Goal: Task Accomplishment & Management: Use online tool/utility

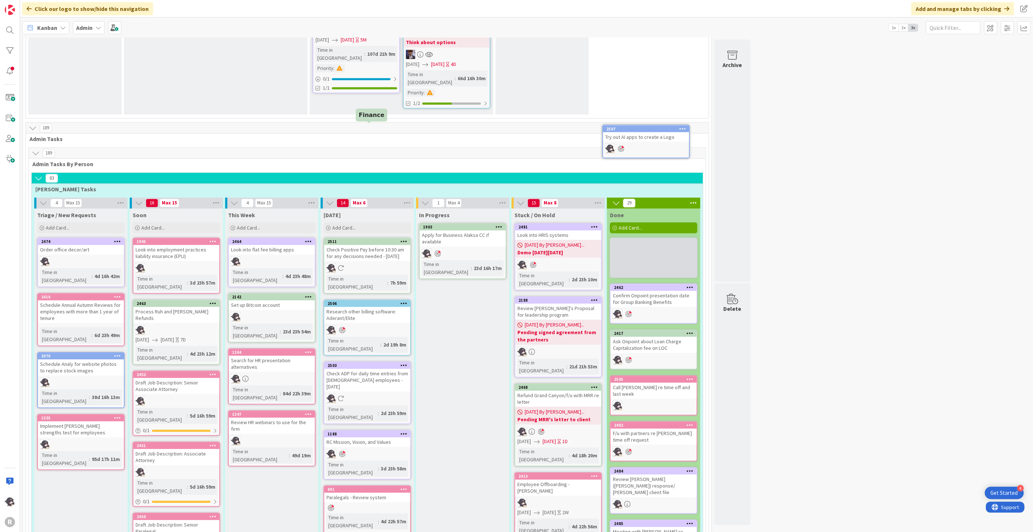
scroll to position [1159, 0]
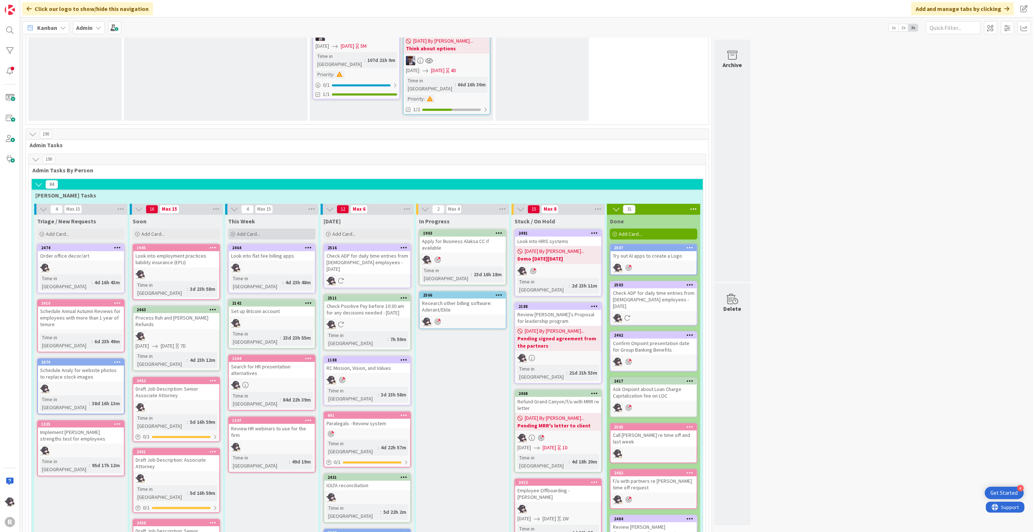
click at [277, 228] on div "Add Card..." at bounding box center [271, 233] width 87 height 11
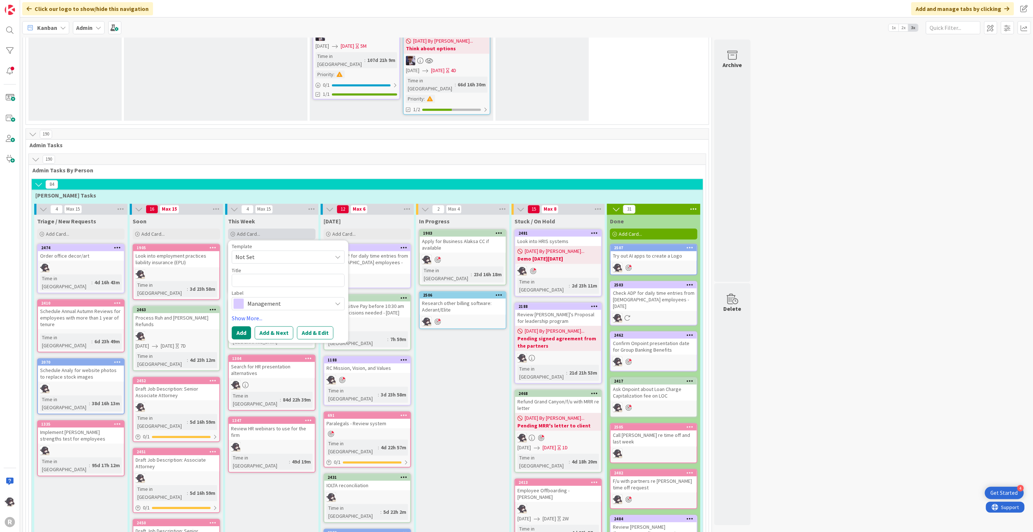
type textarea "x"
type textarea "P"
type textarea "x"
type textarea "Pa"
type textarea "x"
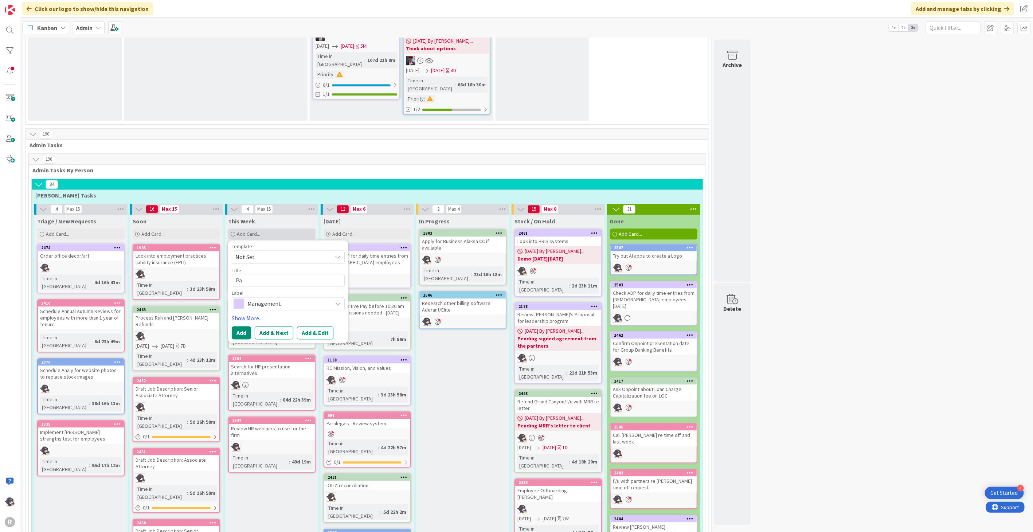
type textarea "Pay"
type textarea "x"
type textarea "Payr"
type textarea "x"
type textarea "Payro"
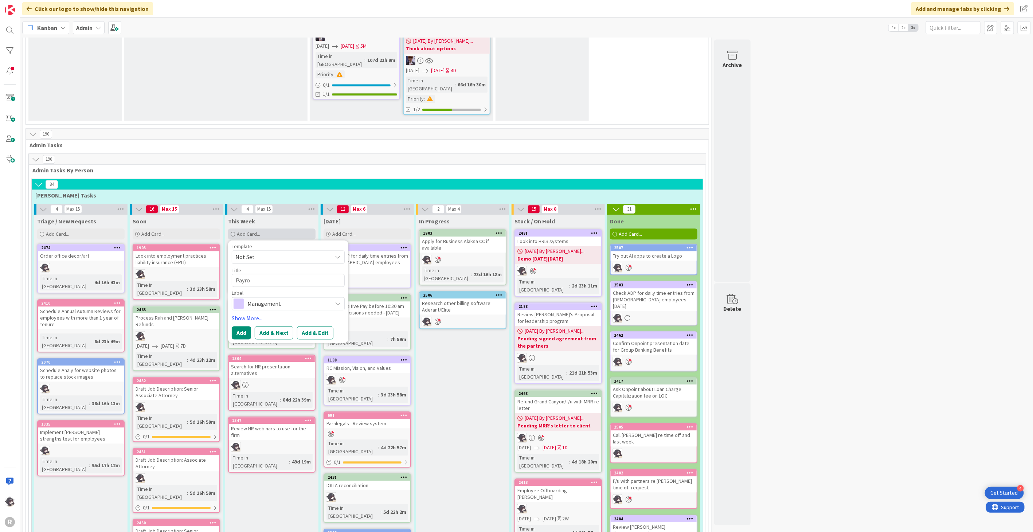
type textarea "x"
type textarea "Payrol"
type textarea "x"
type textarea "Payroll"
type textarea "x"
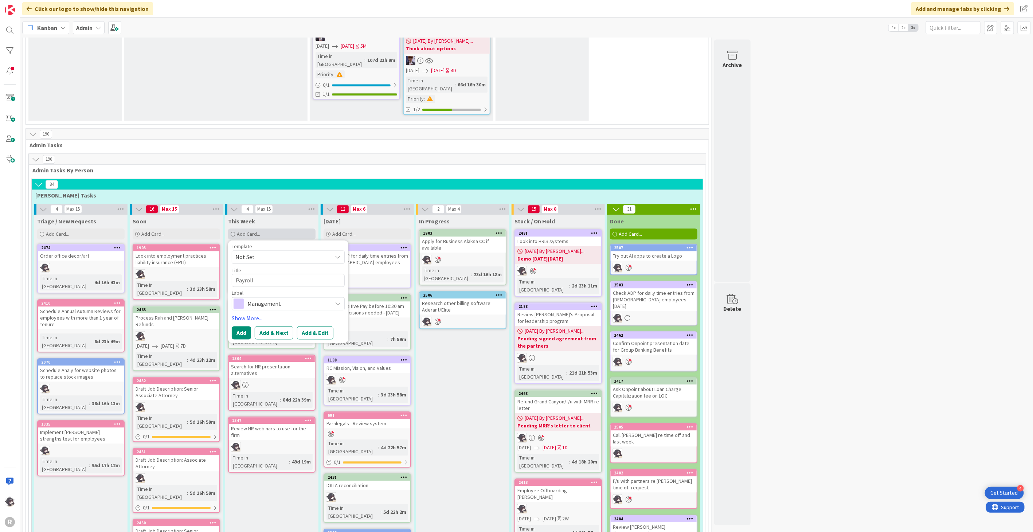
type textarea "Payroll/"
type textarea "x"
type textarea "Payroll/u"
type textarea "x"
type textarea "Payroll/up"
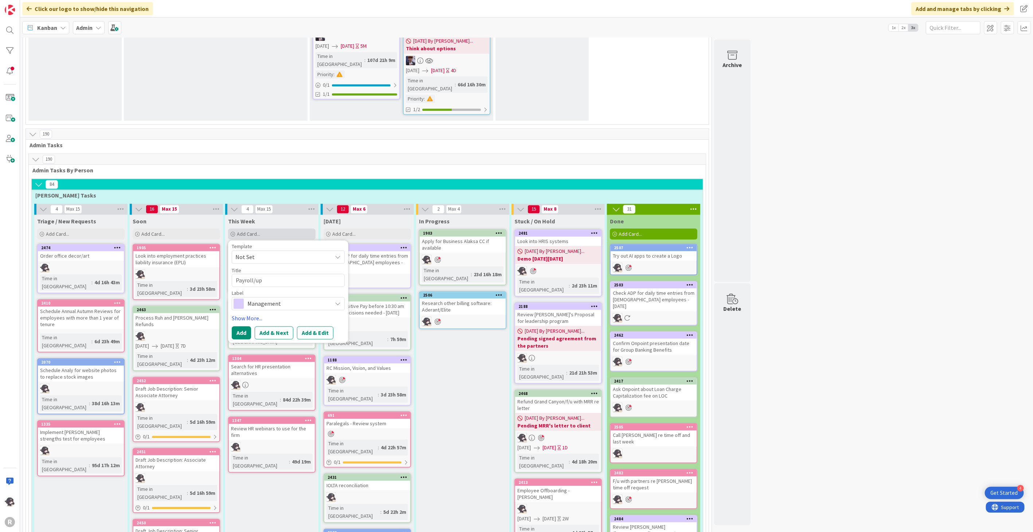
type textarea "x"
type textarea "Payroll/upd"
type textarea "x"
type textarea "Payroll/upda"
type textarea "x"
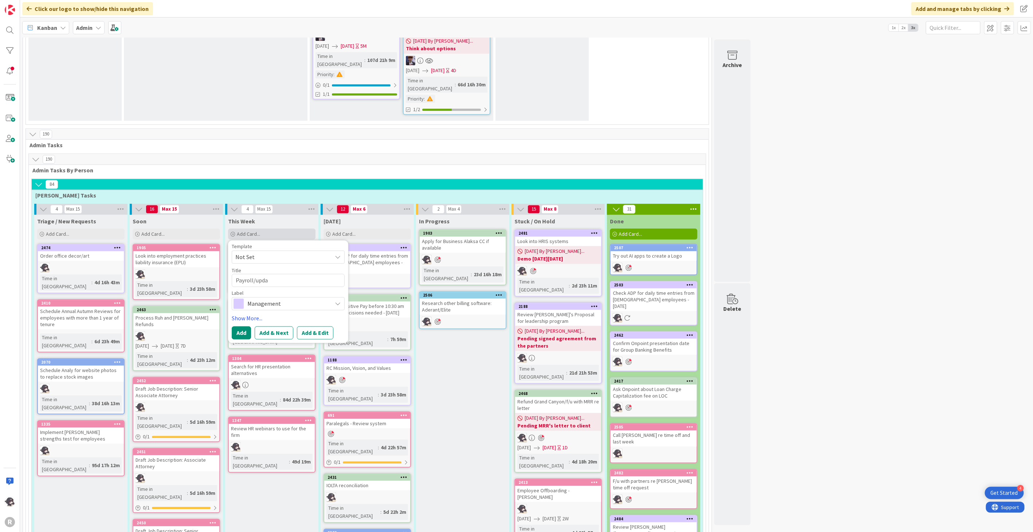
type textarea "Payroll/updat"
type textarea "x"
type textarea "Payroll/update"
type textarea "x"
type textarea "Payroll/update"
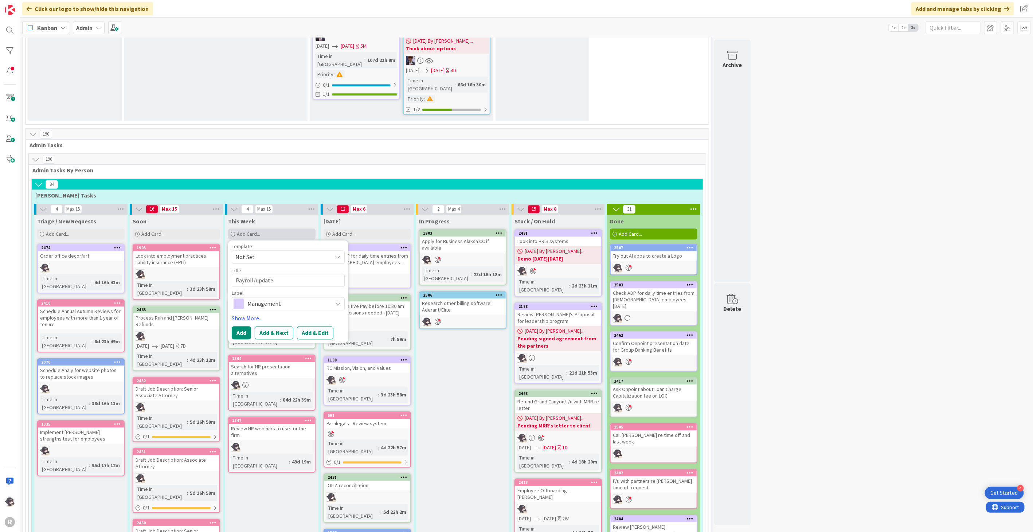
type textarea "x"
type textarea "Payroll/update v"
type textarea "x"
type textarea "Payroll/update ve"
type textarea "x"
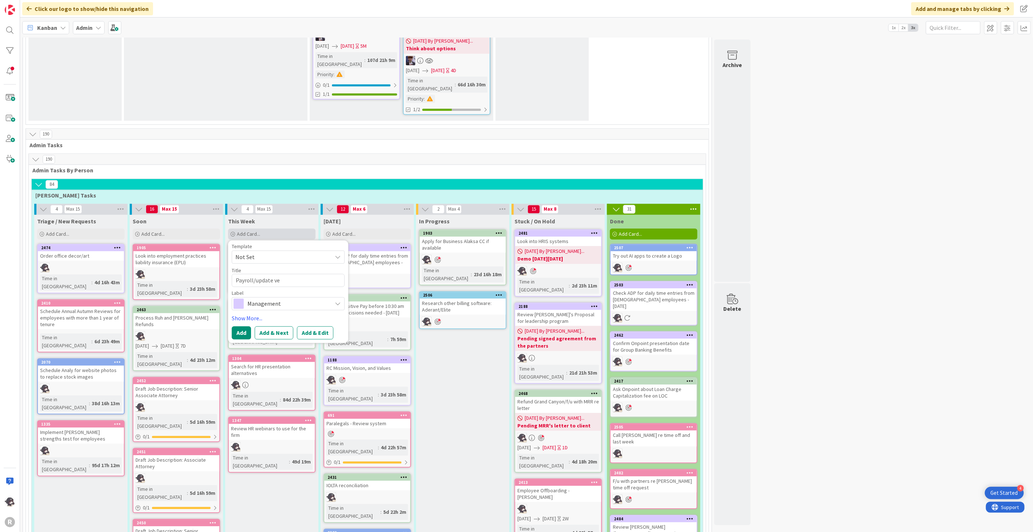
type textarea "Payroll/update ves"
type textarea "x"
type textarea "Payroll/update vest"
type textarea "x"
type textarea "Payroll/update vestwe"
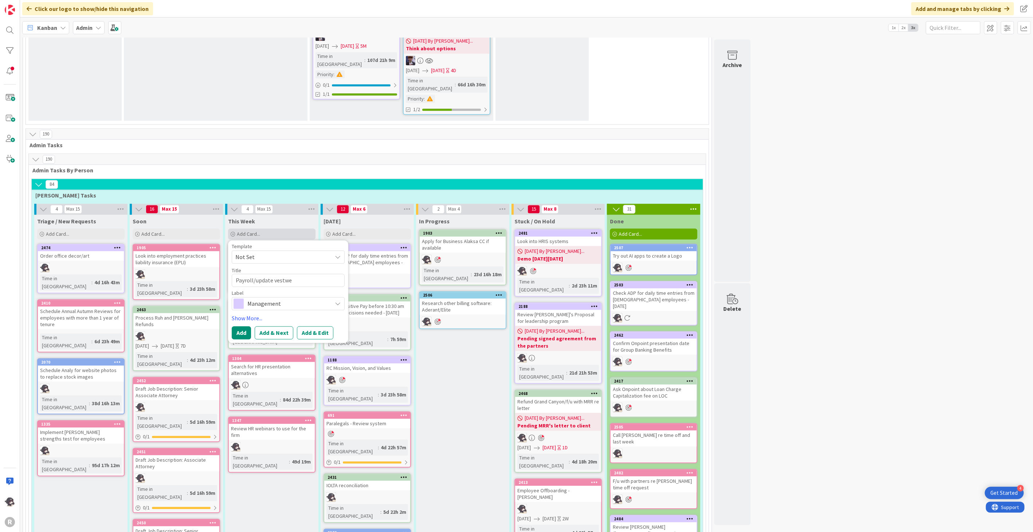
type textarea "x"
type textarea "Payroll/update vestwel"
type textarea "x"
type textarea "Payroll/update vestwell"
type textarea "x"
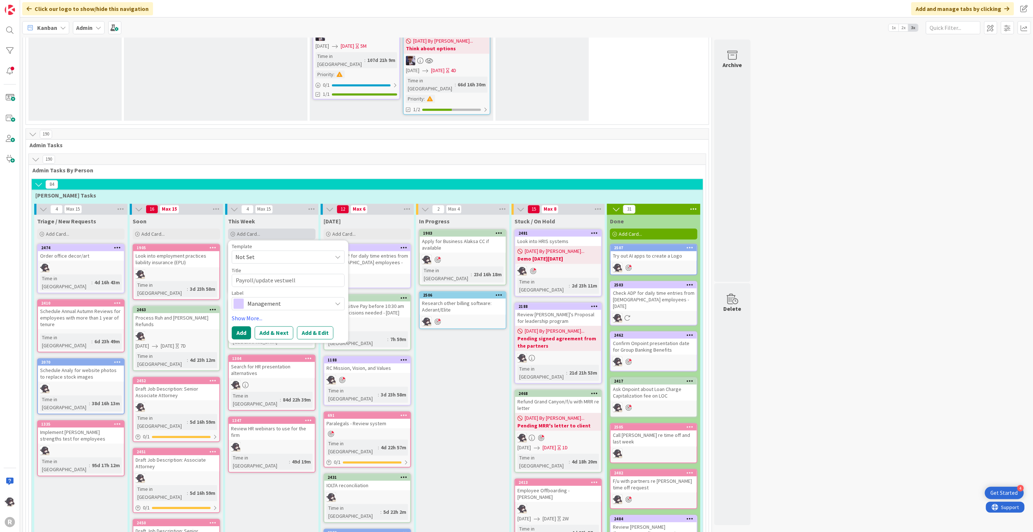
type textarea "Payroll/update vestwell"
type textarea "x"
type textarea "Payroll/update vestwell c"
type textarea "x"
type textarea "Payroll/update vestwell co"
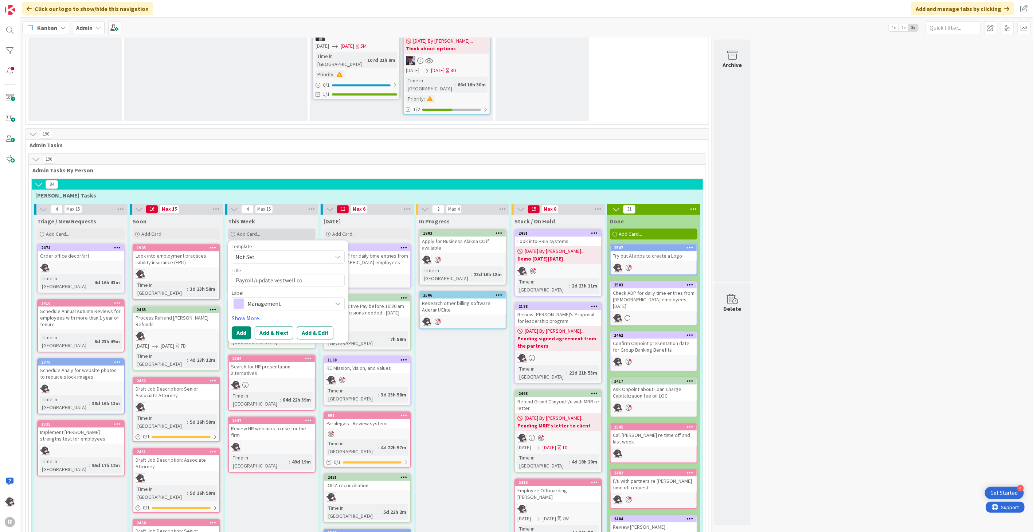
type textarea "x"
type textarea "Payroll/update vestwell cont"
type textarea "x"
type textarea "Payroll/update vestwell contr"
type textarea "x"
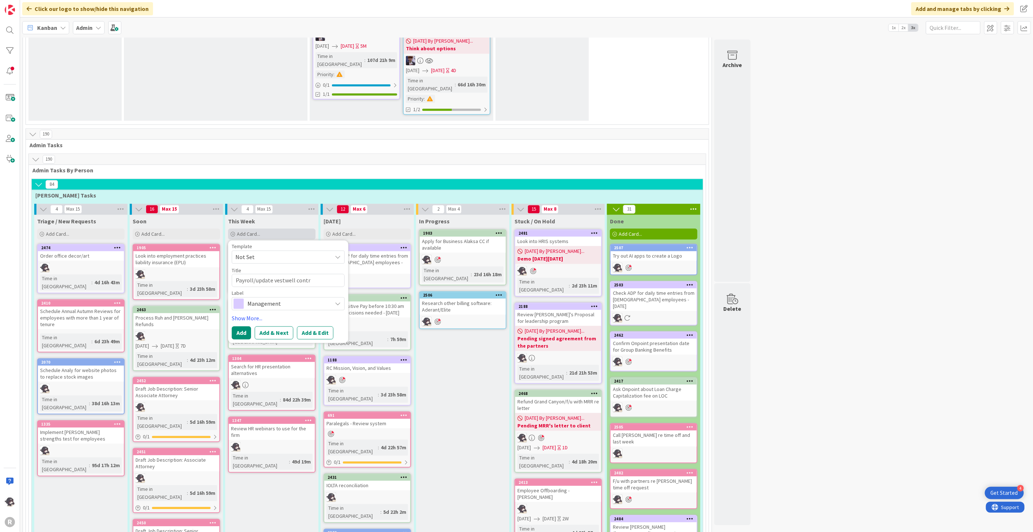
type textarea "Payroll/update vestwell contri"
type textarea "x"
type textarea "Payroll/update vestwell contrib"
type textarea "x"
type textarea "Payroll/update vestwell contribu"
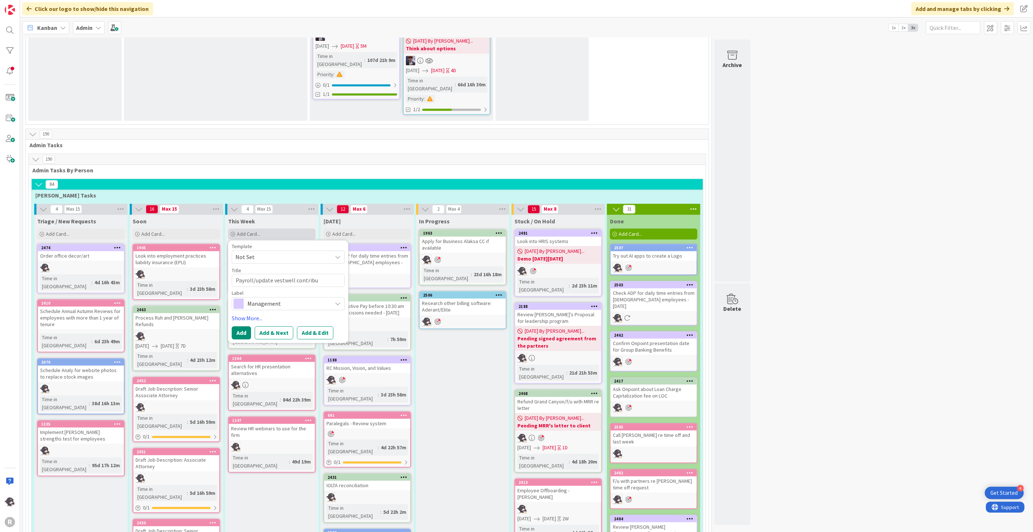
type textarea "x"
type textarea "Payroll/update vestwell contribut"
type textarea "x"
type textarea "Payroll/update vestwell contributi"
type textarea "x"
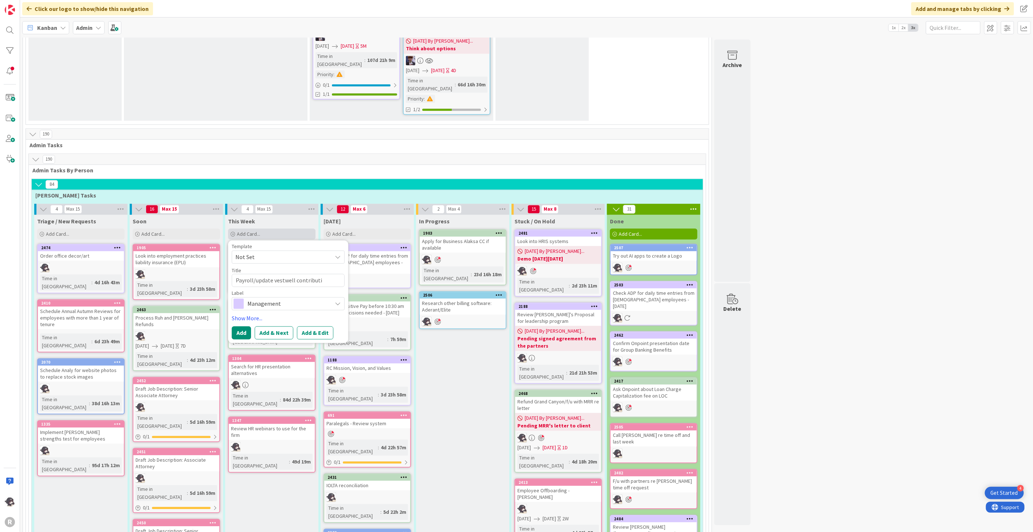
type textarea "Payroll/update vestwell contributii"
type textarea "x"
type textarea "Payroll/update vestwell contributiio"
type textarea "x"
type textarea "Payroll/update vestwell contributiion"
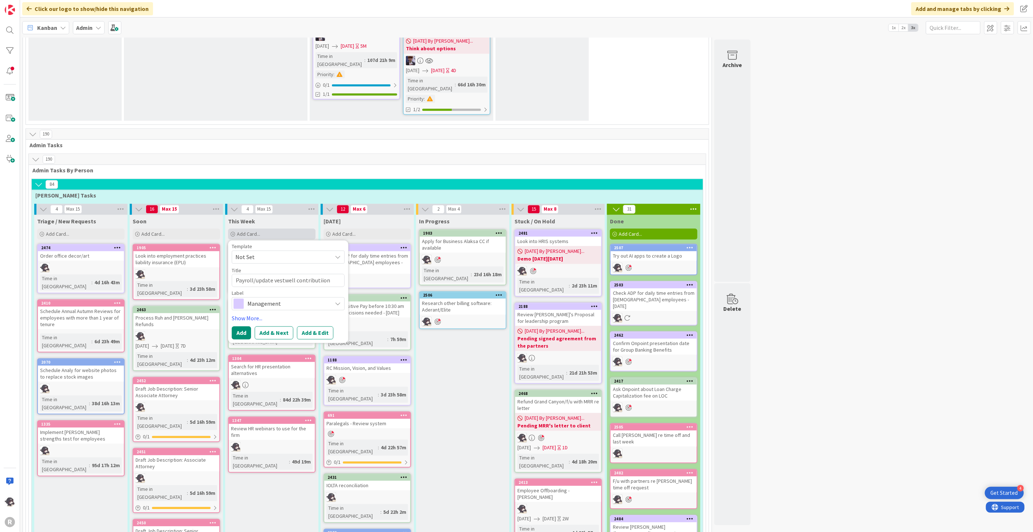
type textarea "x"
type textarea "Payroll/update vestwell contributiions"
type textarea "x"
type textarea "Payroll/update vestwell contributiion"
type textarea "x"
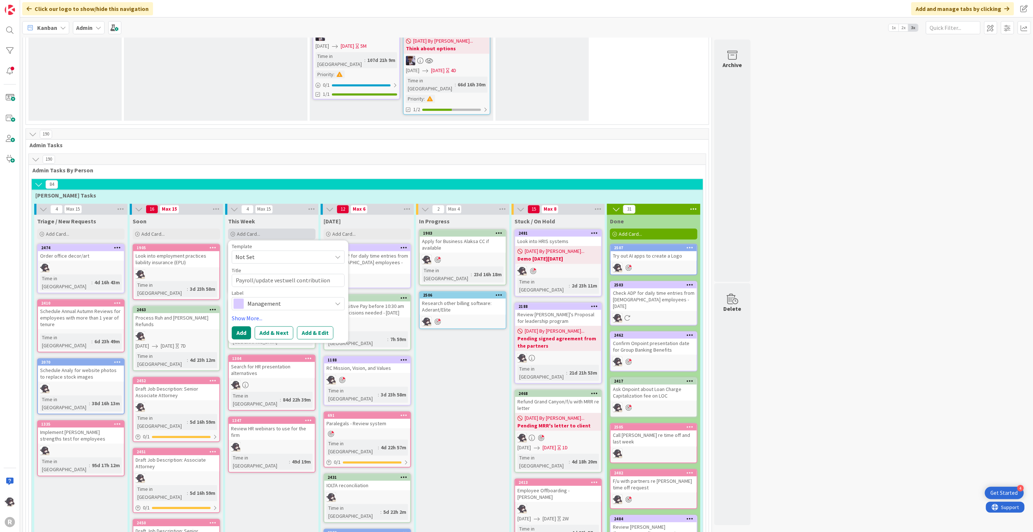
type textarea "Payroll/update vestwell contributiio"
type textarea "x"
type textarea "Payroll/update vestwell contributii"
type textarea "x"
type textarea "Payroll/update vestwell contributi"
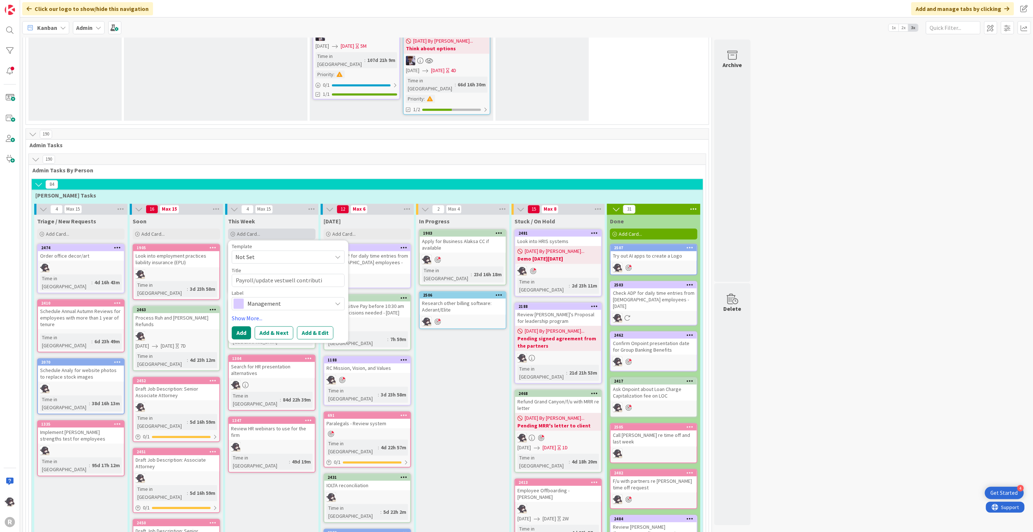
type textarea "x"
type textarea "Payroll/update vestwell contributio"
type textarea "x"
type textarea "Payroll/update vestwell contribution"
type textarea "x"
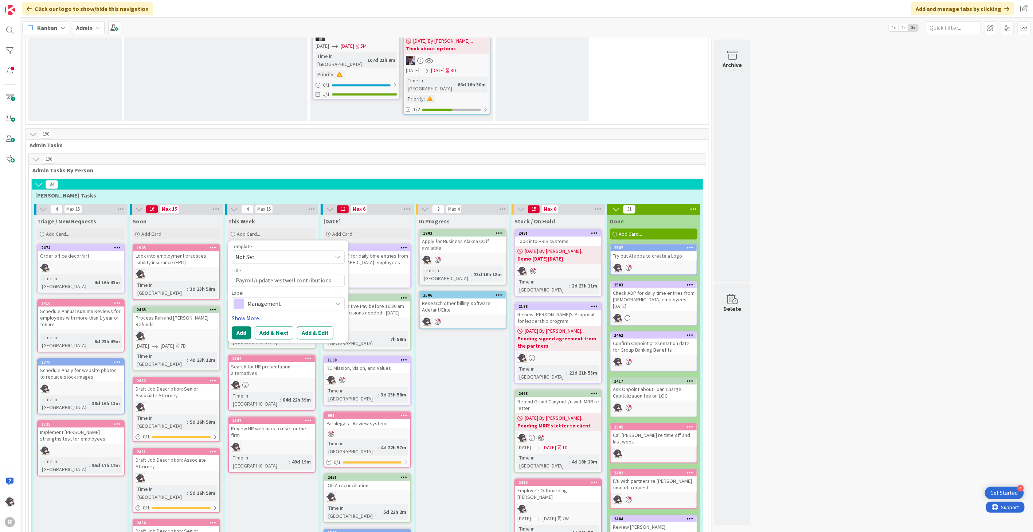
type textarea "Payroll/update vestwell contributions"
click at [247, 314] on link "Show More..." at bounding box center [288, 318] width 113 height 9
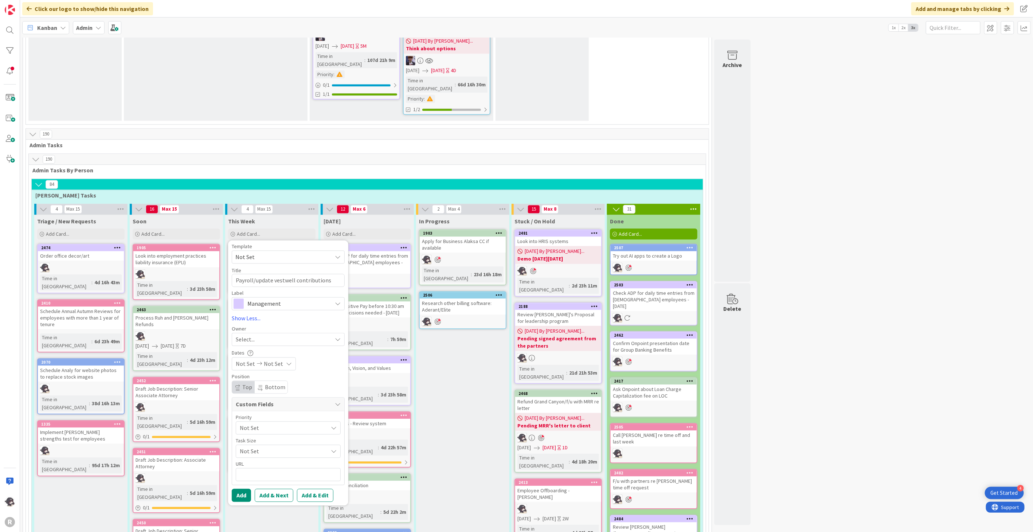
click at [266, 335] on div "Select..." at bounding box center [284, 339] width 96 height 9
click at [267, 381] on span "[PERSON_NAME]" at bounding box center [277, 386] width 35 height 11
type textarea "x"
type textarea "Payroll/update Mvestwell contributions"
type textarea "x"
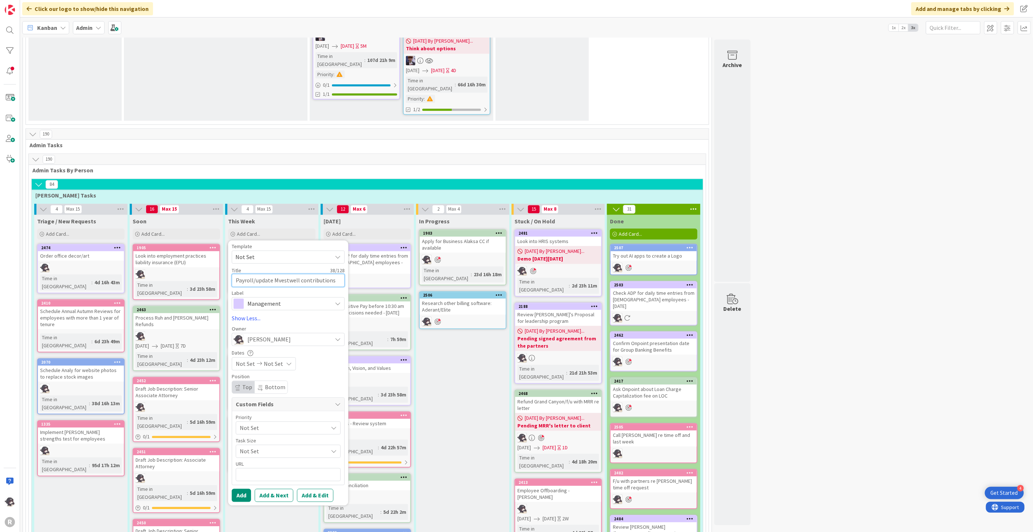
type textarea "Payroll/update MFvestwell contributions"
type textarea "x"
type textarea "Payroll/update MF vestwell contributions"
click at [243, 488] on button "Add" at bounding box center [241, 494] width 19 height 13
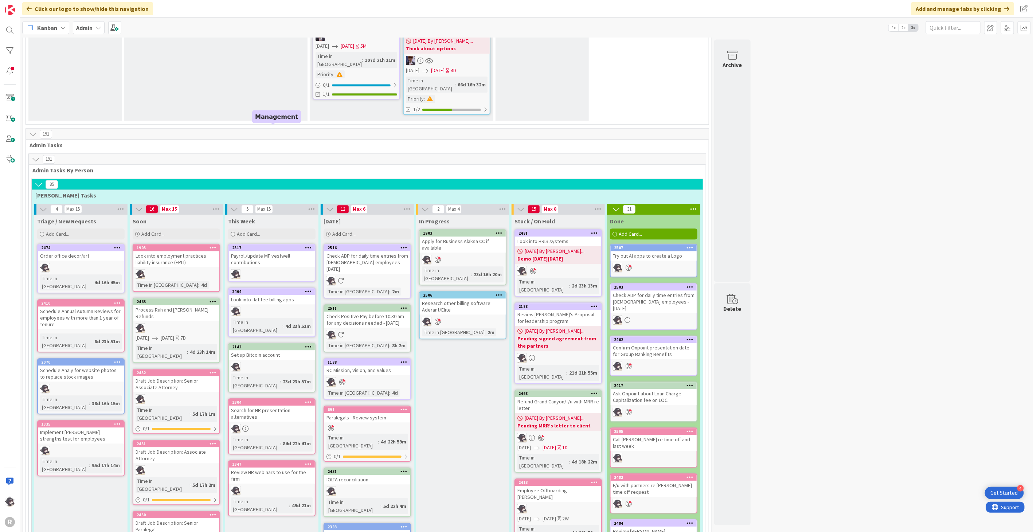
click at [279, 245] on div "2517" at bounding box center [273, 247] width 83 height 5
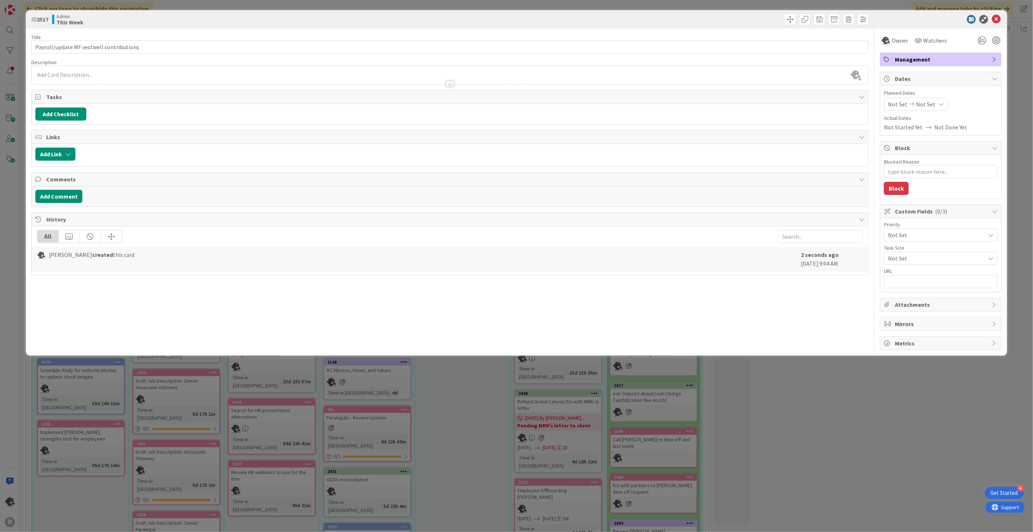
click at [926, 59] on span "Management" at bounding box center [941, 59] width 93 height 9
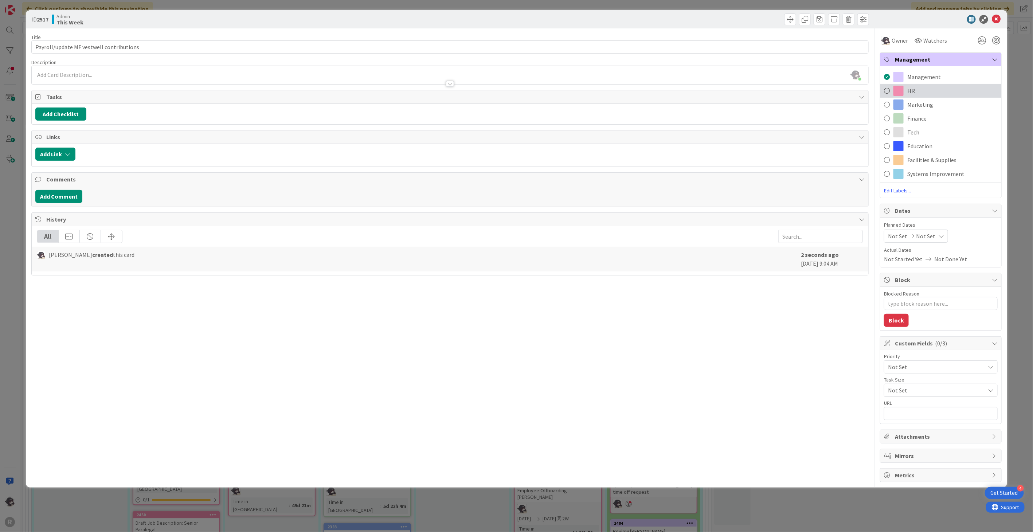
click at [918, 95] on div "HR" at bounding box center [940, 91] width 121 height 14
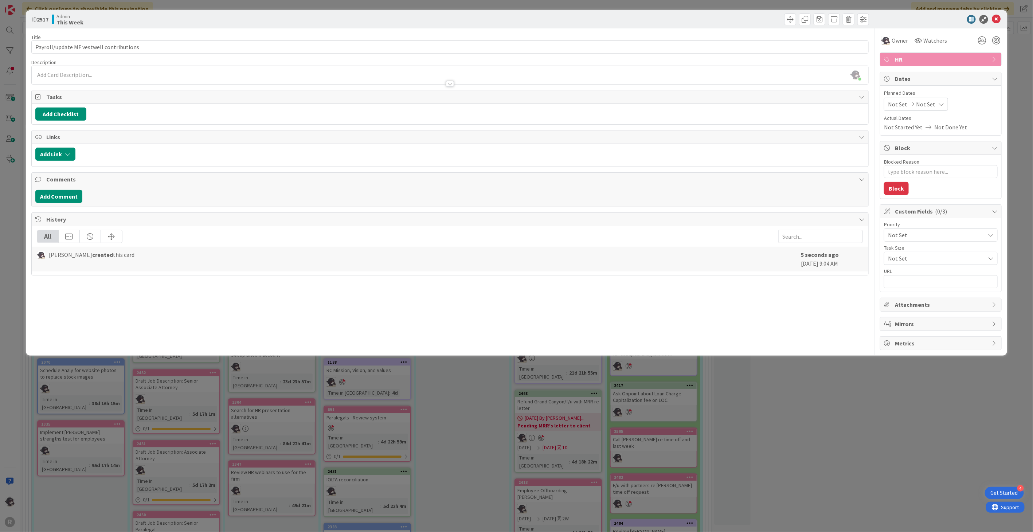
click at [997, 22] on icon at bounding box center [996, 19] width 9 height 9
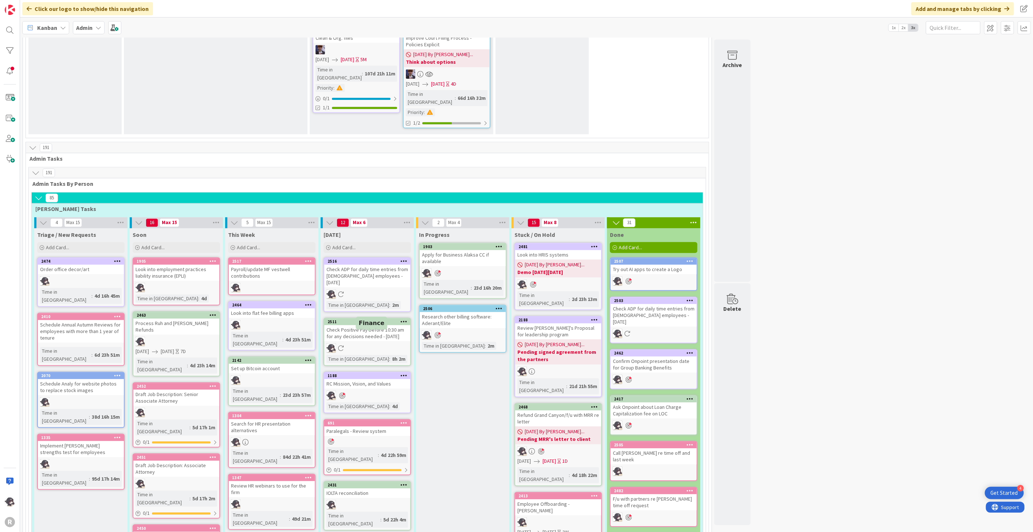
scroll to position [1159, 0]
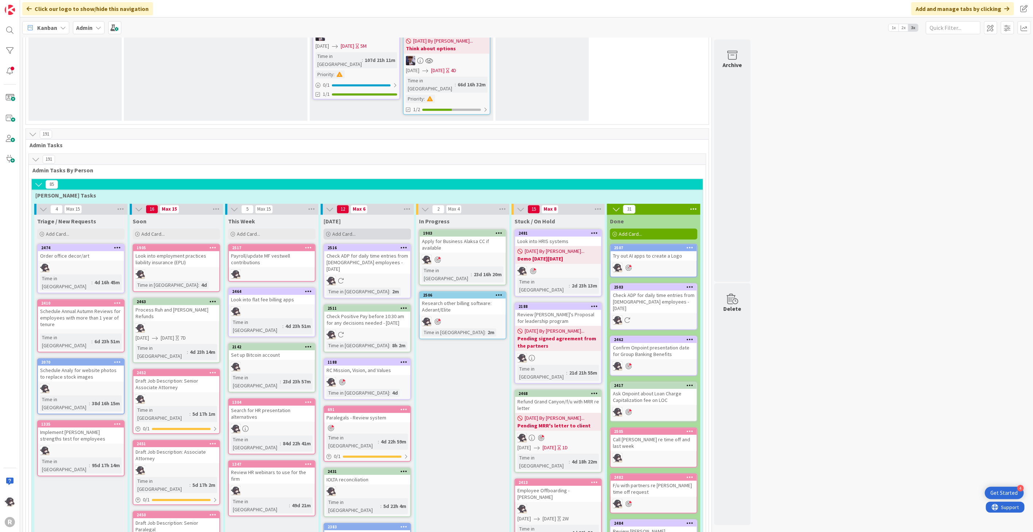
click at [351, 231] on span "Add Card..." at bounding box center [343, 234] width 23 height 7
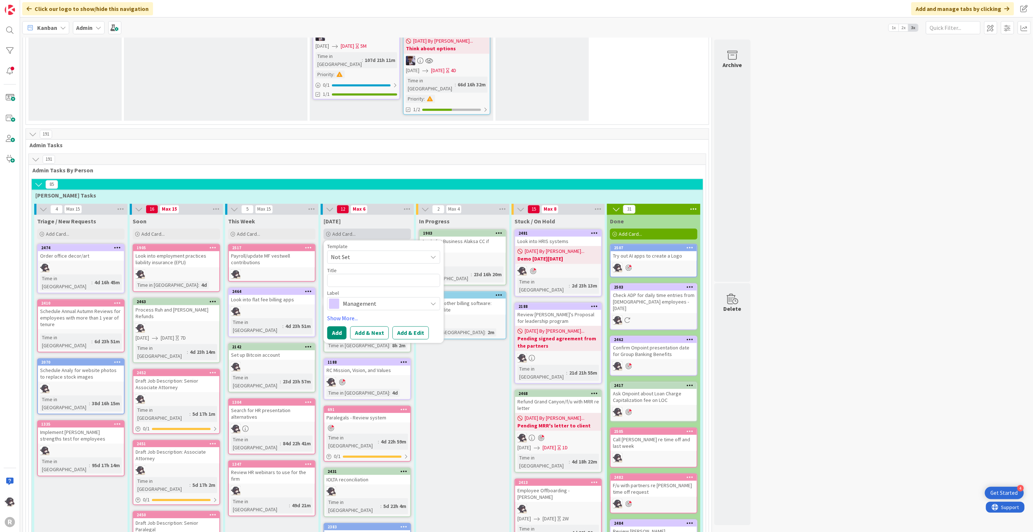
type textarea "x"
type textarea "S"
type textarea "a"
type textarea "x"
type textarea "ad"
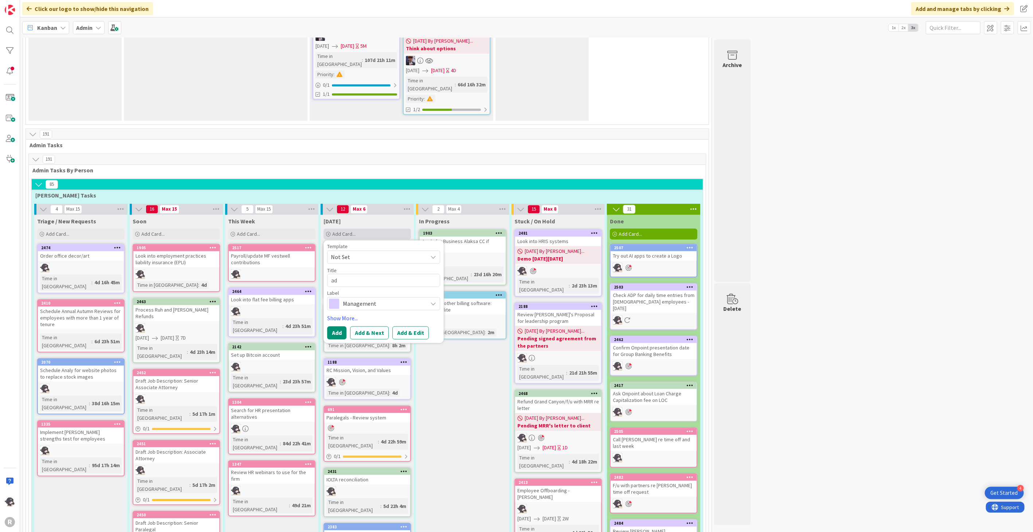
type textarea "x"
type textarea "adm"
type textarea "x"
type textarea "admi"
type textarea "x"
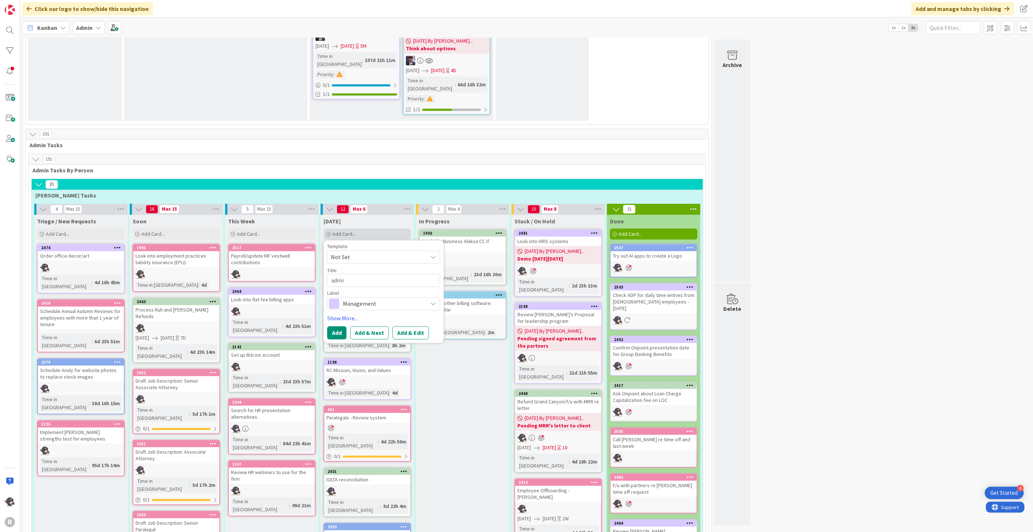
type textarea "admin"
type textarea "x"
type textarea "admin"
type textarea "x"
type textarea "admin m"
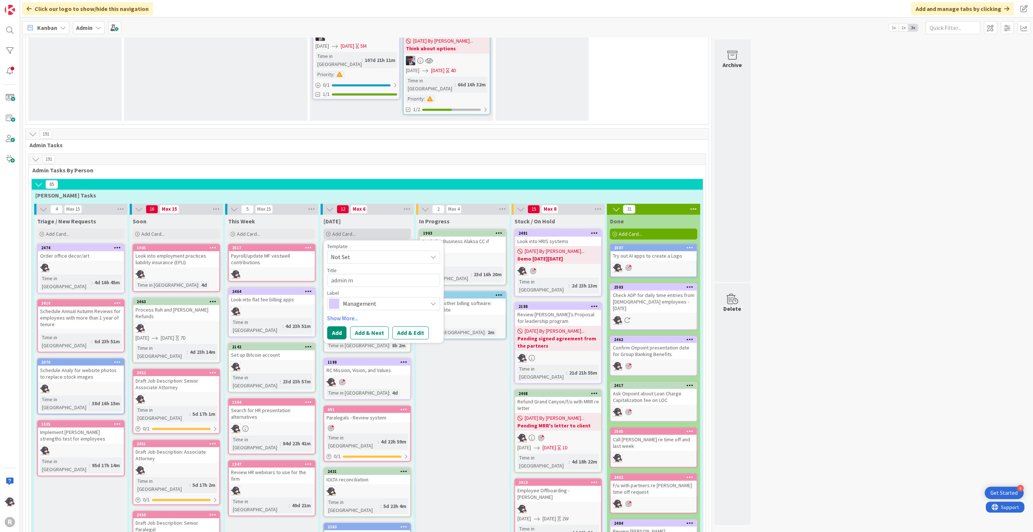
type textarea "x"
type textarea "admin me"
type textarea "x"
type textarea "admin mee"
type textarea "x"
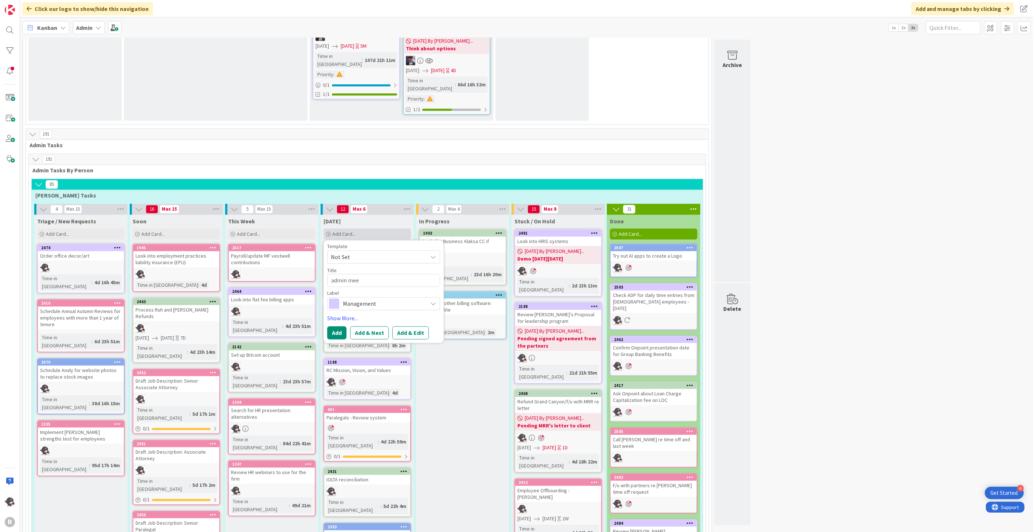
type textarea "admin meet"
type textarea "x"
type textarea "admin meeti"
type textarea "x"
type textarea "admin meetin"
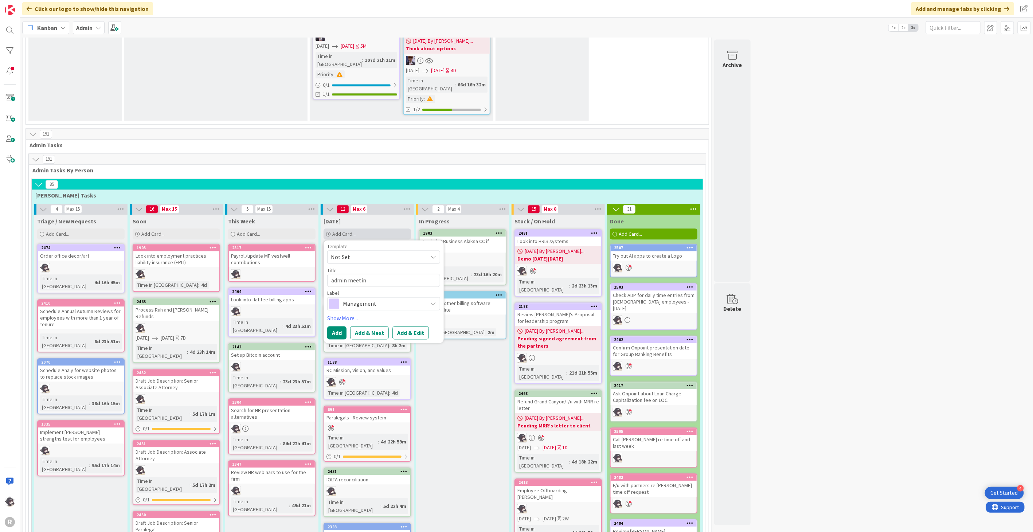
type textarea "x"
type textarea "admin meeting"
click at [357, 298] on span "Management" at bounding box center [383, 303] width 81 height 10
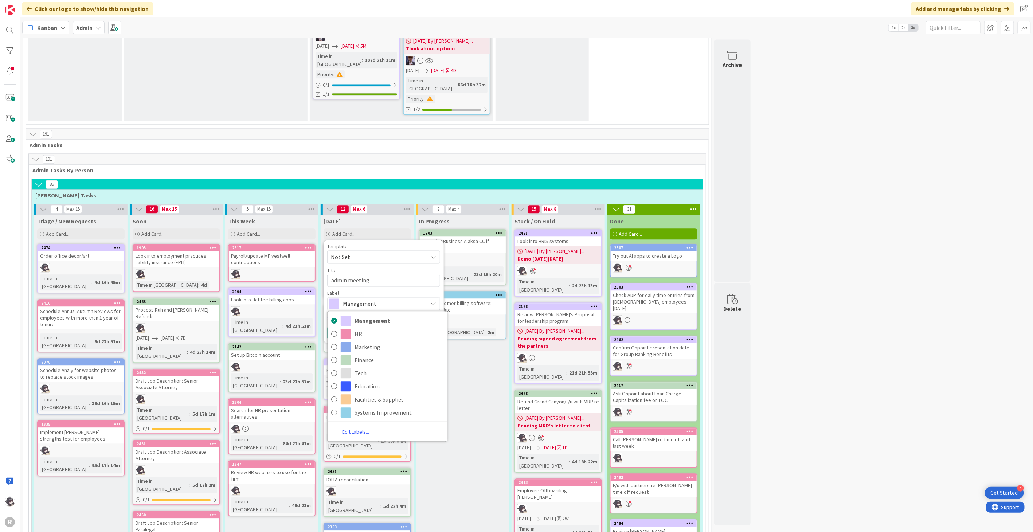
click at [366, 298] on span "Management" at bounding box center [383, 303] width 81 height 10
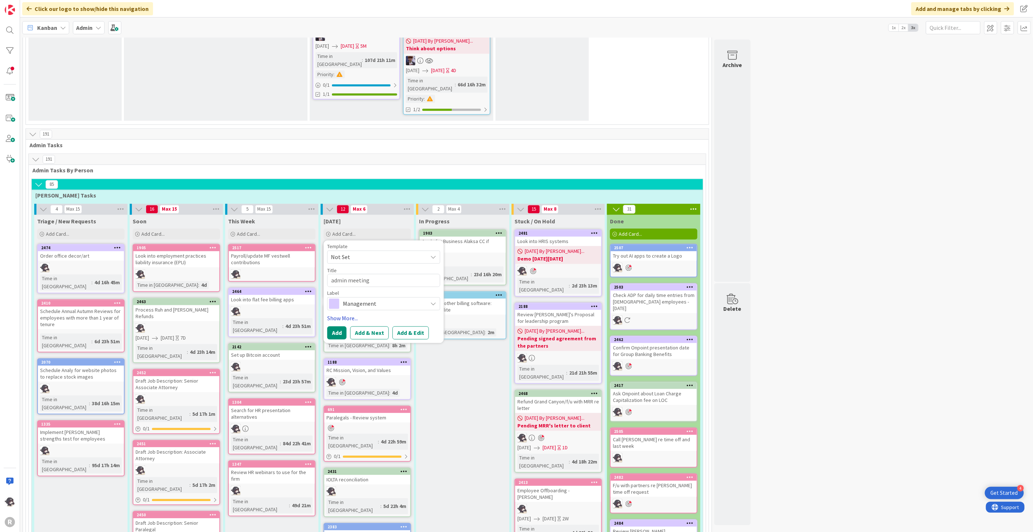
click at [355, 314] on link "Show More..." at bounding box center [383, 318] width 113 height 9
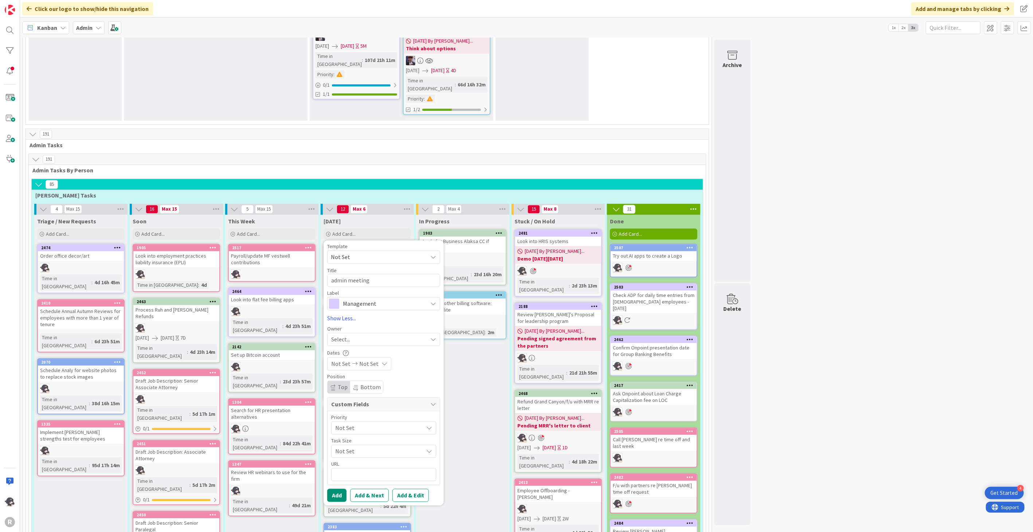
click at [353, 335] on div "Select..." at bounding box center [379, 339] width 96 height 9
click at [362, 381] on span "[PERSON_NAME]" at bounding box center [372, 386] width 35 height 11
click at [337, 488] on button "Add" at bounding box center [336, 494] width 19 height 13
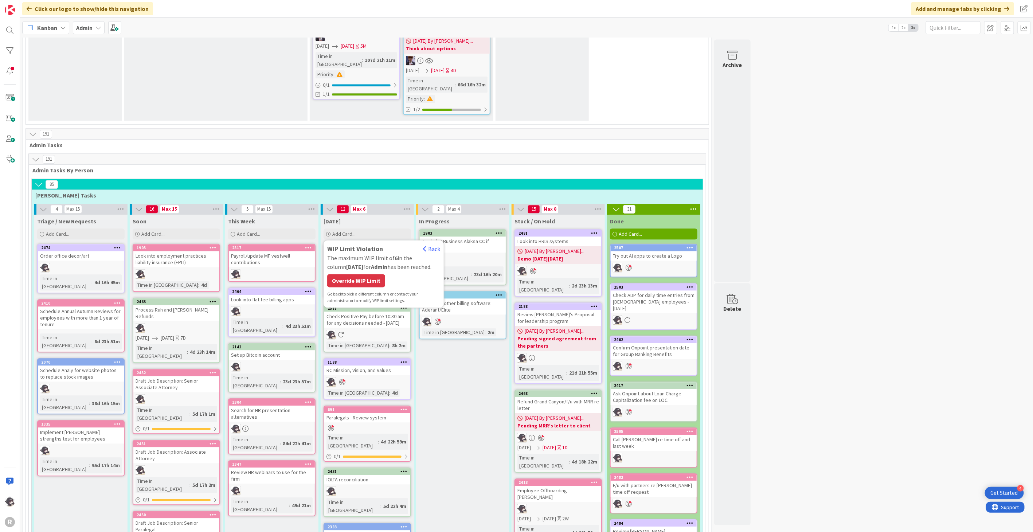
click at [365, 274] on div "Override WIP Limit" at bounding box center [356, 280] width 58 height 13
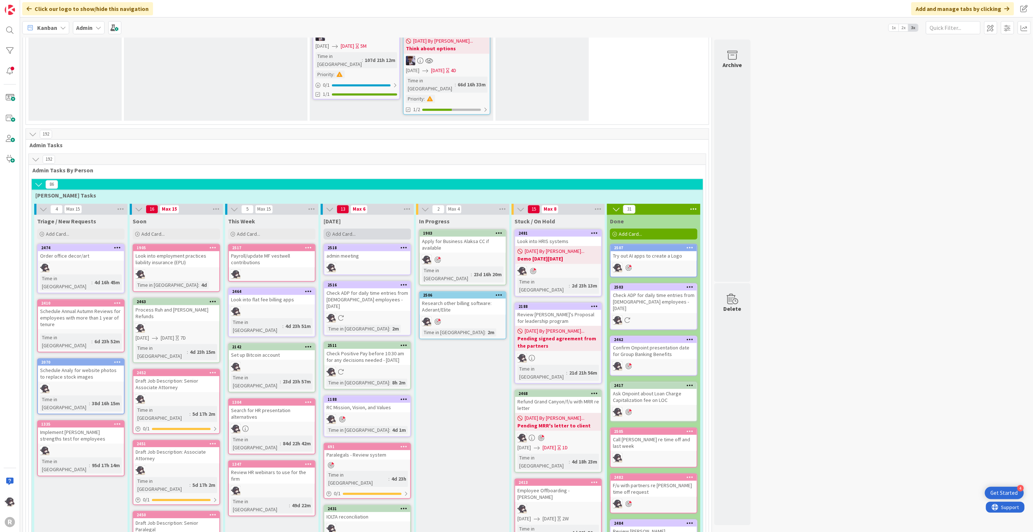
click at [361, 228] on div "Add Card..." at bounding box center [366, 233] width 87 height 11
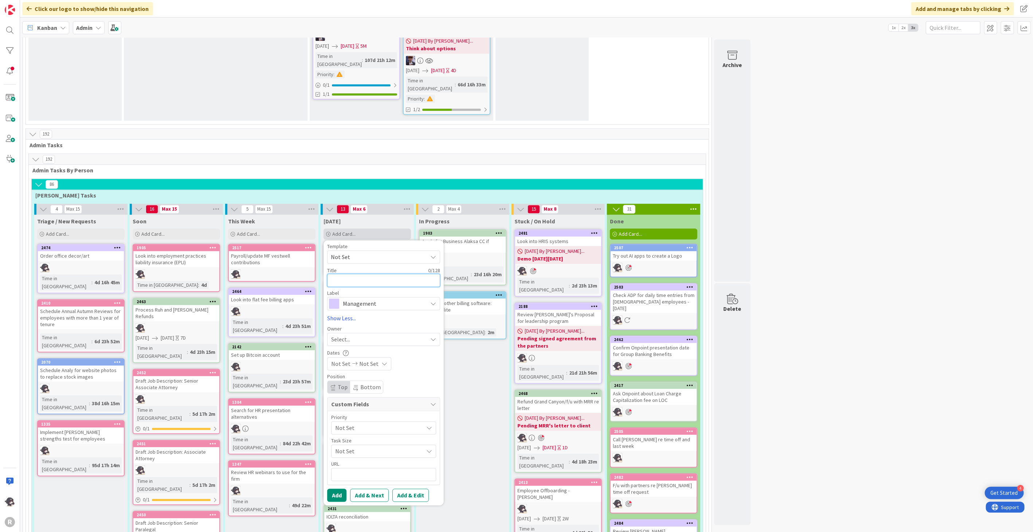
type textarea "x"
type textarea "P"
type textarea "x"
type textarea "Pr"
type textarea "x"
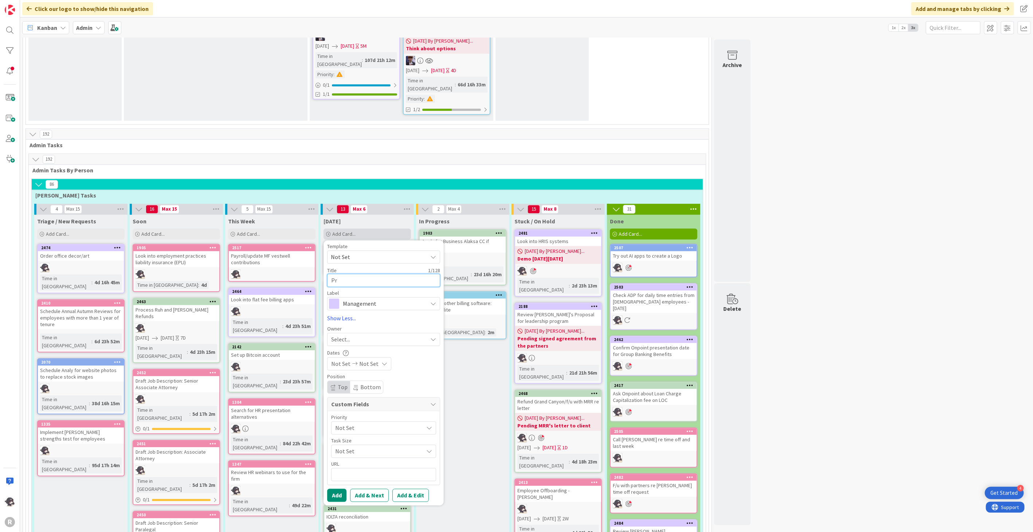
type textarea "Pre"
type textarea "x"
type textarea "Prep"
type textarea "x"
type textarea "Prep"
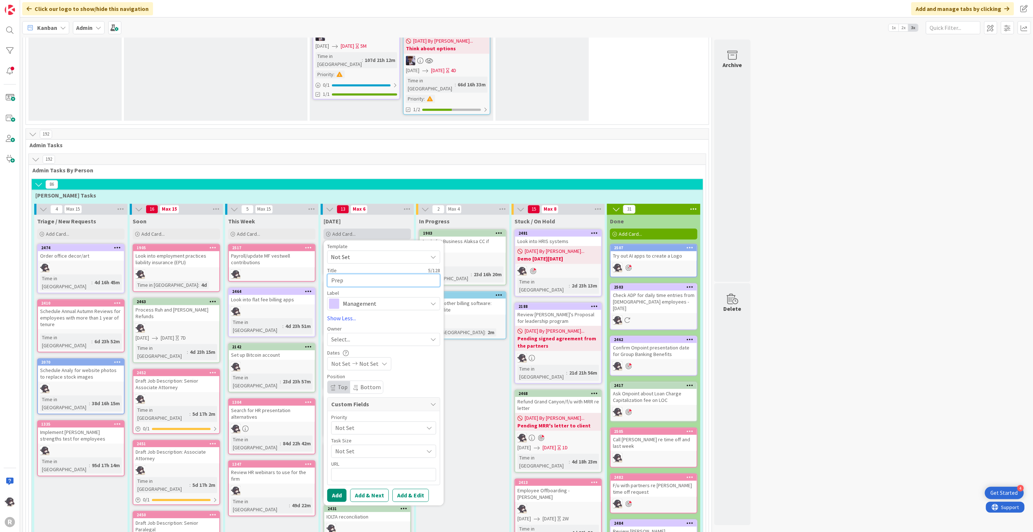
type textarea "x"
type textarea "Prep f"
type textarea "x"
type textarea "Prep for"
type textarea "x"
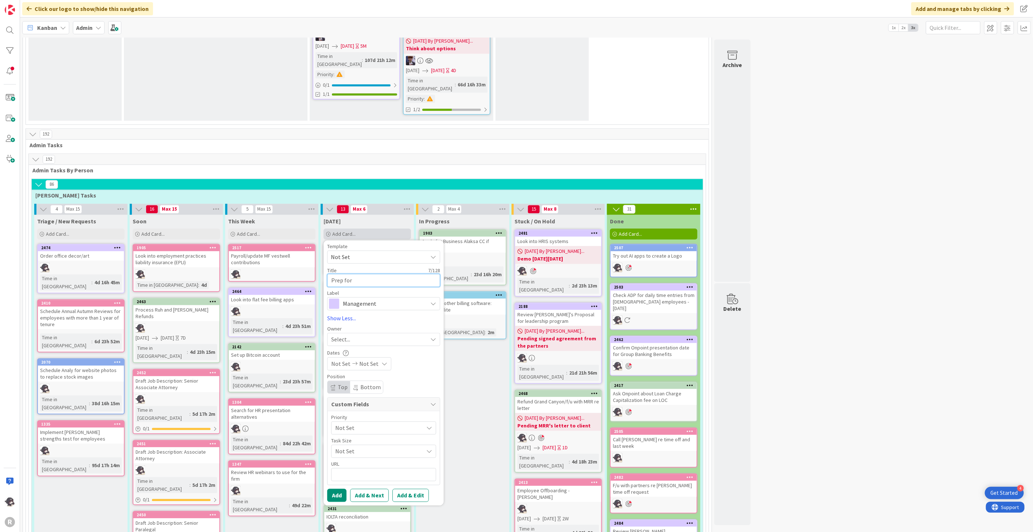
type textarea "Prep for"
type textarea "x"
type textarea "Prep for a"
type textarea "x"
type textarea "Prep for ad"
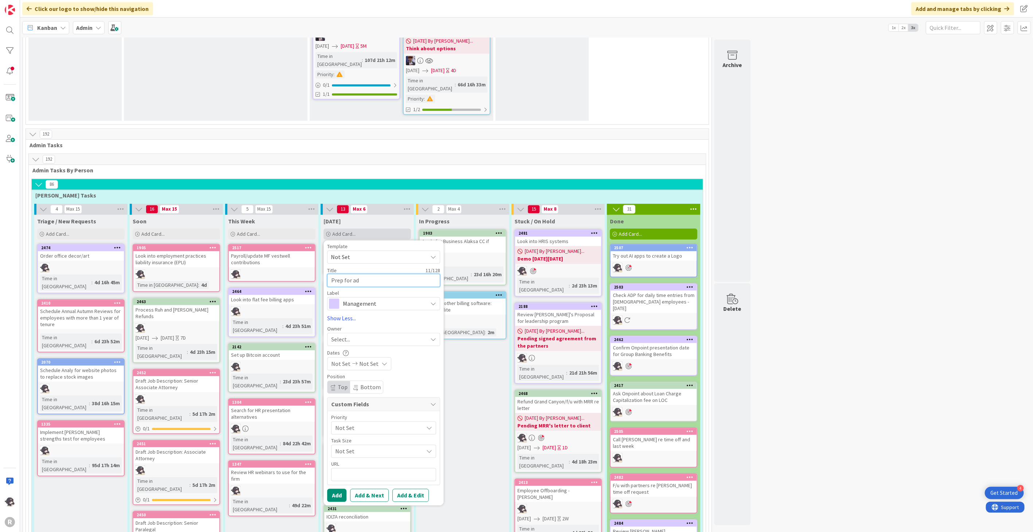
type textarea "x"
type textarea "Prep for adm"
type textarea "x"
type textarea "Prep for admi"
type textarea "x"
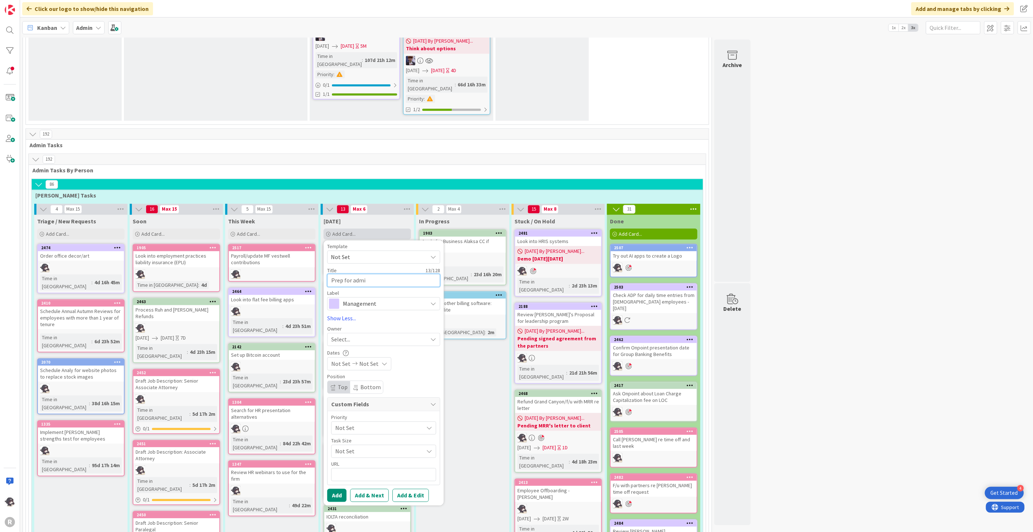
type textarea "Prep for admin"
type textarea "x"
type textarea "Prep for admin"
type textarea "x"
type textarea "Prep for admin m"
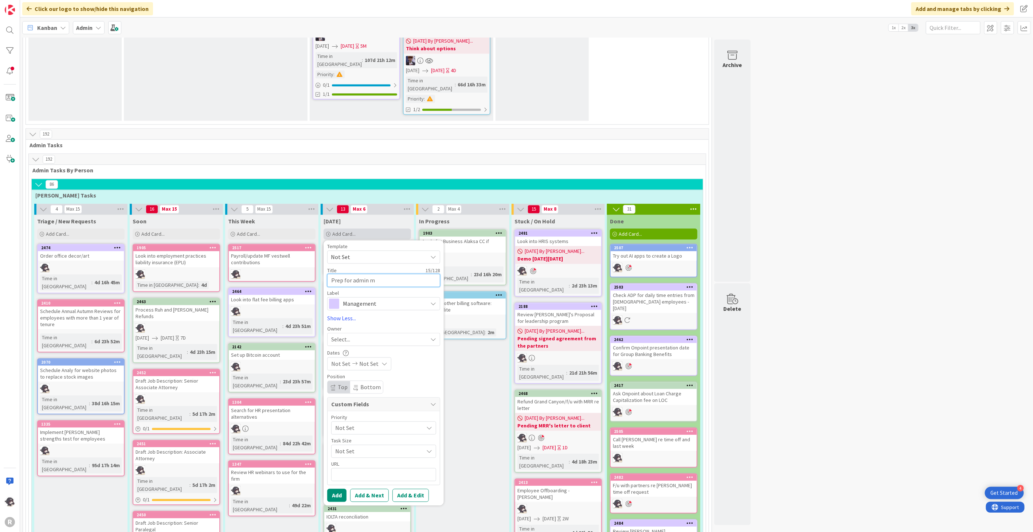
type textarea "x"
type textarea "Prep for admin me"
type textarea "x"
type textarea "Prep for admin meet"
type textarea "x"
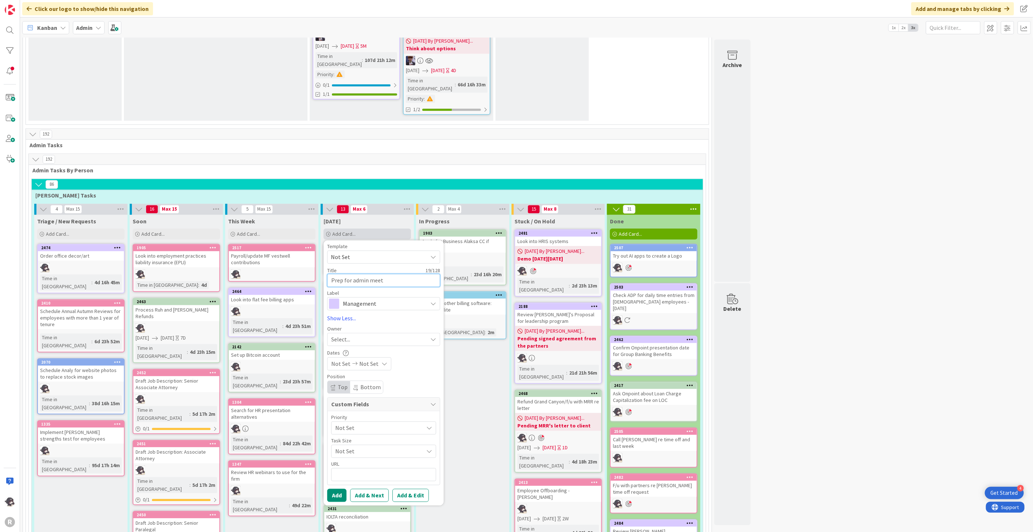
type textarea "Prep for admin meeti"
type textarea "x"
type textarea "Prep for admin meetin"
type textarea "x"
type textarea "Prep for admin meeting"
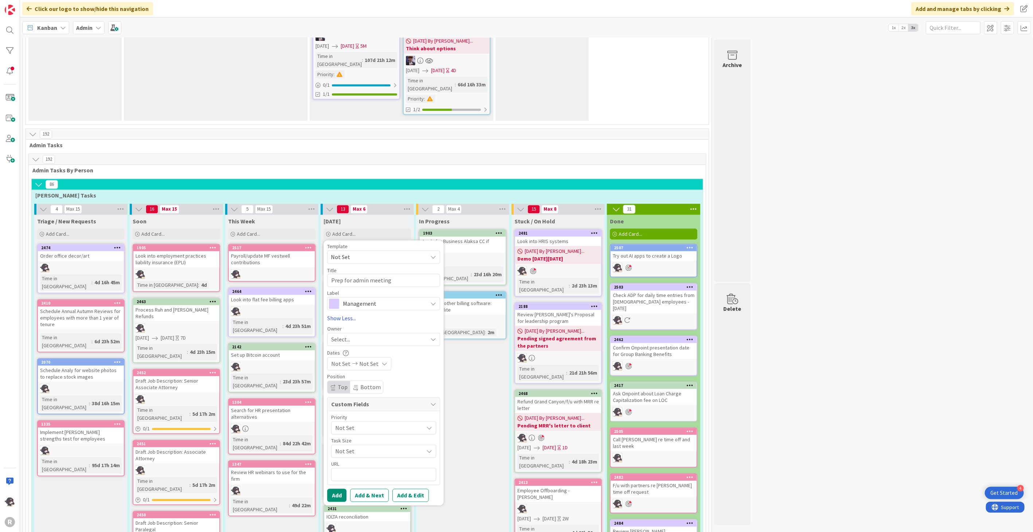
click at [365, 335] on div "Select..." at bounding box center [379, 339] width 96 height 9
click at [364, 380] on link "[PERSON_NAME]" at bounding box center [386, 387] width 119 height 14
click at [336, 488] on button "Add" at bounding box center [336, 494] width 19 height 13
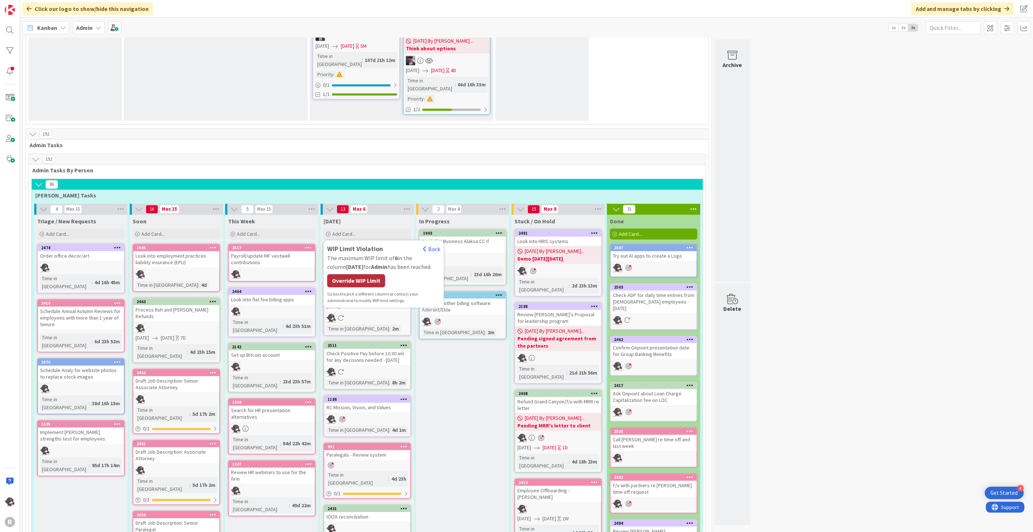
click at [367, 274] on div "Override WIP Limit" at bounding box center [356, 280] width 58 height 13
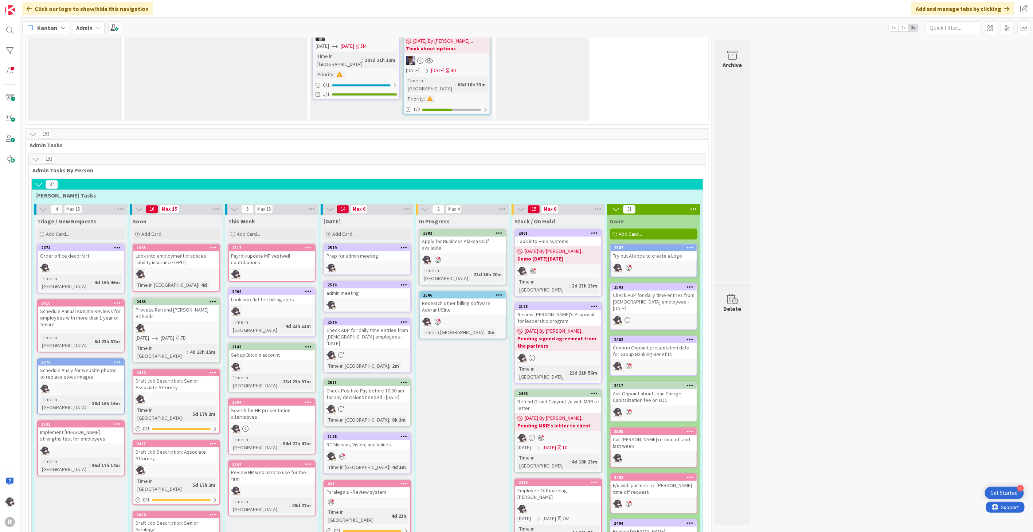
click at [405, 245] on icon at bounding box center [403, 247] width 7 height 5
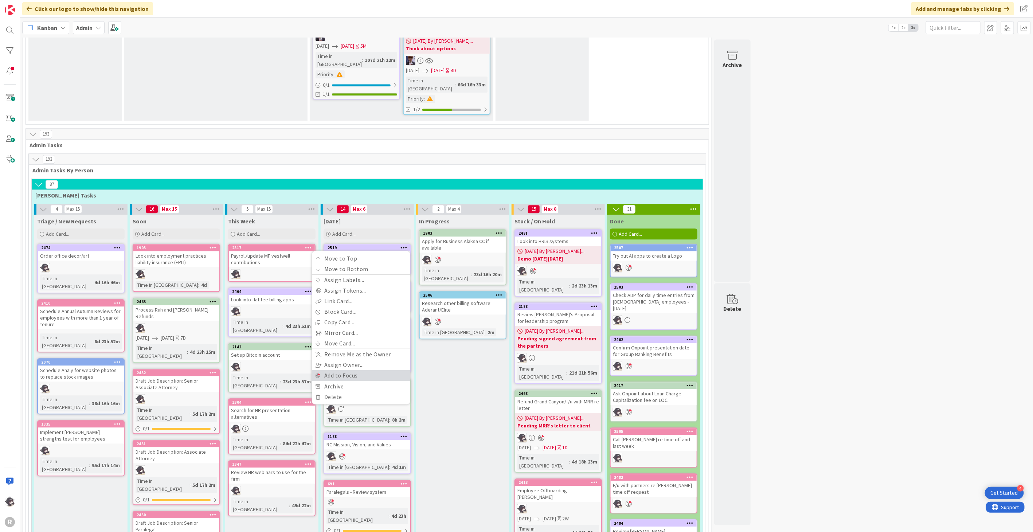
click at [351, 370] on link "Add to Focus" at bounding box center [361, 375] width 98 height 11
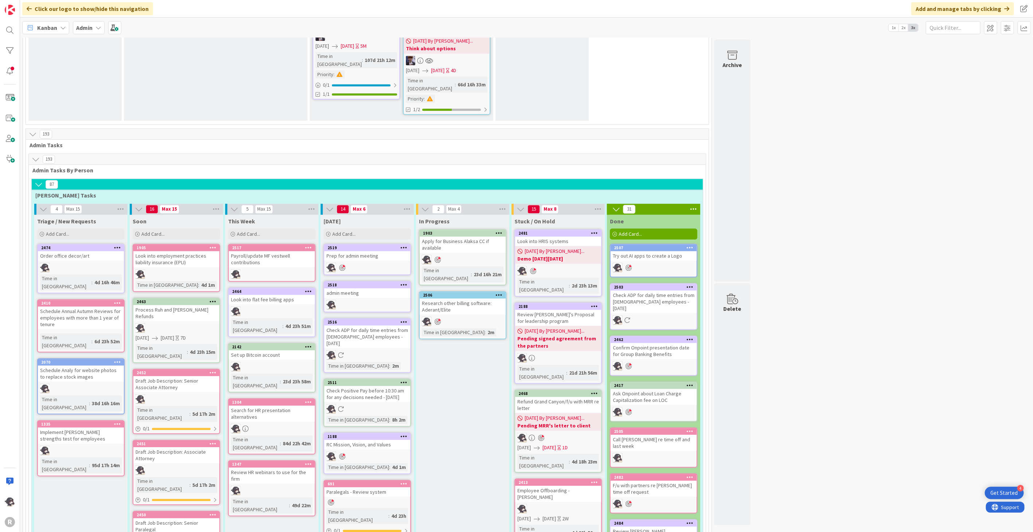
click at [409, 282] on div at bounding box center [403, 284] width 13 height 5
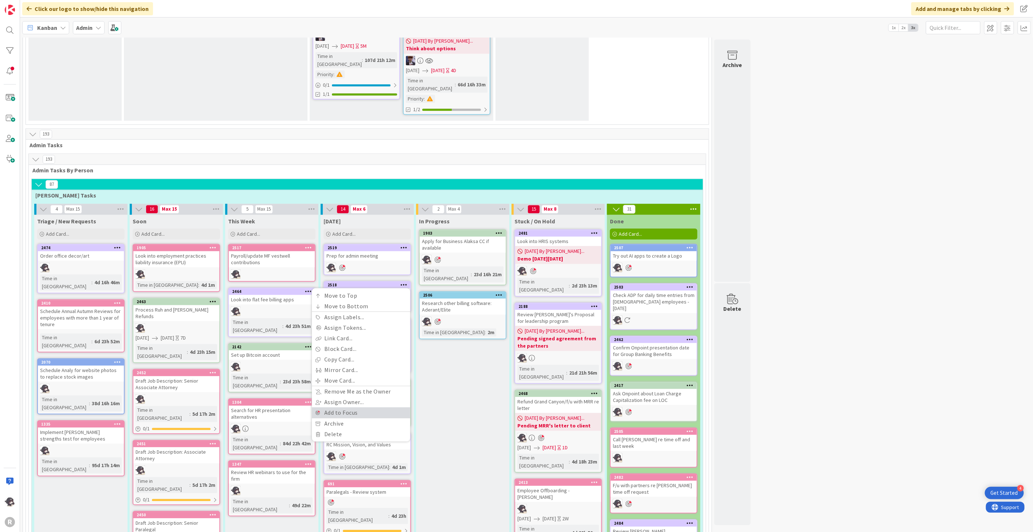
click at [336, 407] on link "Add to Focus" at bounding box center [361, 412] width 98 height 11
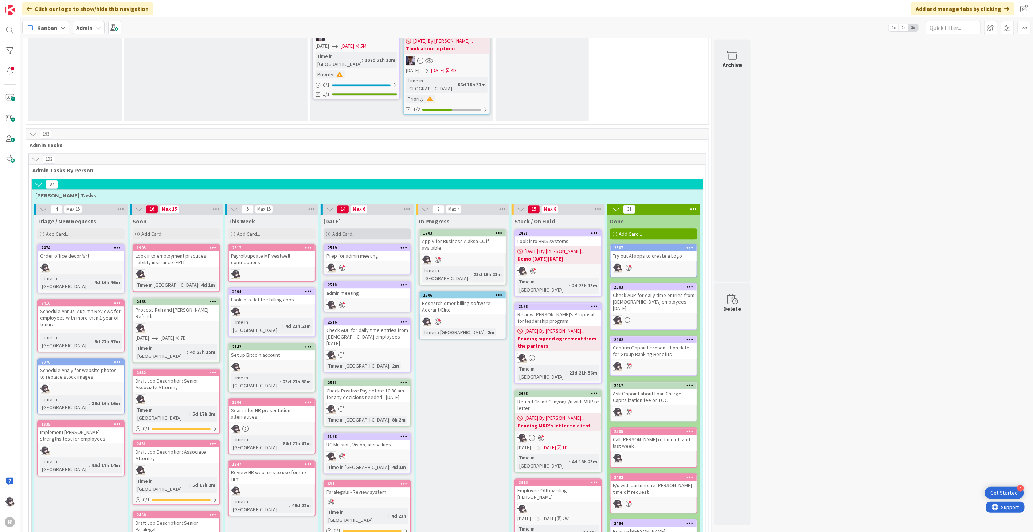
click at [350, 231] on span "Add Card..." at bounding box center [343, 234] width 23 height 7
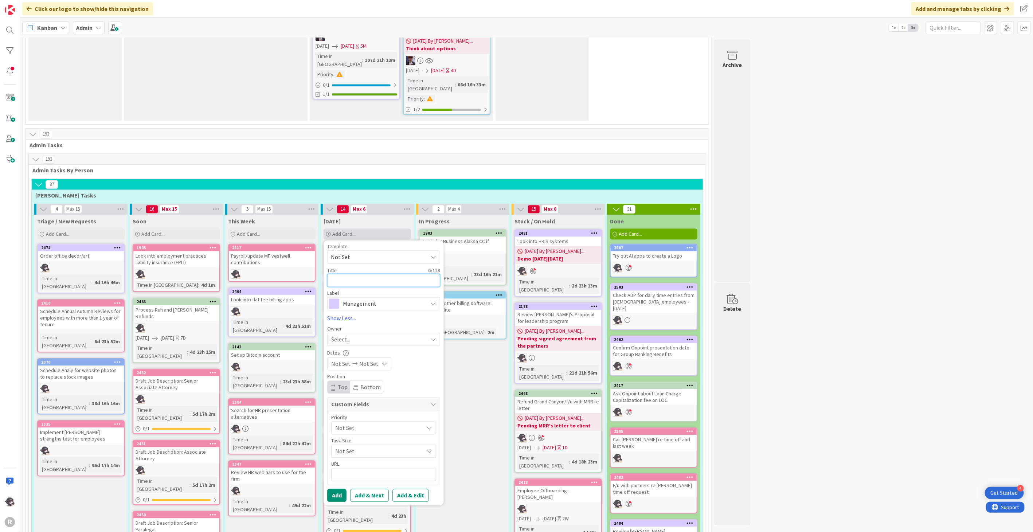
type textarea "x"
type textarea "D"
type textarea "x"
type textarea "De"
type textarea "x"
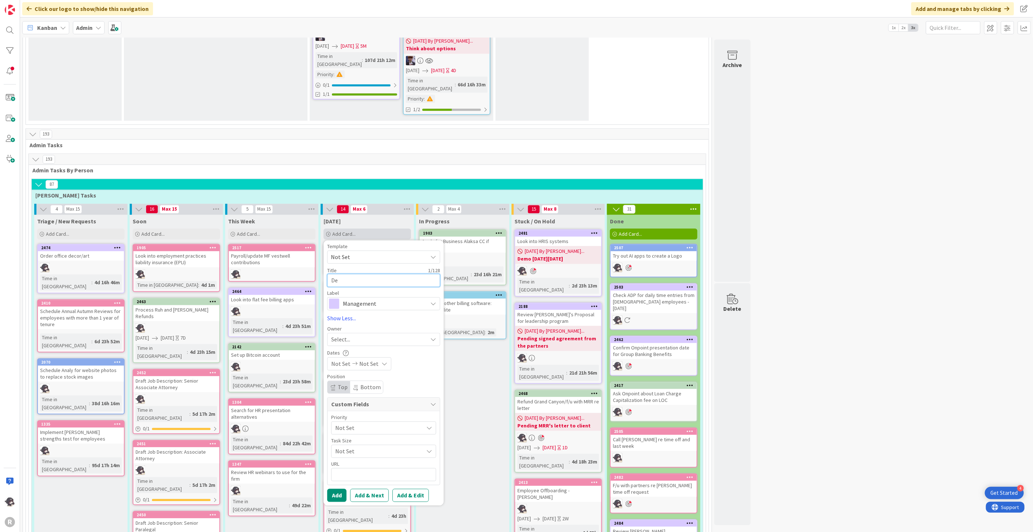
type textarea "Dem"
type textarea "x"
type textarea "Demo"
type textarea "x"
type textarea "Demo"
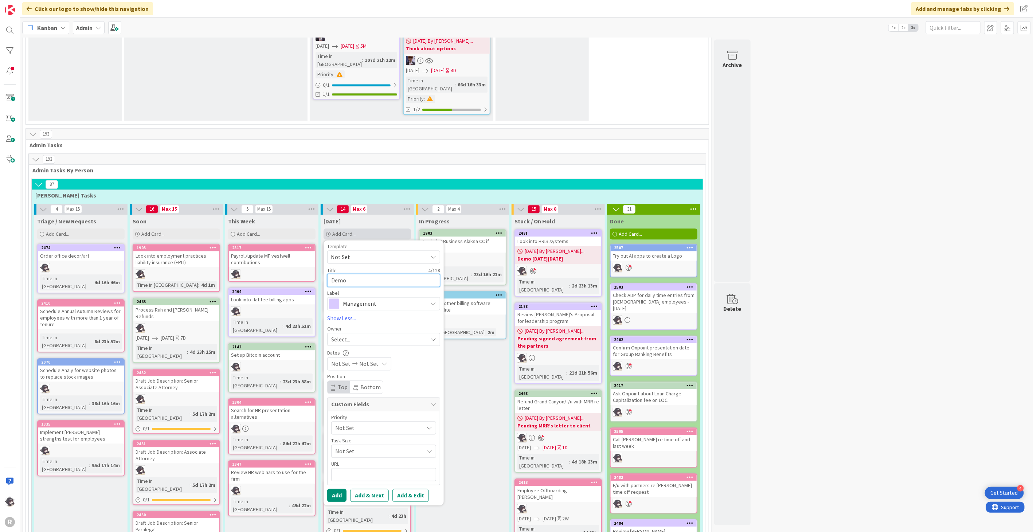
type textarea "x"
type textarea "Demo w"
type textarea "x"
type textarea "Demo wi"
type textarea "x"
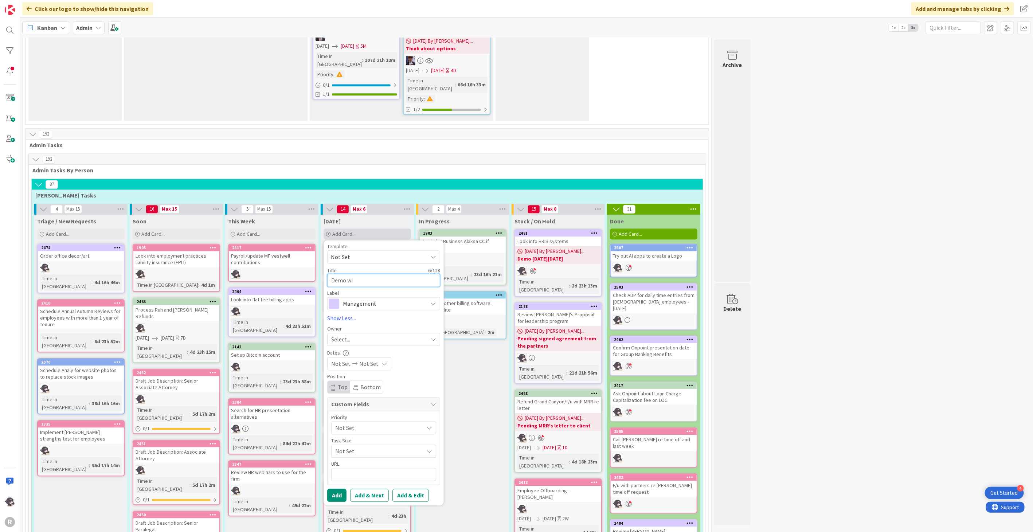
type textarea "Demo wit"
type textarea "x"
type textarea "Demo with"
type textarea "x"
type textarea "Demo with"
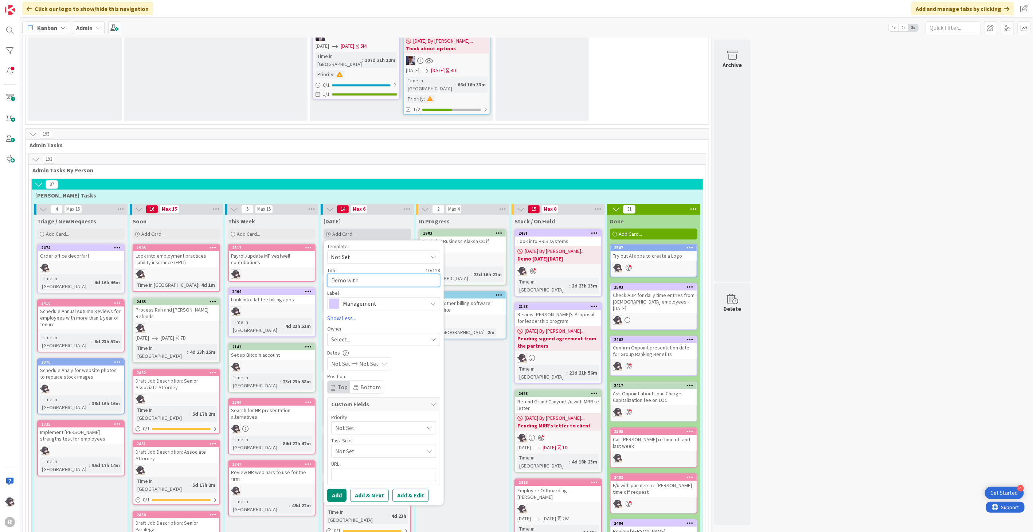
type textarea "x"
type textarea "Demo with B"
type textarea "x"
type textarea "Demo with Ba"
type textarea "x"
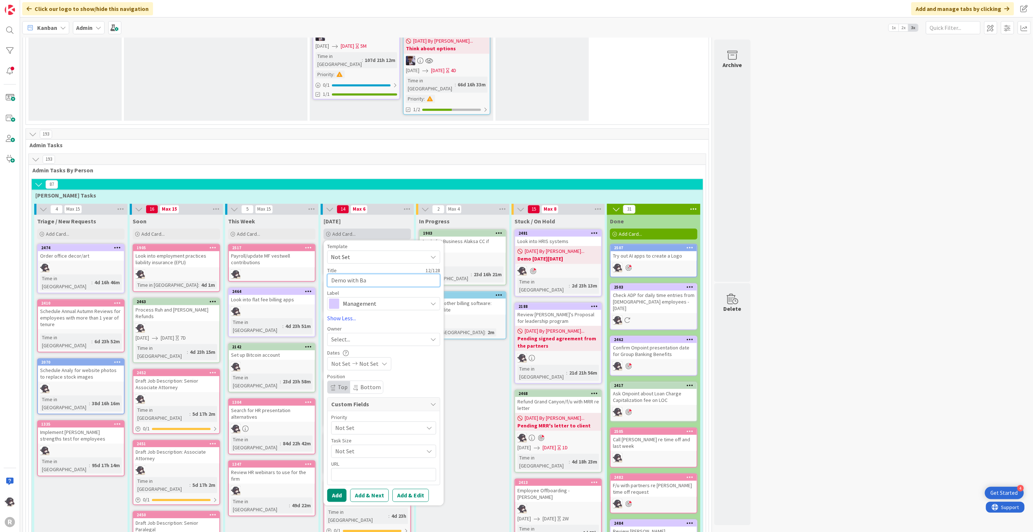
type textarea "Demo with Bam"
type textarea "x"
type textarea "Demo with Bamb"
type textarea "x"
type textarea "Demo with Bambo"
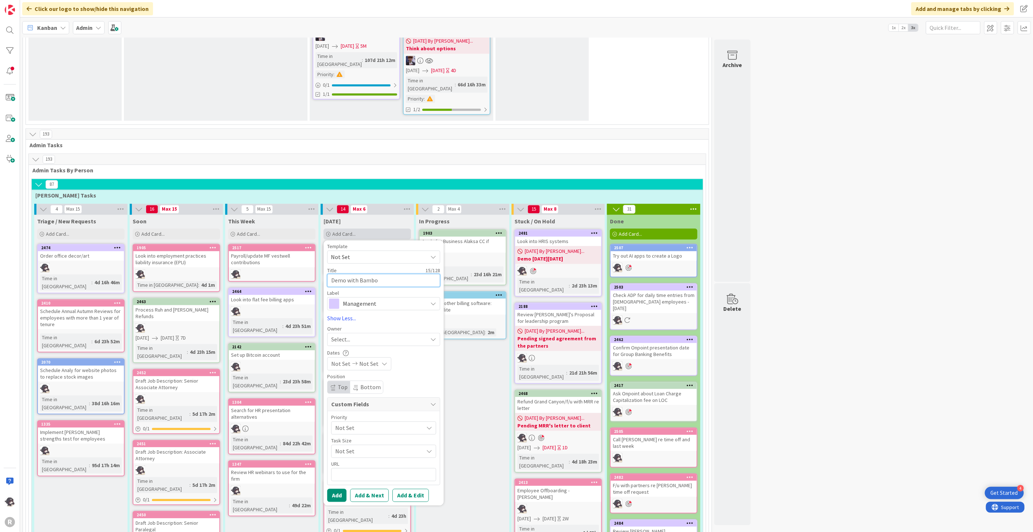
type textarea "x"
type textarea "Demo with Bamboo"
type textarea "x"
type textarea "Demo with Bamboo"
type textarea "x"
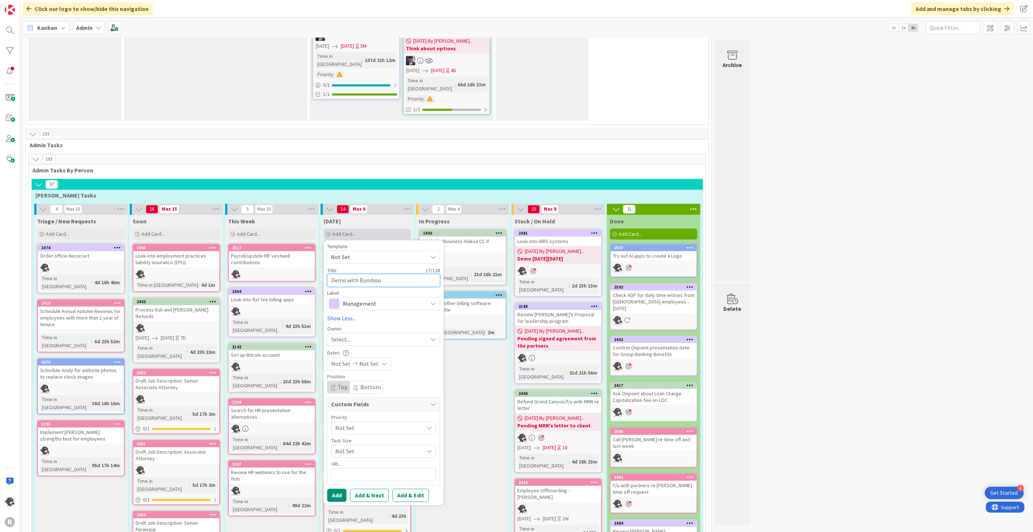
type textarea "Demo with Bamboo H"
type textarea "x"
type textarea "Demo with Bamboo HR"
click at [378, 333] on div "Select..." at bounding box center [383, 339] width 113 height 13
click at [376, 381] on span "[PERSON_NAME]" at bounding box center [372, 386] width 35 height 11
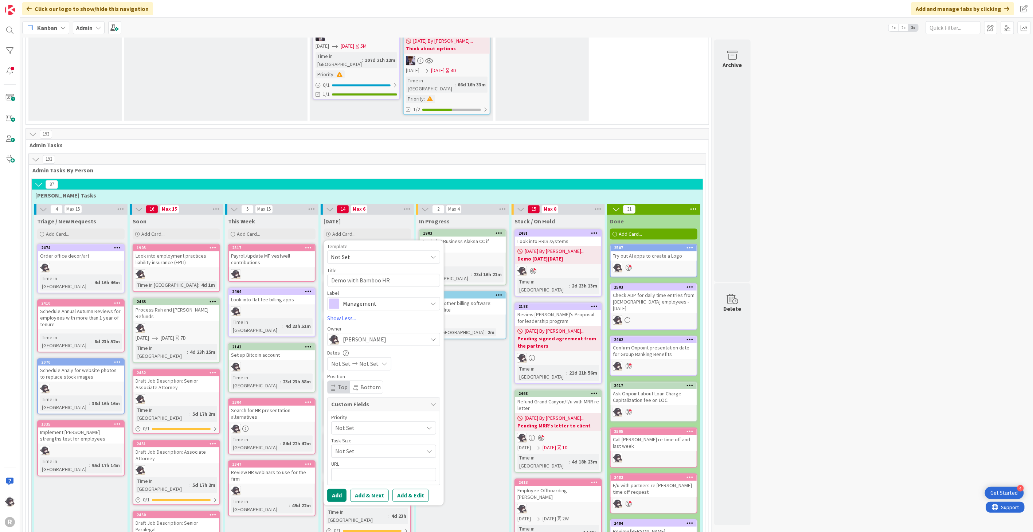
click at [390, 298] on span "Management" at bounding box center [383, 303] width 81 height 10
click at [339, 488] on button "Add" at bounding box center [336, 494] width 19 height 13
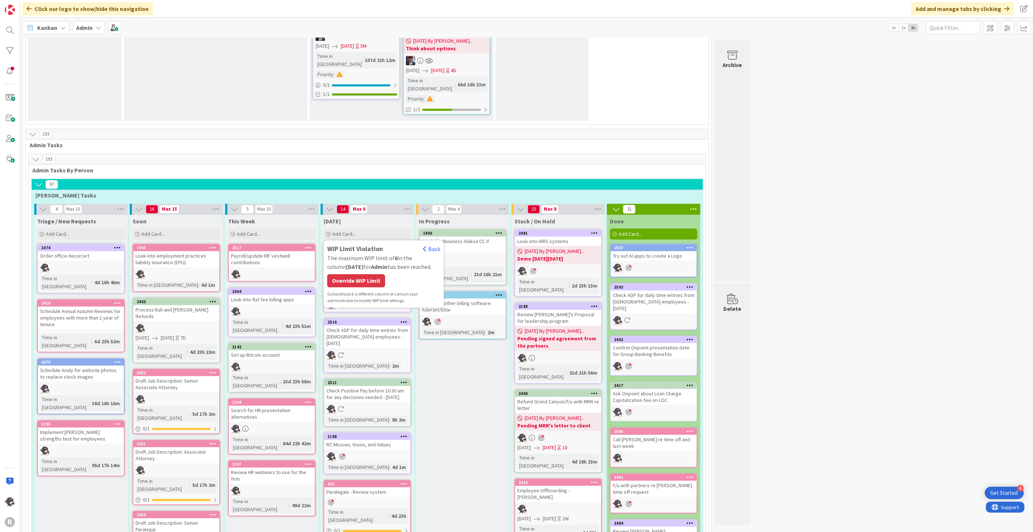
drag, startPoint x: 355, startPoint y: 163, endPoint x: 357, endPoint y: 159, distance: 4.6
click at [356, 274] on div "Override WIP Limit" at bounding box center [356, 280] width 58 height 13
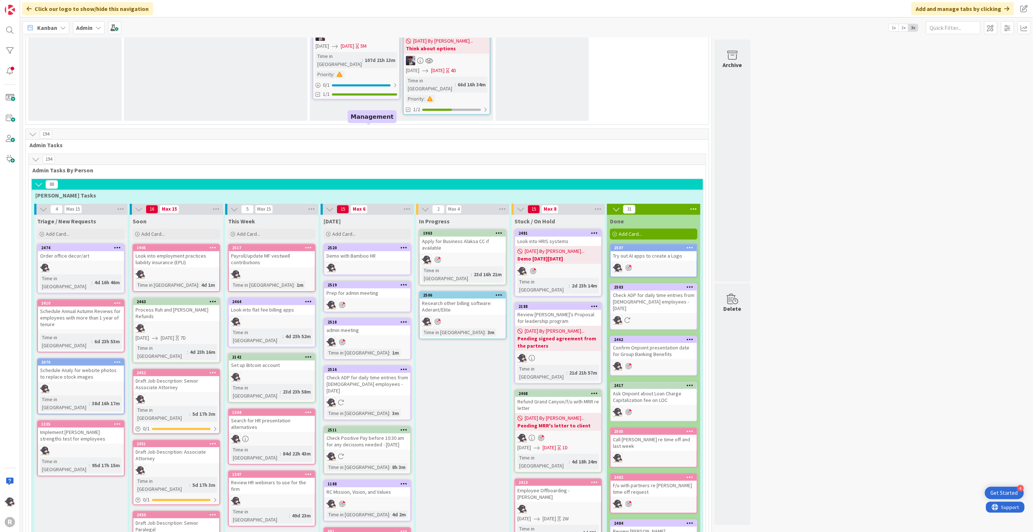
click at [384, 245] on div "2520" at bounding box center [368, 247] width 83 height 5
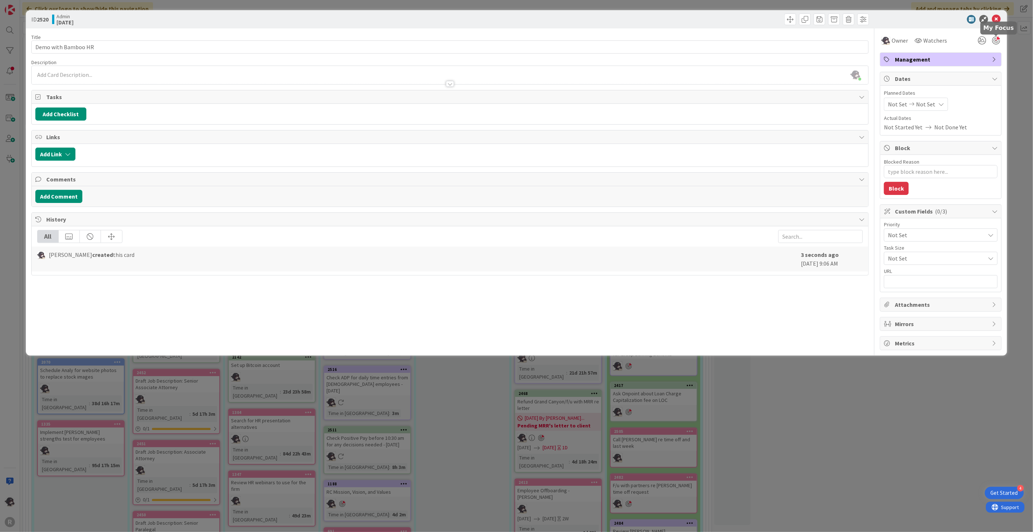
click at [994, 41] on div at bounding box center [996, 40] width 8 height 8
click at [996, 17] on icon at bounding box center [996, 19] width 9 height 9
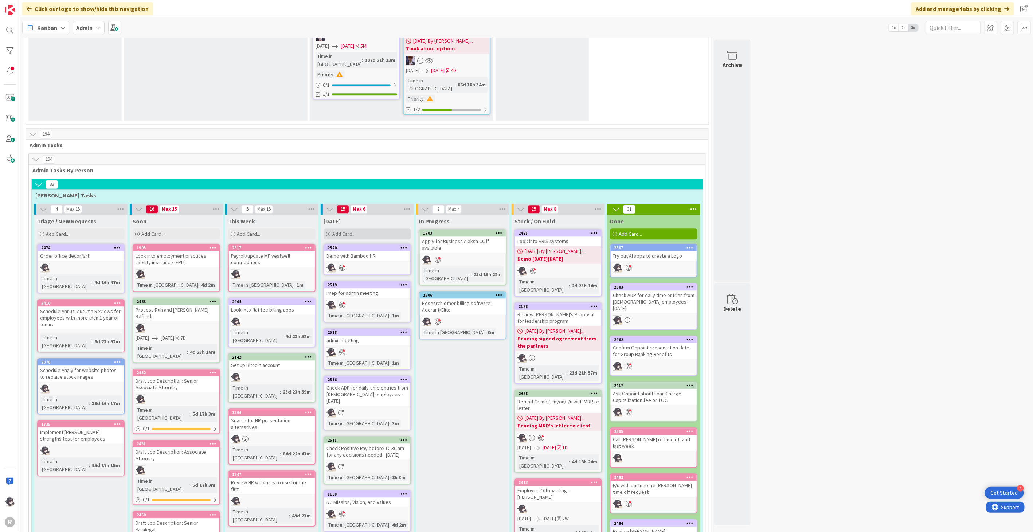
click at [370, 228] on div "Add Card..." at bounding box center [366, 233] width 87 height 11
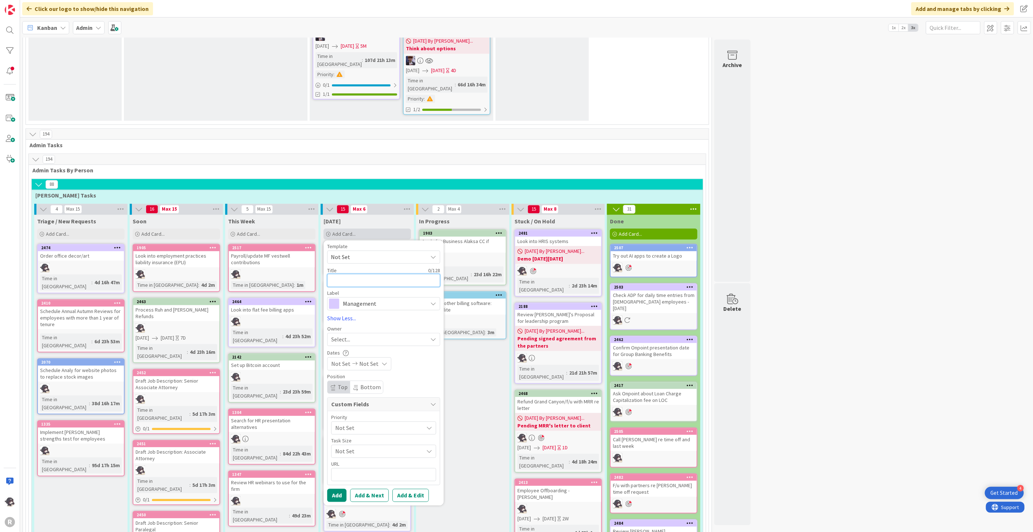
type textarea "x"
type textarea "F"
type textarea "x"
click at [413, 298] on span "Management" at bounding box center [383, 303] width 81 height 10
click at [366, 354] on span "Finance" at bounding box center [398, 359] width 89 height 11
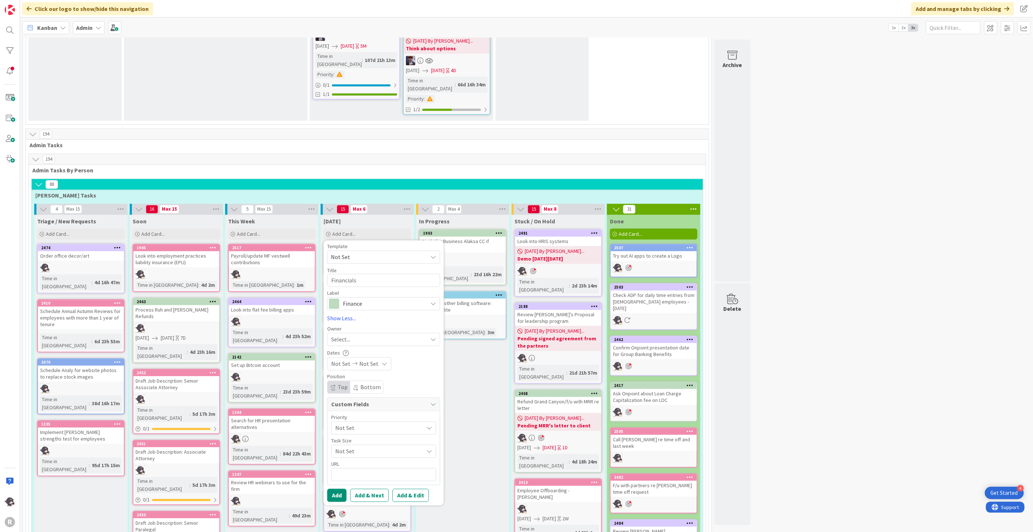
click at [351, 335] on div "Select..." at bounding box center [379, 339] width 96 height 9
click at [352, 380] on link "[PERSON_NAME]" at bounding box center [386, 387] width 119 height 14
click at [337, 488] on button "Add" at bounding box center [336, 494] width 19 height 13
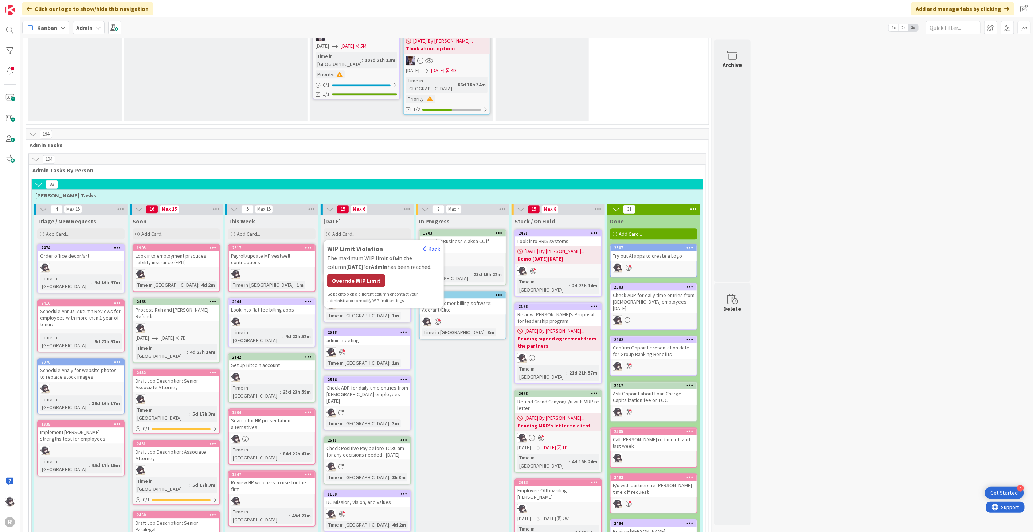
click at [374, 274] on div "Override WIP Limit" at bounding box center [356, 280] width 58 height 13
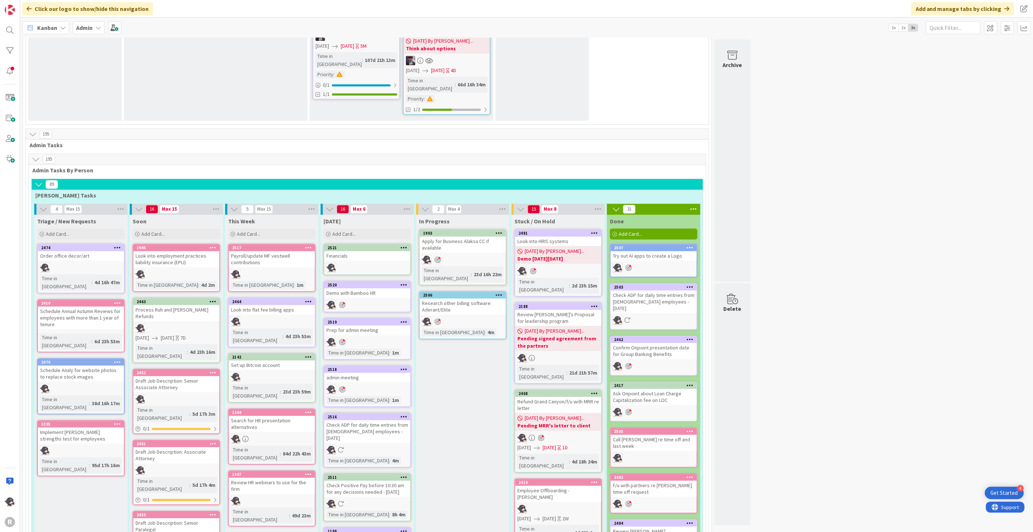
click at [407, 244] on div "2521" at bounding box center [367, 247] width 86 height 7
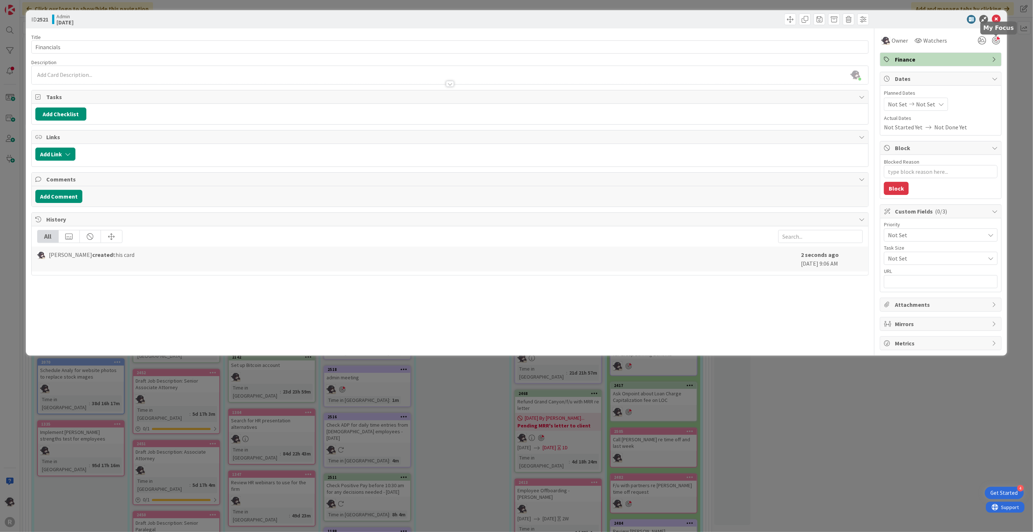
click at [997, 42] on div at bounding box center [996, 40] width 8 height 8
click at [998, 20] on icon at bounding box center [996, 19] width 9 height 9
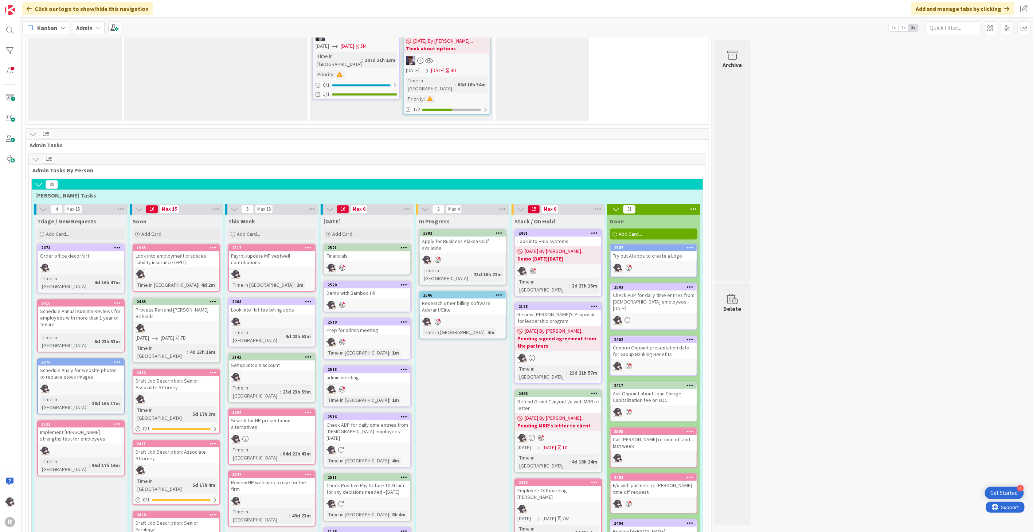
click at [52, 31] on span "Kanban" at bounding box center [47, 27] width 20 height 9
click at [53, 43] on span "My Zone" at bounding box center [64, 43] width 52 height 11
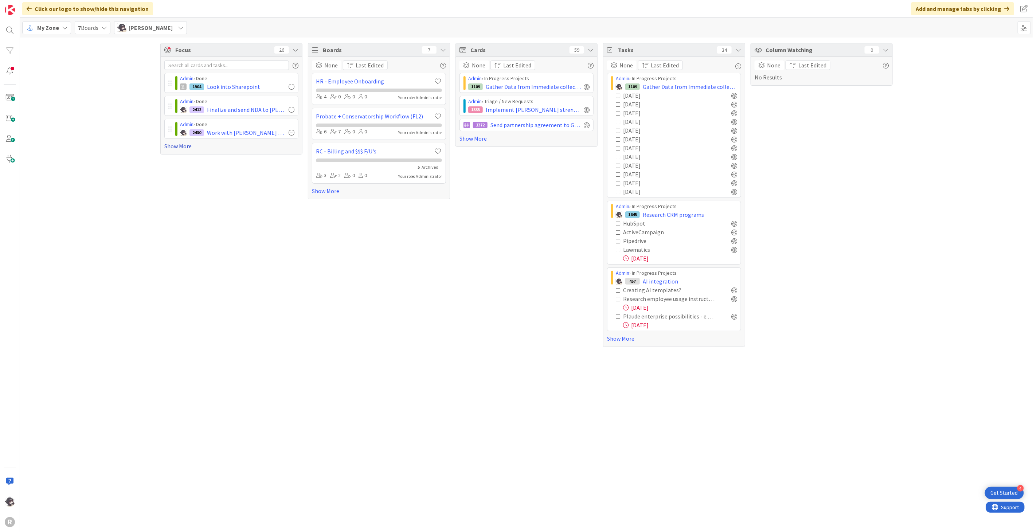
click at [177, 148] on link "Show More" at bounding box center [231, 146] width 134 height 9
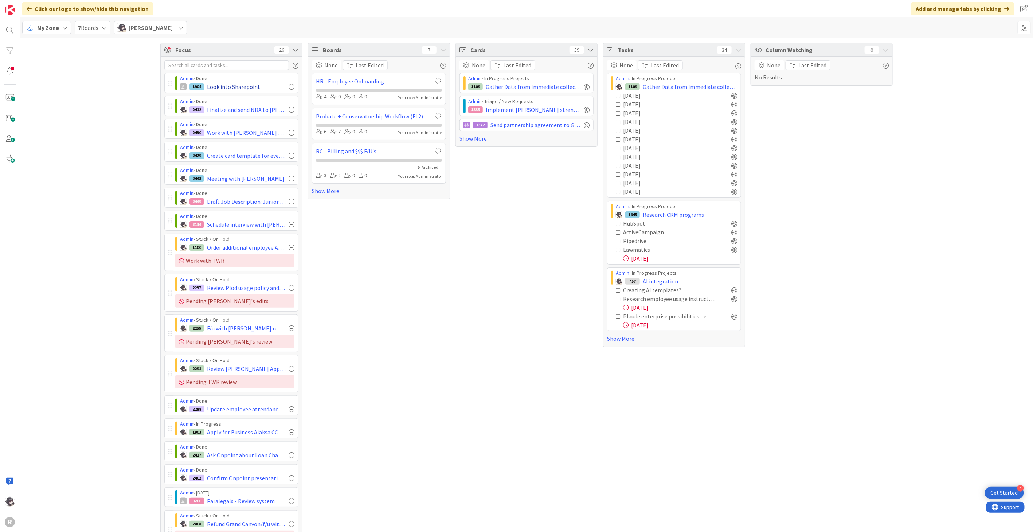
click at [287, 90] on div "1904 Look into Sharepoint" at bounding box center [237, 86] width 114 height 9
click at [289, 87] on div at bounding box center [292, 87] width 6 height 6
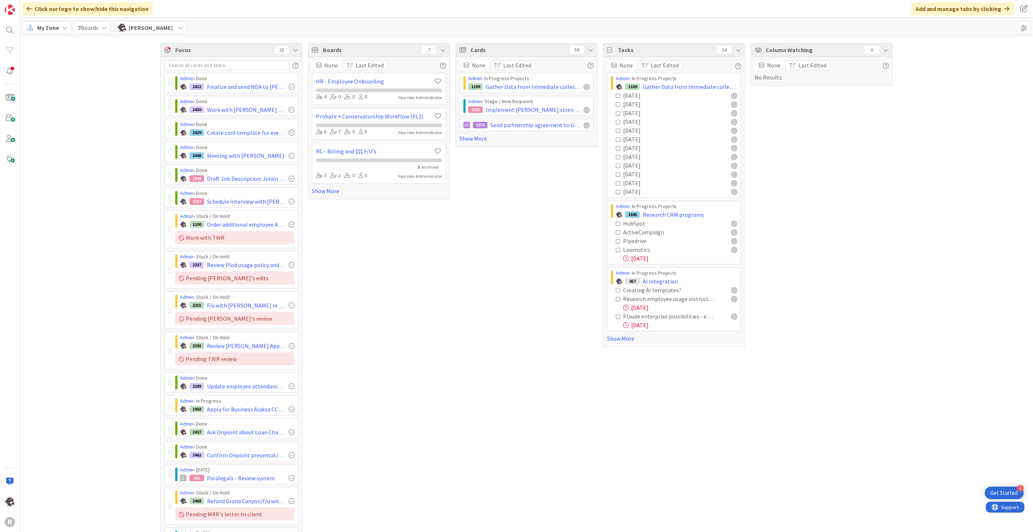
click at [289, 87] on div at bounding box center [292, 87] width 6 height 6
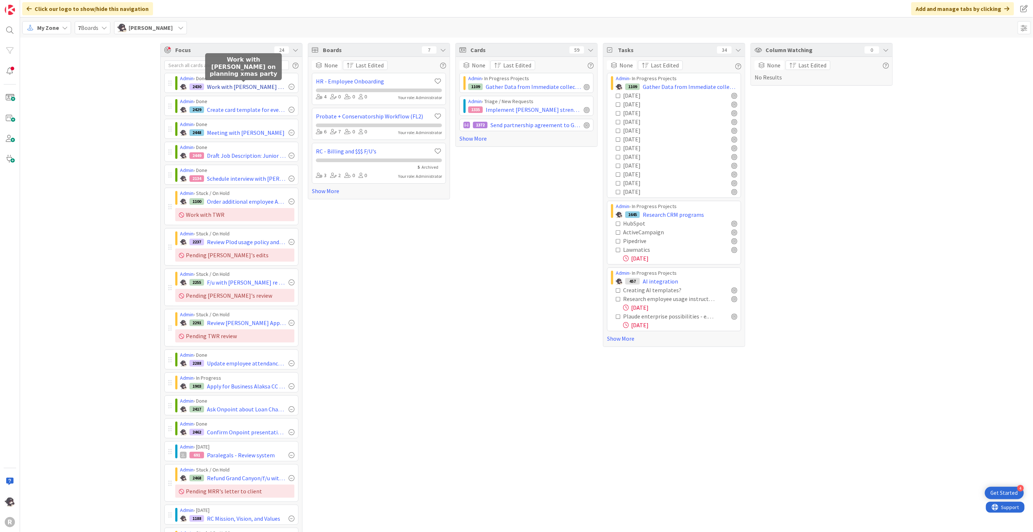
click at [289, 85] on div at bounding box center [292, 87] width 6 height 6
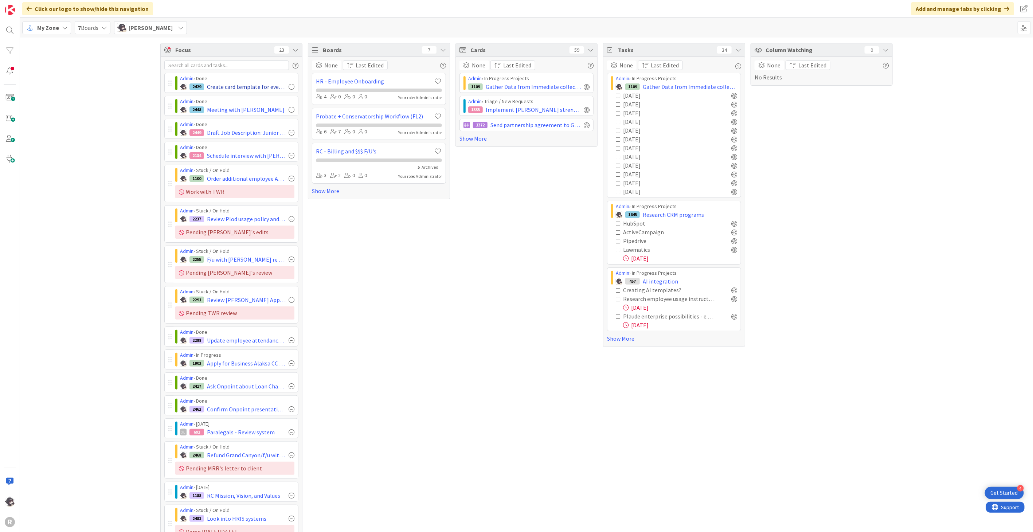
click at [289, 86] on div at bounding box center [292, 87] width 6 height 6
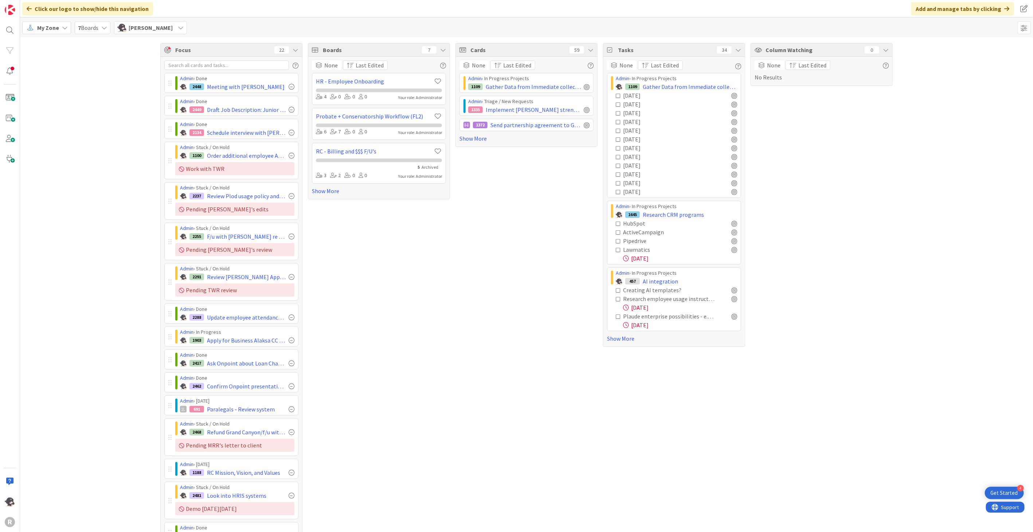
click at [289, 86] on div at bounding box center [292, 87] width 6 height 6
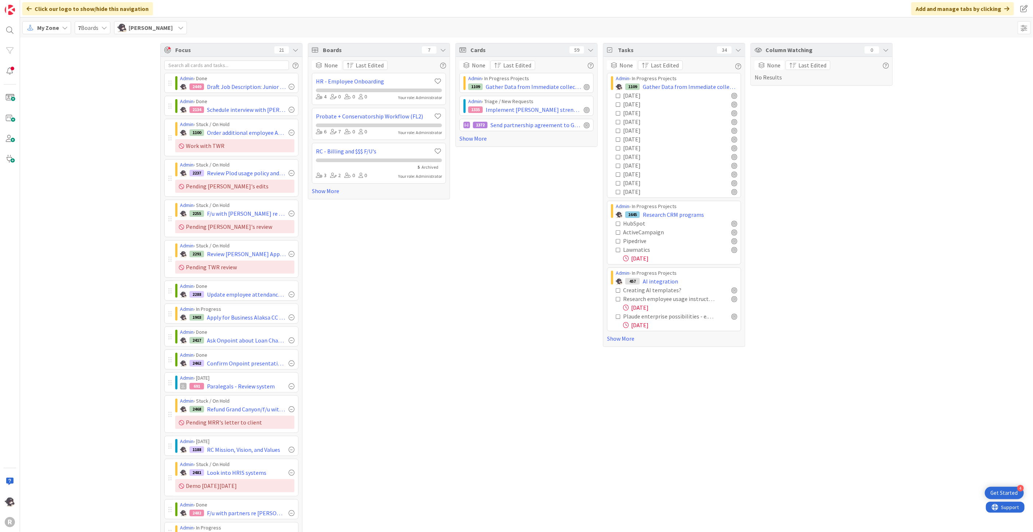
click at [289, 86] on div at bounding box center [292, 87] width 6 height 6
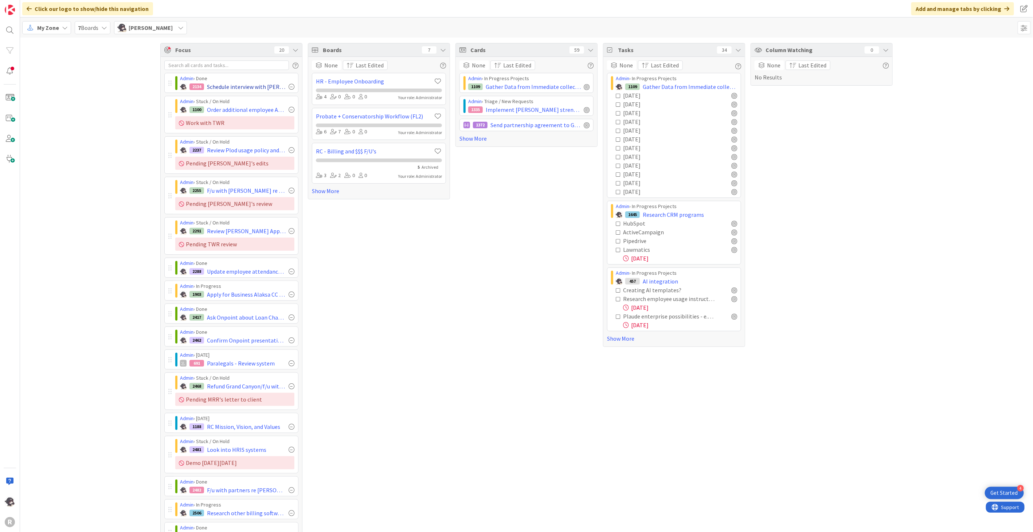
click at [289, 86] on div at bounding box center [292, 87] width 6 height 6
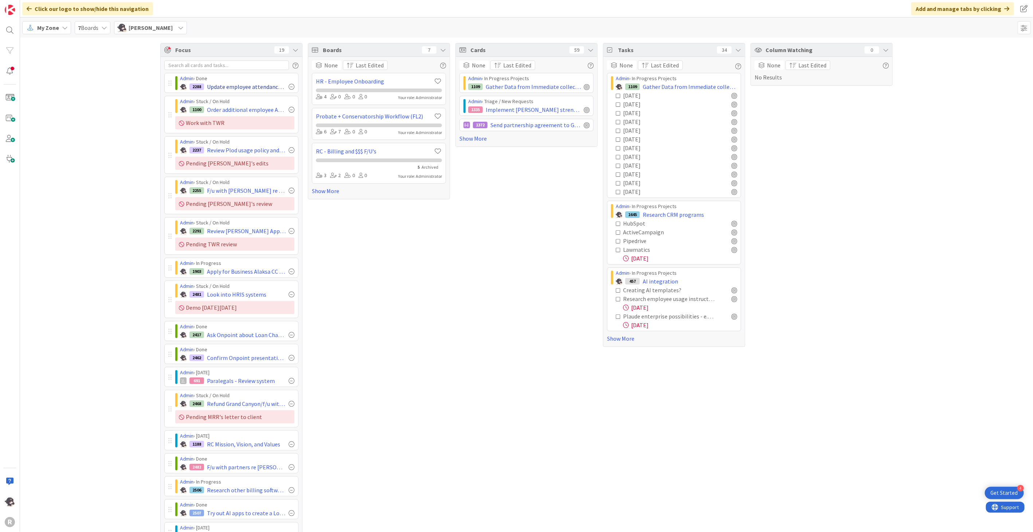
click at [289, 85] on div at bounding box center [292, 87] width 6 height 6
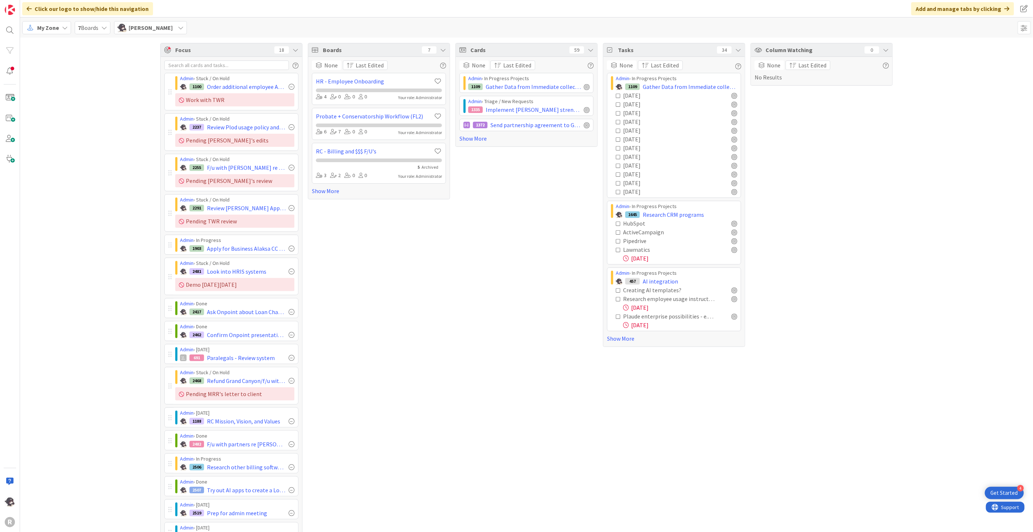
click at [53, 28] on span "My Zone" at bounding box center [48, 27] width 22 height 9
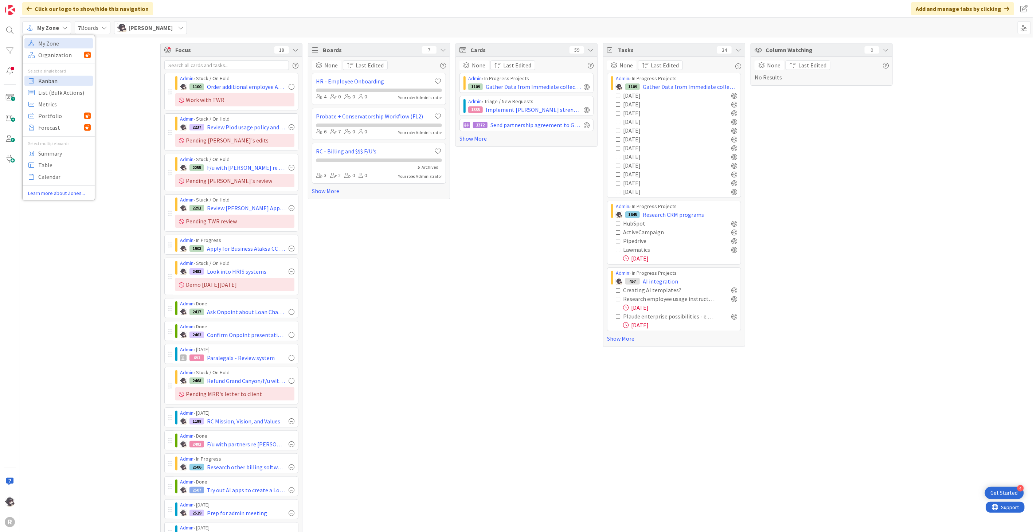
click at [55, 85] on span "Kanban" at bounding box center [64, 80] width 52 height 11
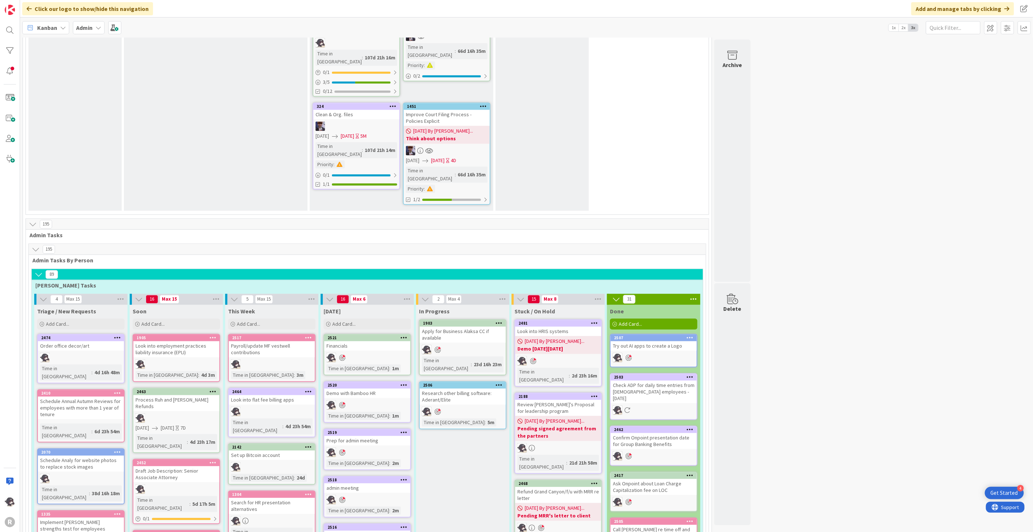
scroll to position [1052, 0]
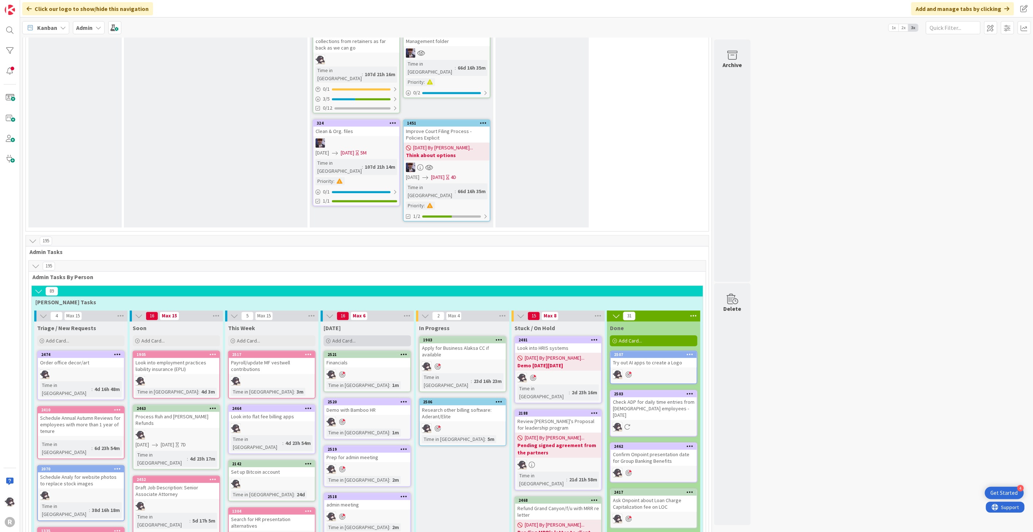
click at [342, 337] on span "Add Card..." at bounding box center [343, 340] width 23 height 7
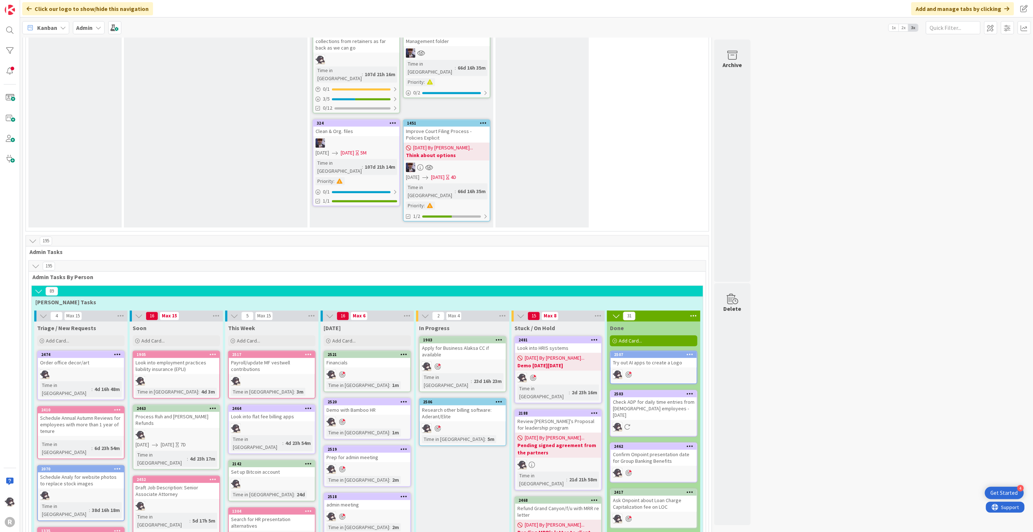
click at [49, 27] on span "Kanban" at bounding box center [47, 27] width 20 height 9
click at [51, 44] on span "My Zone" at bounding box center [64, 43] width 52 height 11
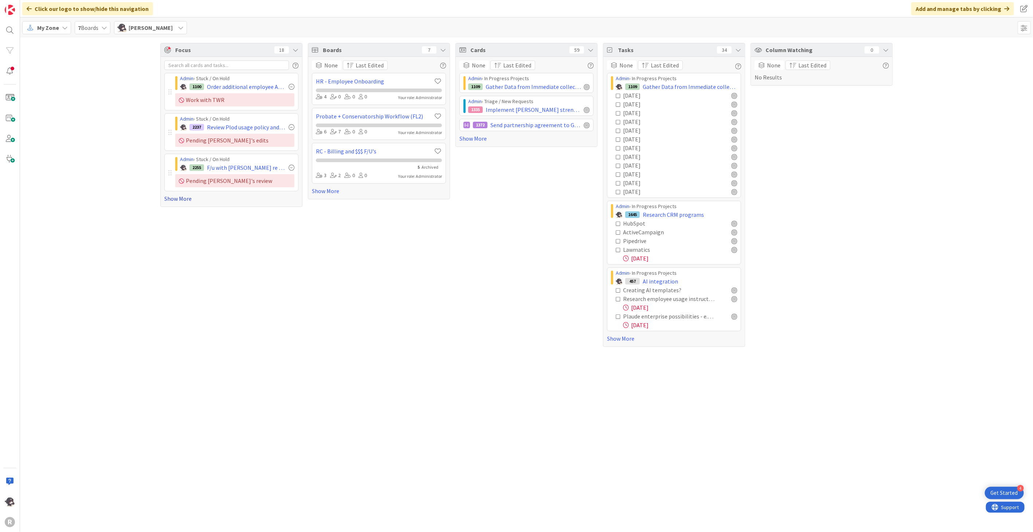
click at [178, 199] on link "Show More" at bounding box center [231, 198] width 134 height 9
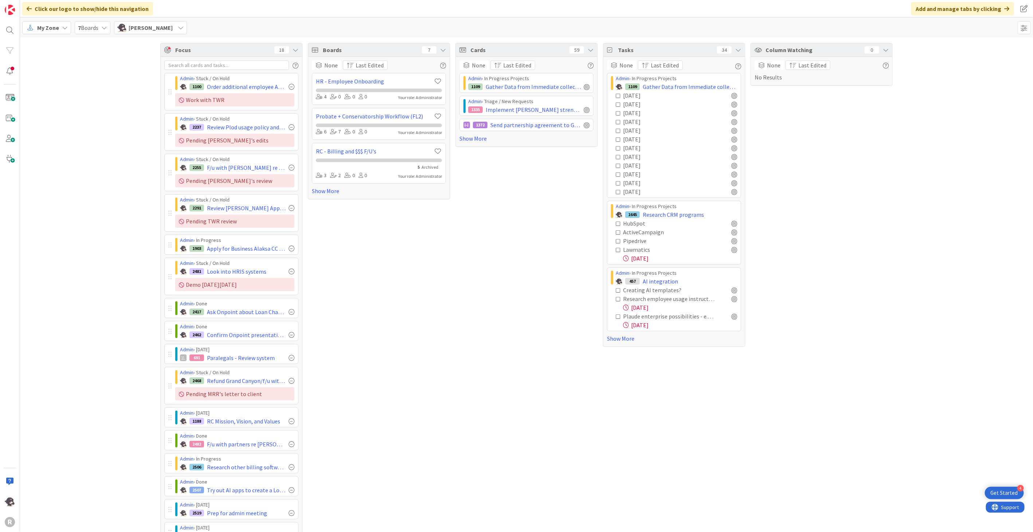
click at [44, 28] on span "My Zone" at bounding box center [48, 27] width 22 height 9
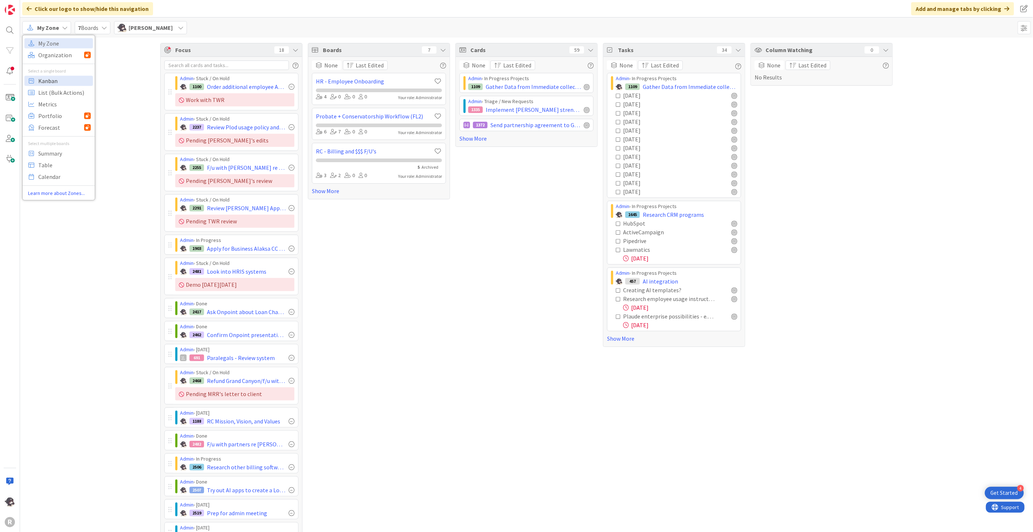
click at [54, 85] on span "Kanban" at bounding box center [64, 80] width 52 height 11
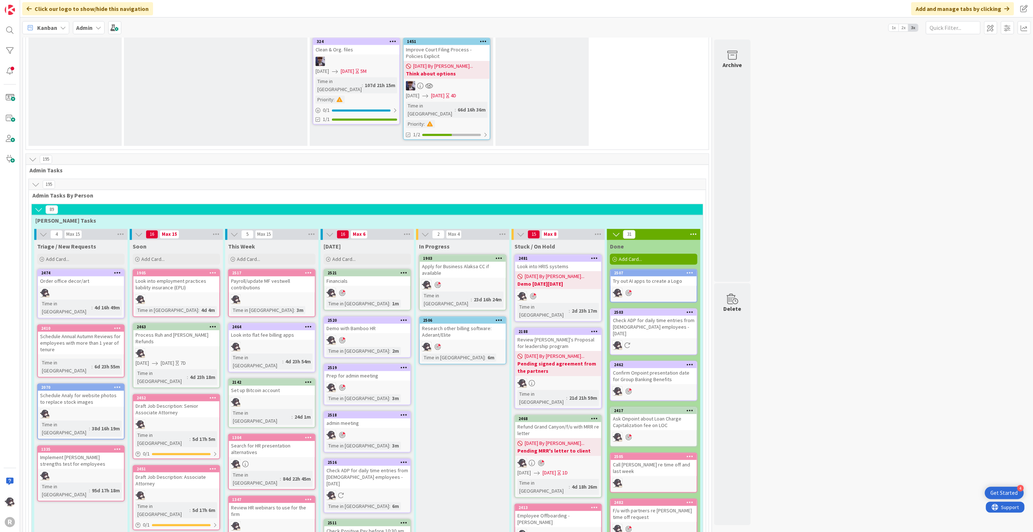
scroll to position [1133, 0]
click at [570, 256] on div "2481" at bounding box center [559, 258] width 83 height 5
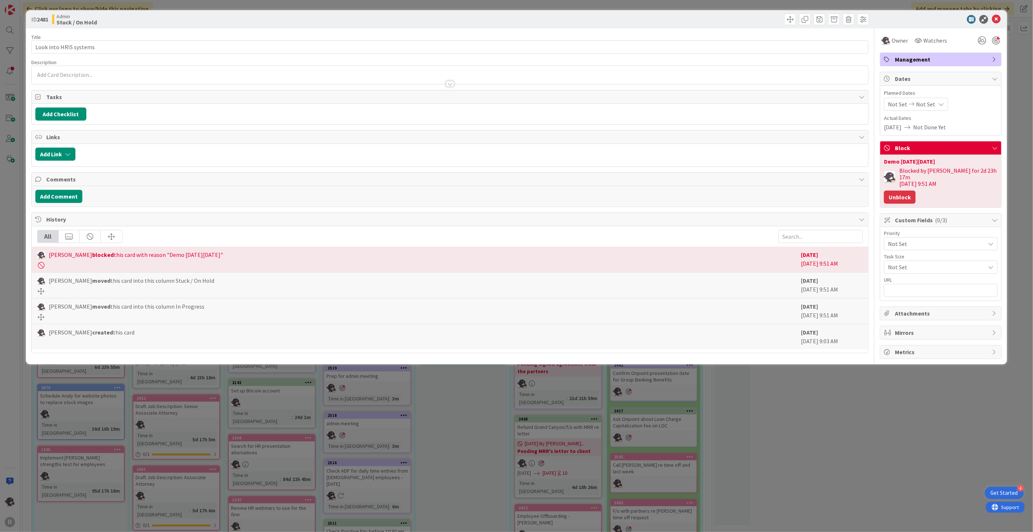
click at [906, 192] on button "Unblock" at bounding box center [900, 197] width 32 height 13
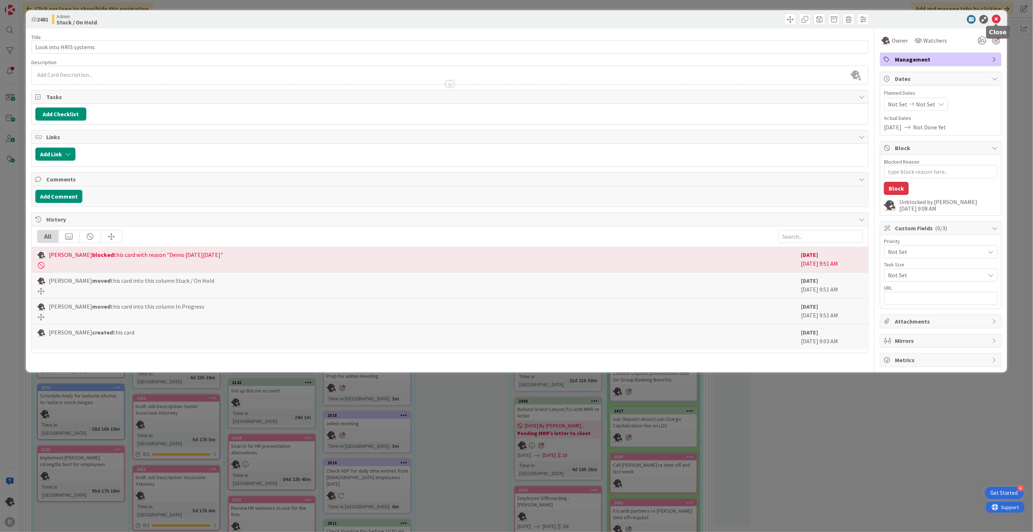
click at [997, 17] on icon at bounding box center [996, 19] width 9 height 9
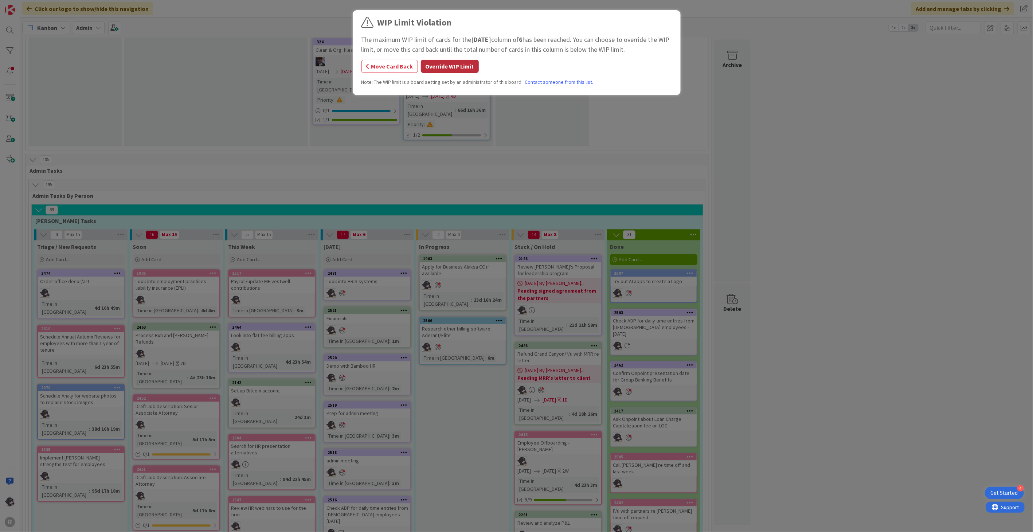
click at [449, 71] on button "Override WIP Limit" at bounding box center [450, 66] width 58 height 13
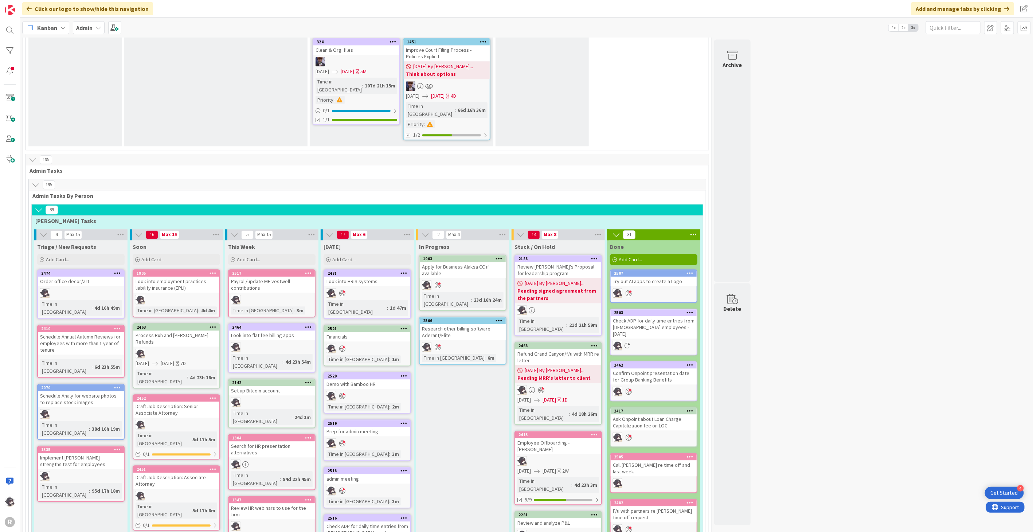
click at [403, 373] on icon at bounding box center [403, 375] width 7 height 5
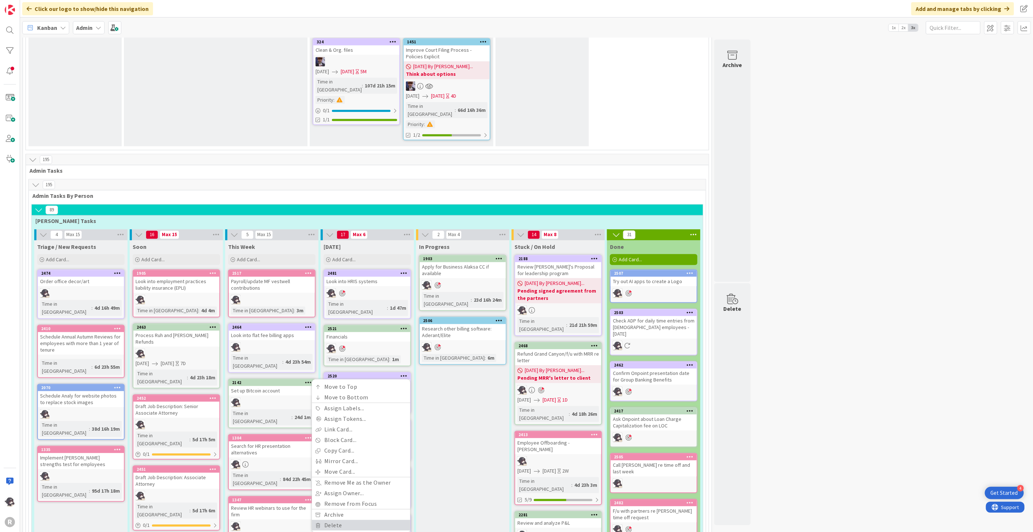
click at [344, 520] on link "Delete" at bounding box center [361, 525] width 98 height 11
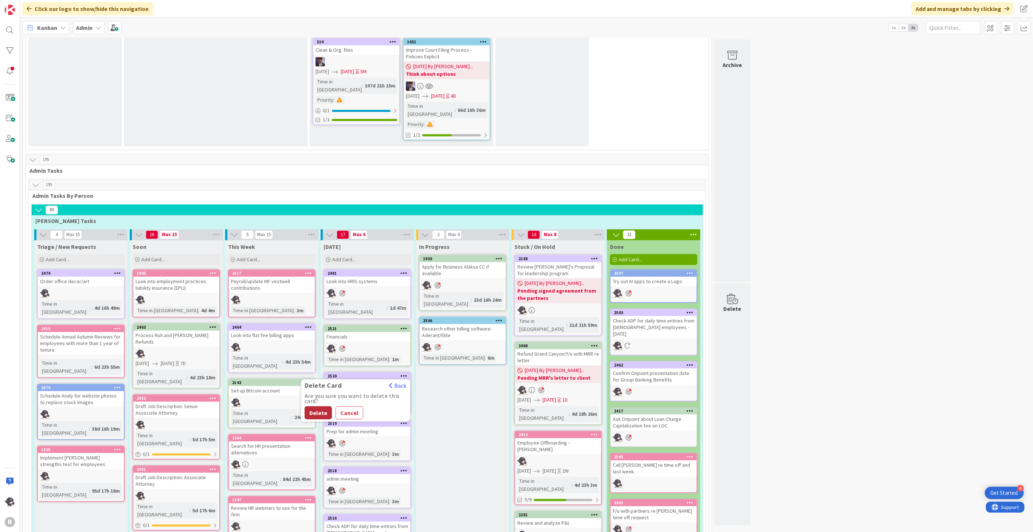
click at [318, 406] on button "Delete" at bounding box center [318, 412] width 27 height 13
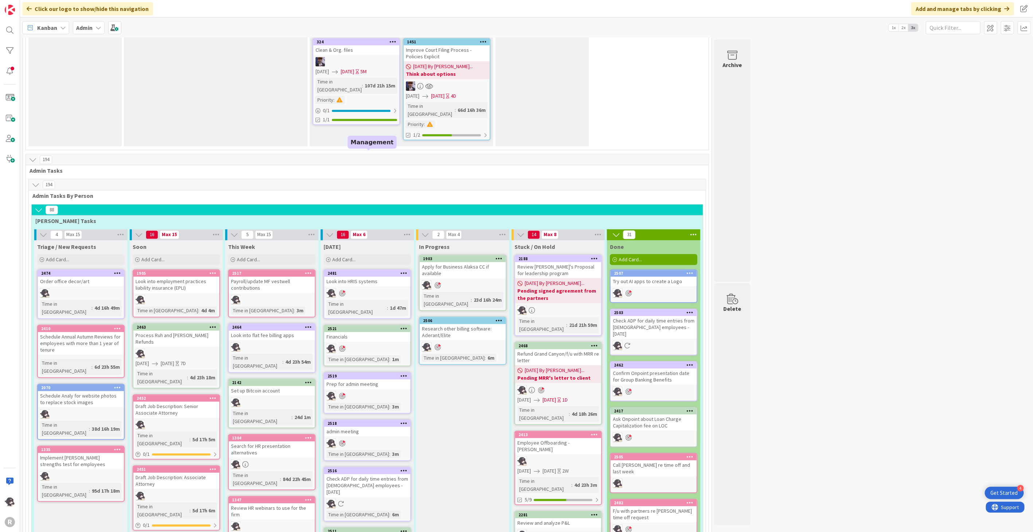
click at [364, 271] on div "2481" at bounding box center [368, 273] width 83 height 5
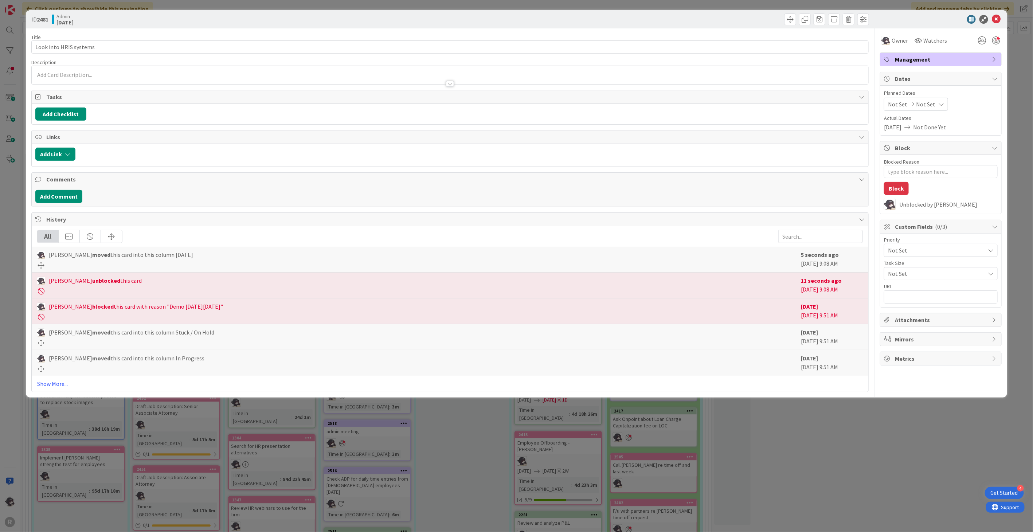
drag, startPoint x: 74, startPoint y: 82, endPoint x: 77, endPoint y: 79, distance: 4.4
click at [75, 81] on div at bounding box center [450, 80] width 836 height 8
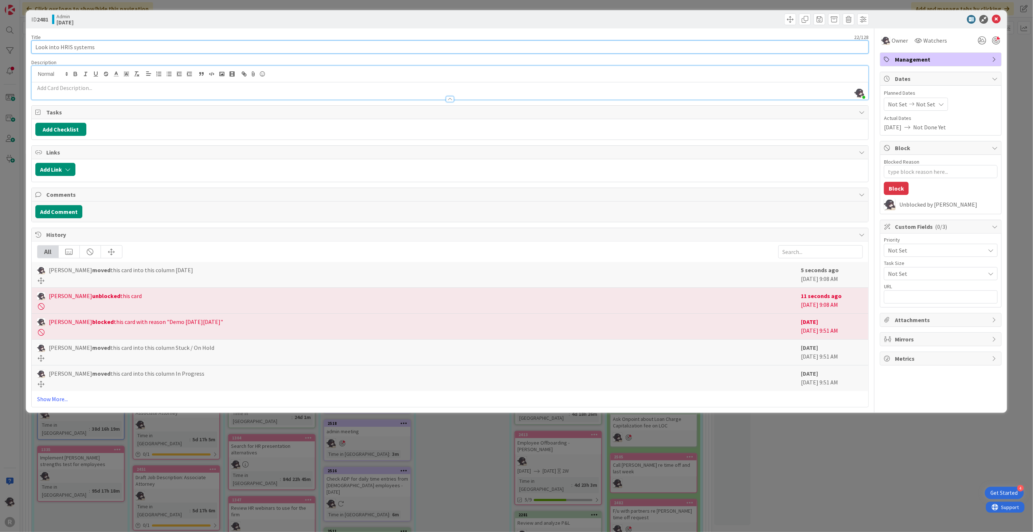
click at [109, 51] on input "Look into HRIS systems" at bounding box center [449, 46] width 837 height 13
click at [996, 21] on icon at bounding box center [996, 19] width 9 height 9
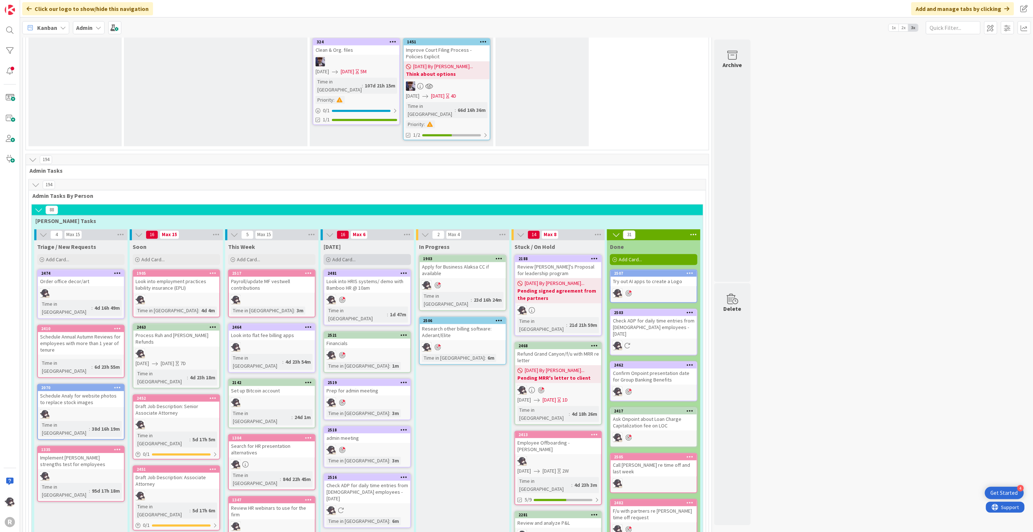
click at [357, 254] on div "Add Card..." at bounding box center [366, 259] width 87 height 11
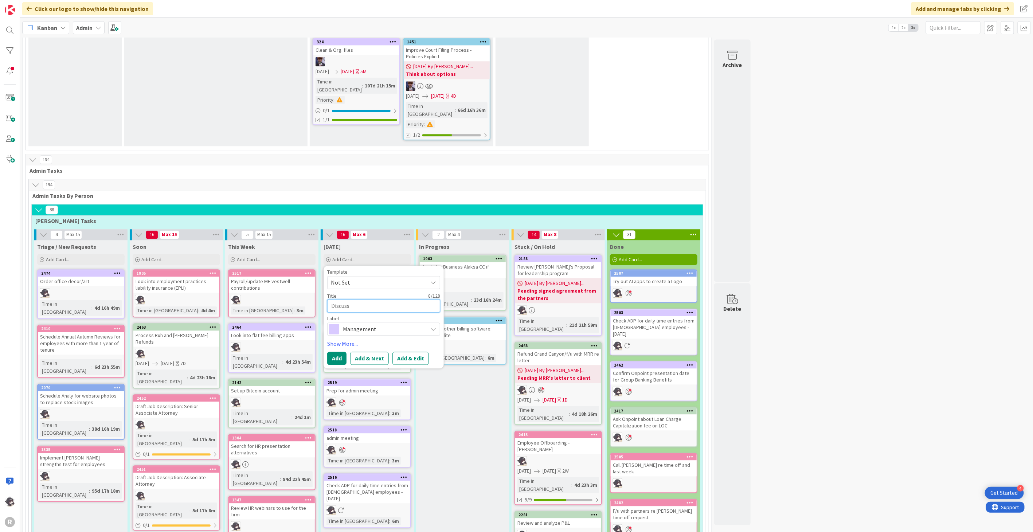
click at [362, 299] on textarea "Discuss" at bounding box center [383, 305] width 113 height 13
click at [386, 333] on span "Management" at bounding box center [383, 338] width 81 height 10
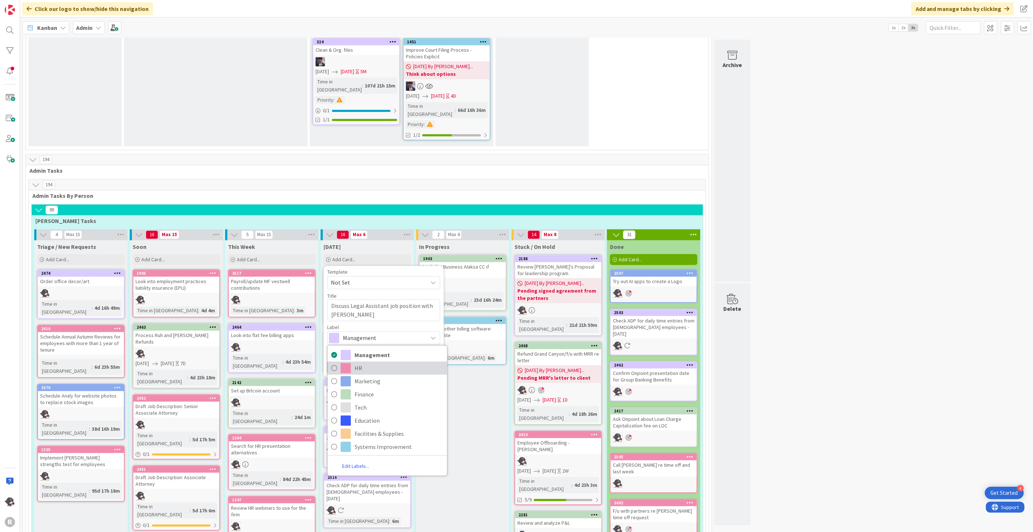
click at [362, 362] on span "HR" at bounding box center [398, 367] width 89 height 11
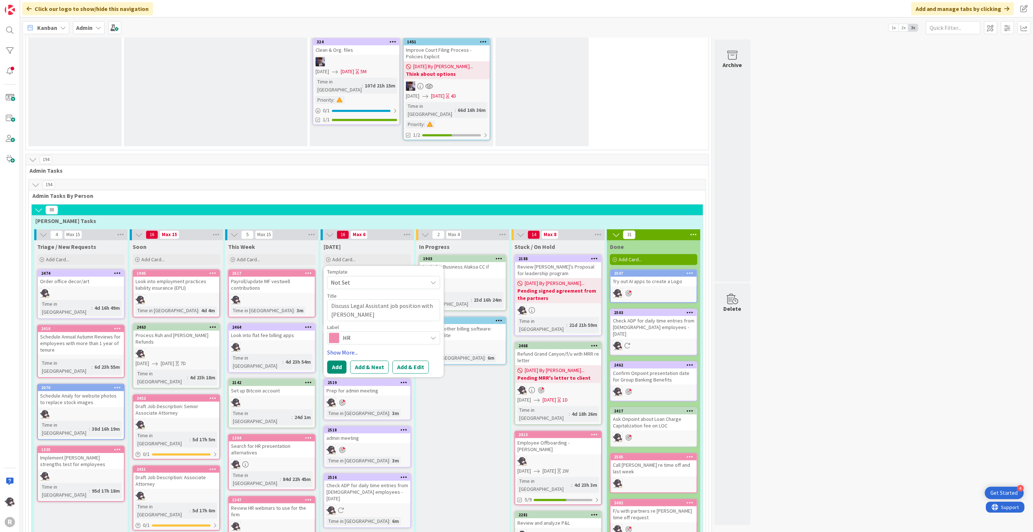
click at [341, 348] on link "Show More..." at bounding box center [383, 352] width 113 height 9
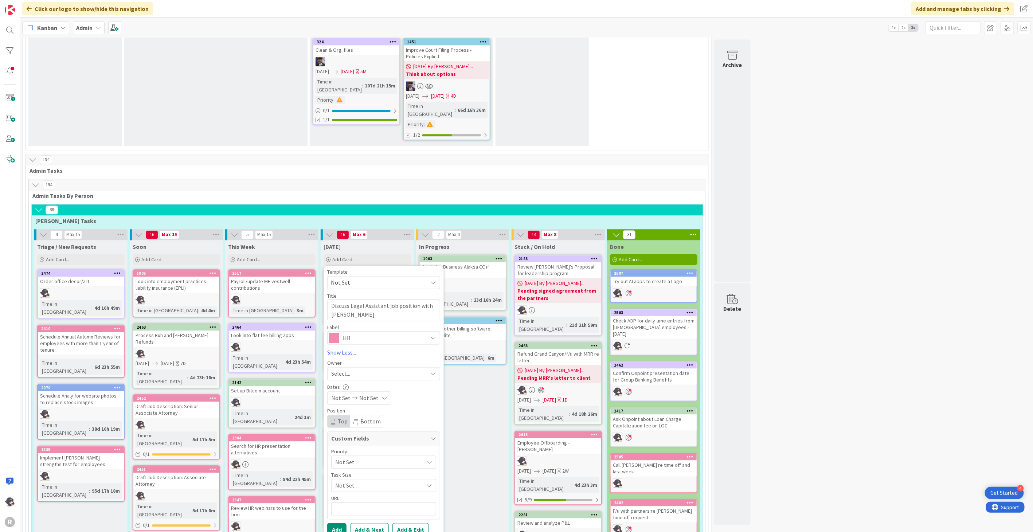
click at [349, 369] on span "Select..." at bounding box center [340, 373] width 19 height 9
click at [366, 415] on span "[PERSON_NAME]" at bounding box center [372, 420] width 35 height 11
click at [338, 523] on button "Add" at bounding box center [336, 529] width 19 height 13
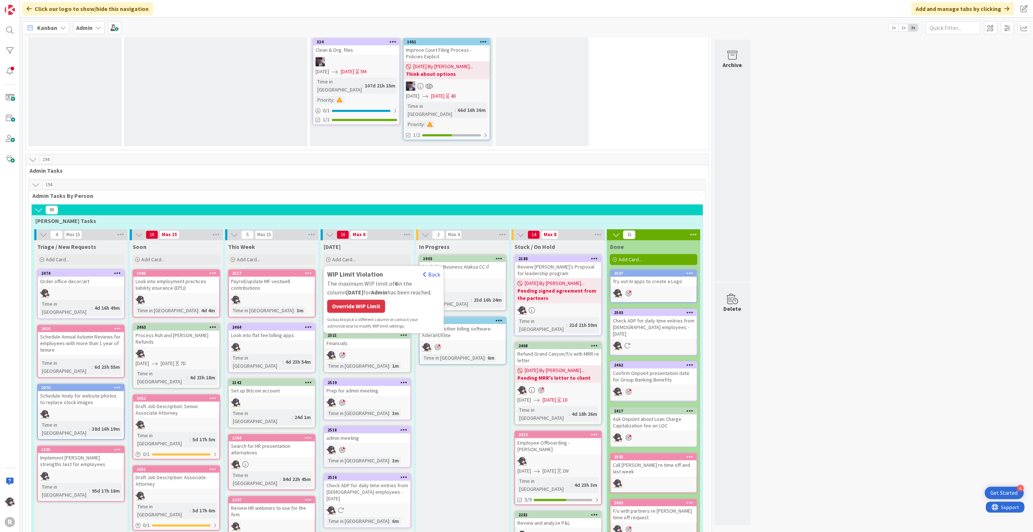
drag, startPoint x: 352, startPoint y: 190, endPoint x: 353, endPoint y: 186, distance: 3.8
click at [352, 299] on div "Override WIP Limit" at bounding box center [356, 305] width 58 height 13
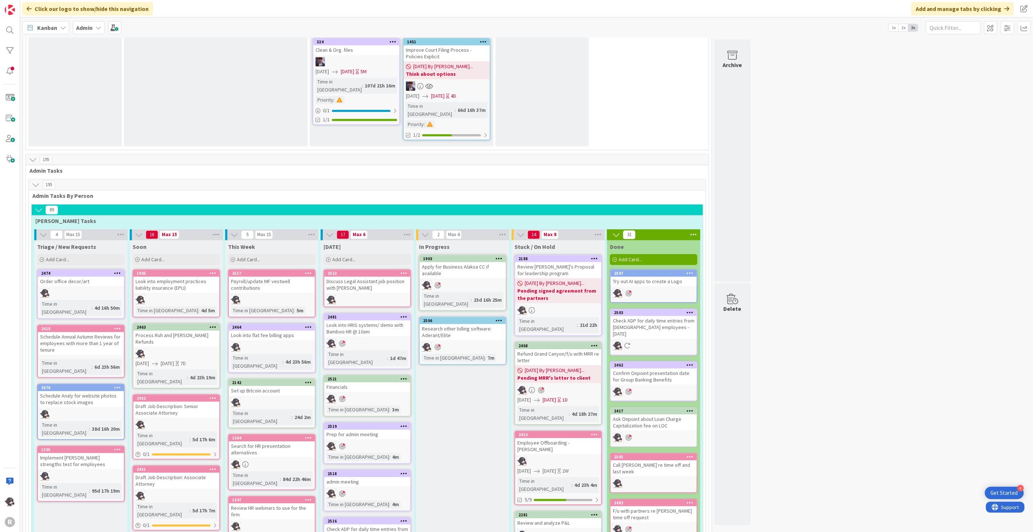
click at [405, 270] on icon at bounding box center [403, 272] width 7 height 5
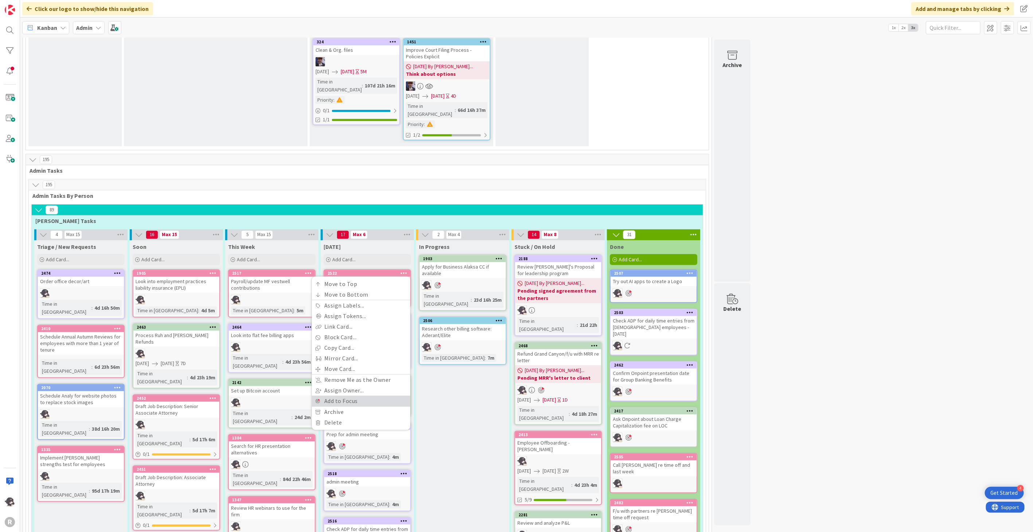
click at [343, 396] on link "Add to Focus" at bounding box center [361, 401] width 98 height 11
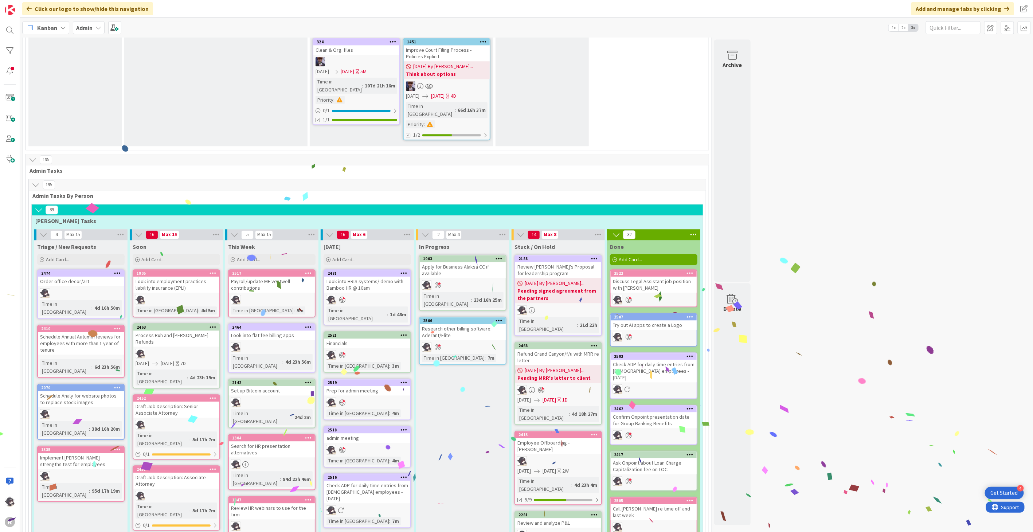
click at [51, 30] on span "Kanban" at bounding box center [47, 27] width 20 height 9
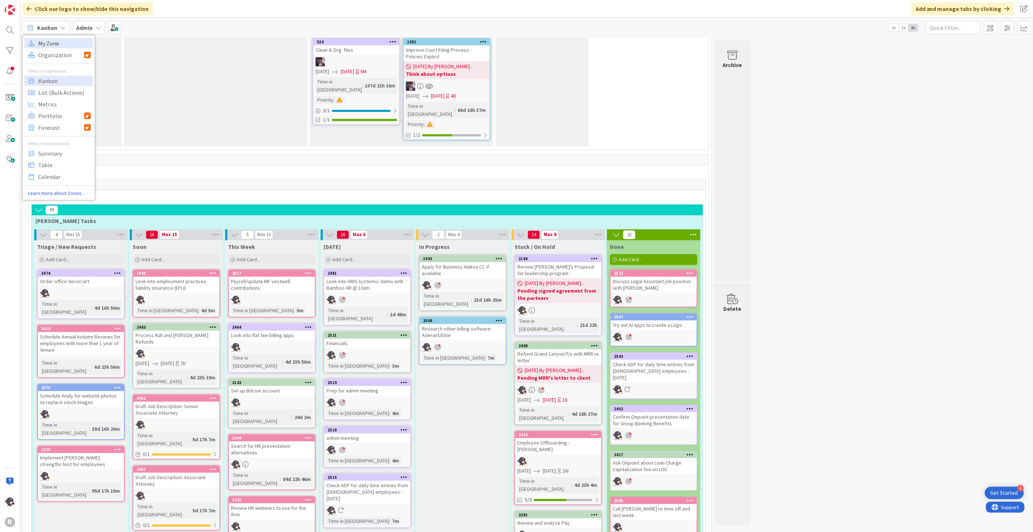
click at [59, 45] on span "My Zone" at bounding box center [64, 43] width 52 height 11
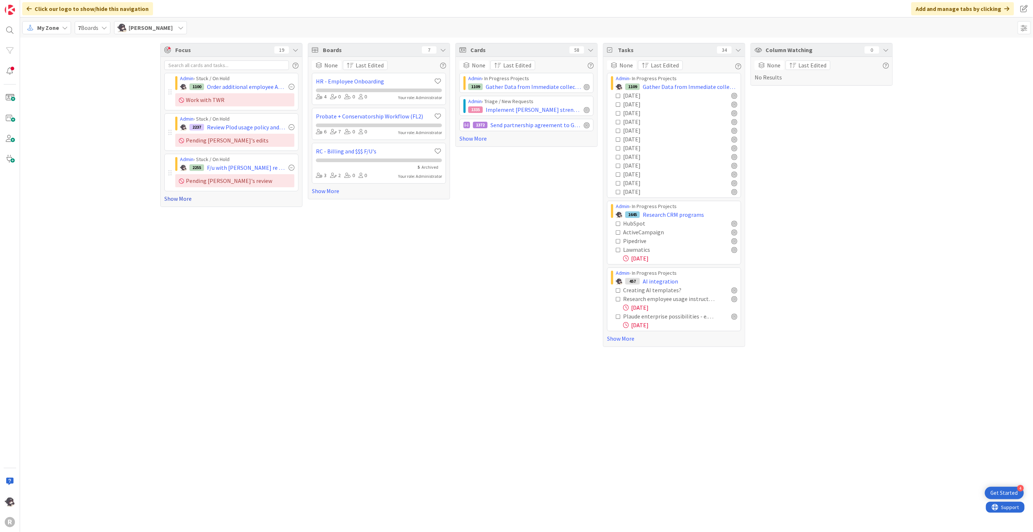
click at [168, 198] on link "Show More" at bounding box center [231, 198] width 134 height 9
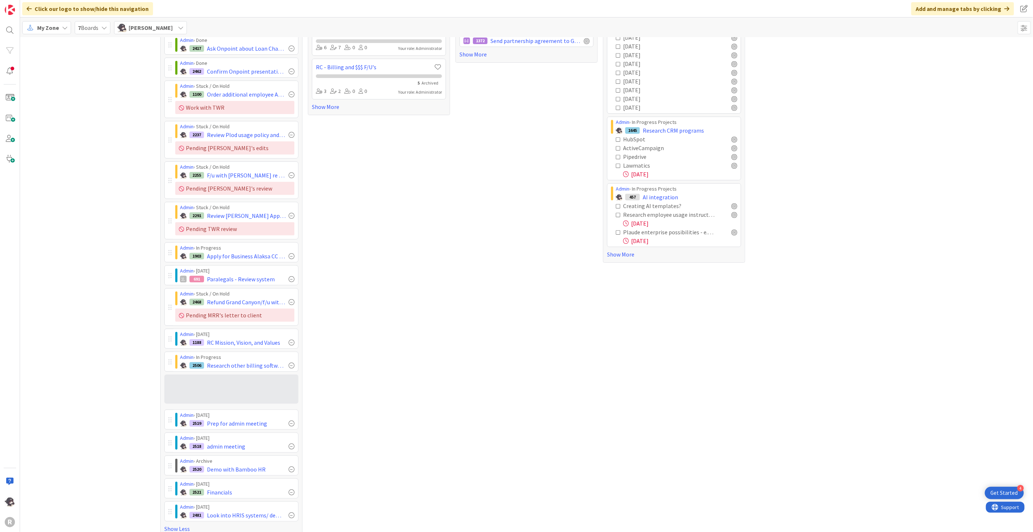
scroll to position [84, 0]
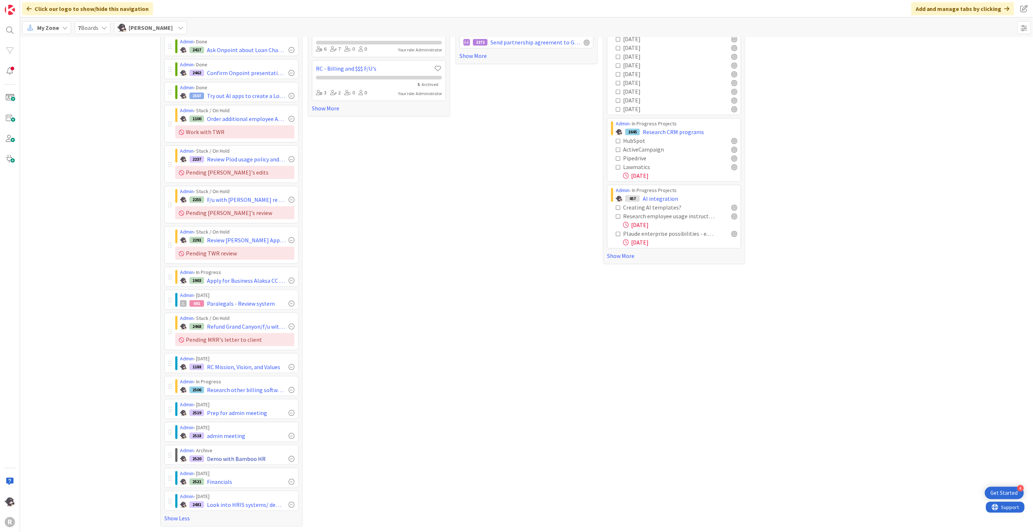
click at [289, 459] on div at bounding box center [292, 459] width 6 height 6
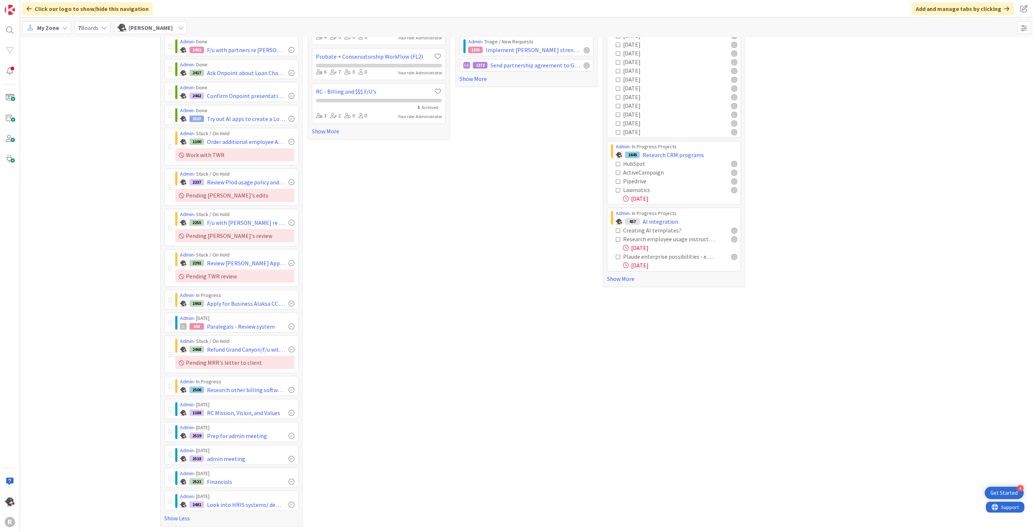
scroll to position [61, 0]
click at [257, 346] on span "Refund Grand Canyon/f/u with MRR re letter" at bounding box center [246, 349] width 79 height 9
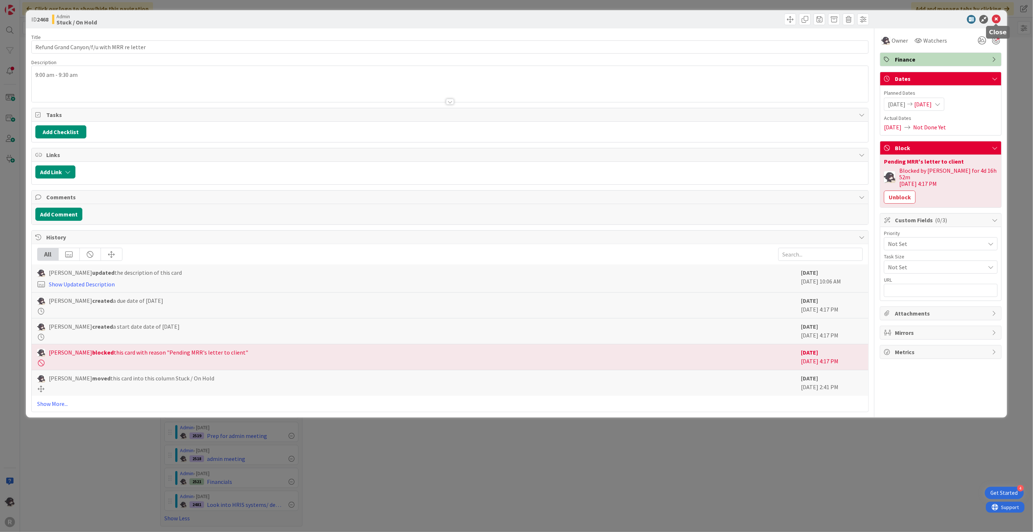
click at [997, 20] on icon at bounding box center [996, 19] width 9 height 9
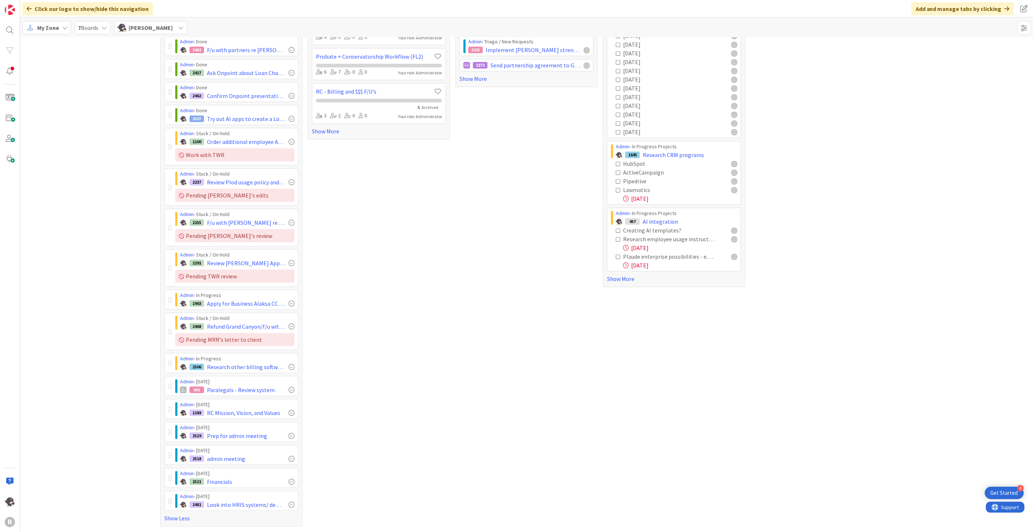
scroll to position [61, 0]
click at [289, 390] on div at bounding box center [292, 390] width 6 height 6
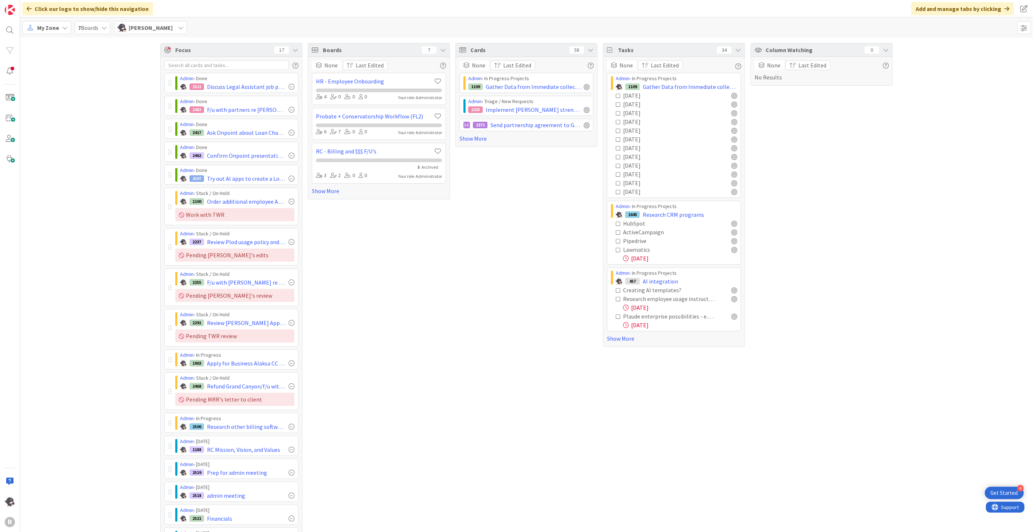
scroll to position [38, 0]
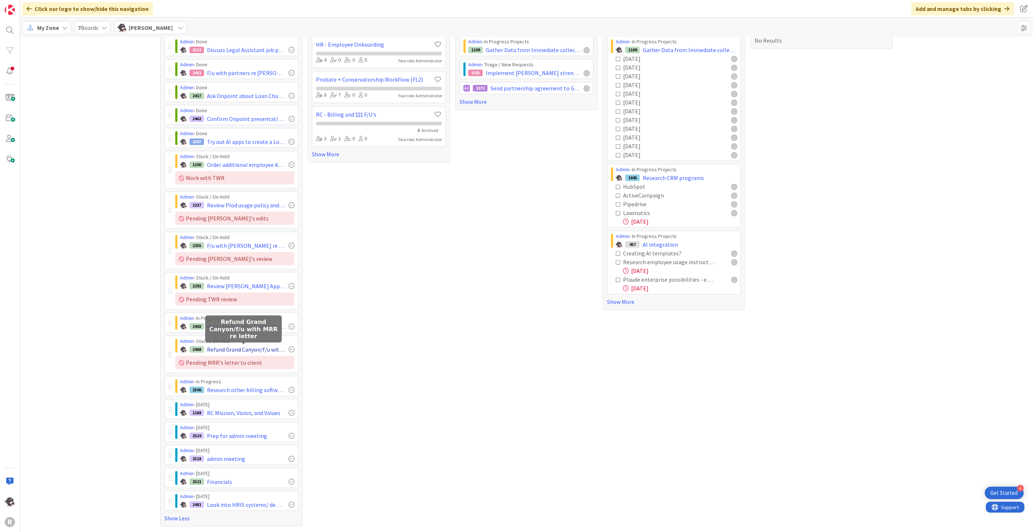
click at [231, 349] on span "Refund Grand Canyon/f/u with MRR re letter" at bounding box center [246, 349] width 79 height 9
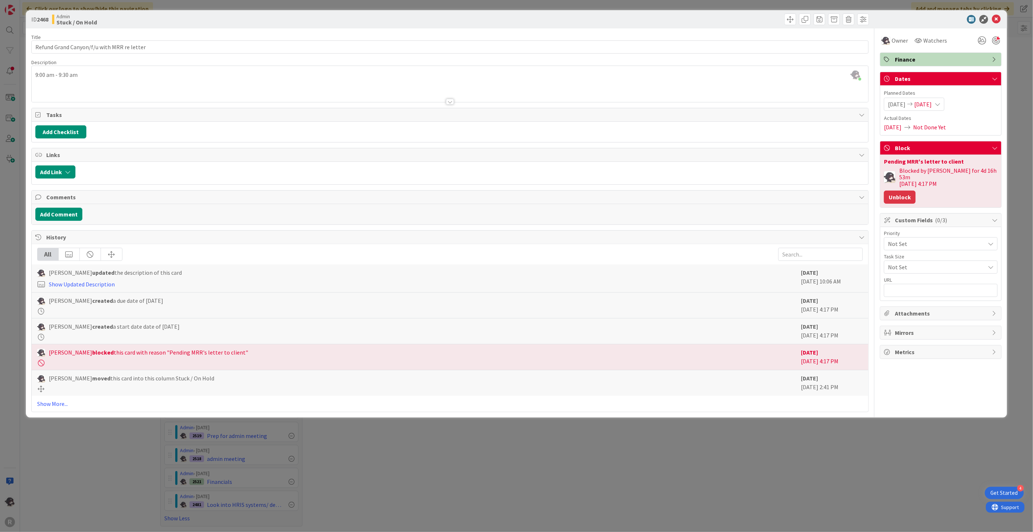
click at [900, 192] on button "Unblock" at bounding box center [900, 197] width 32 height 13
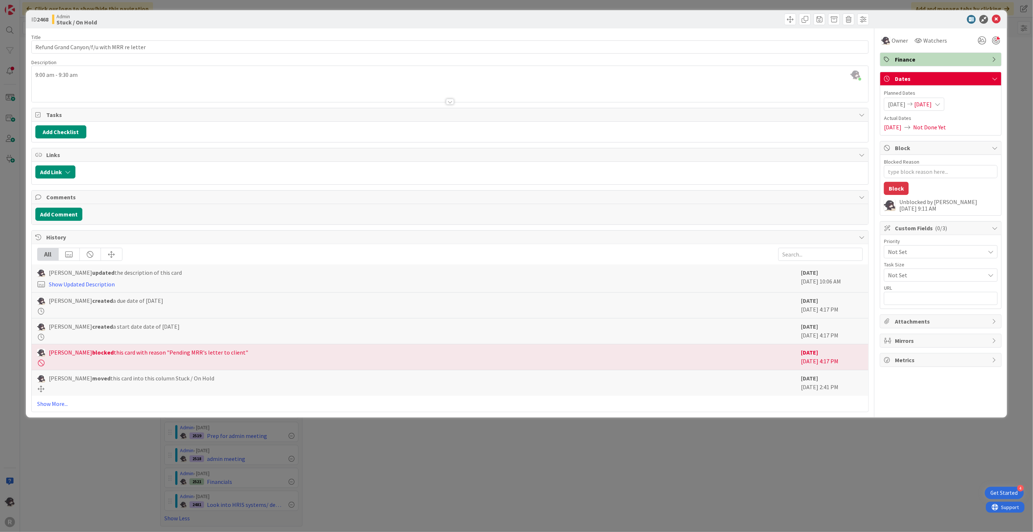
click at [784, 17] on div at bounding box center [660, 19] width 417 height 12
click at [787, 19] on span at bounding box center [790, 19] width 12 height 12
click at [820, 81] on span "Stuck / On Hold" at bounding box center [814, 79] width 40 height 9
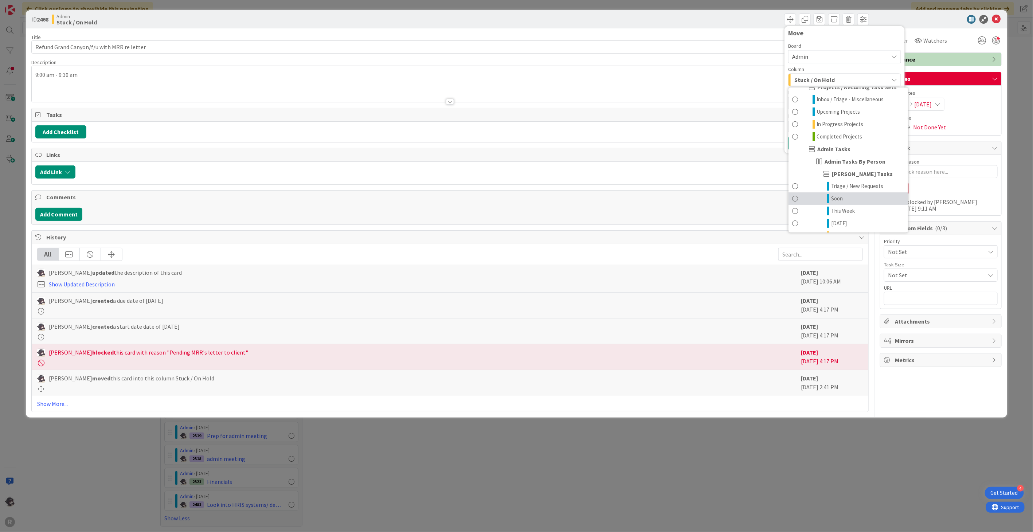
scroll to position [81, 0]
click at [836, 197] on span "Done" at bounding box center [837, 201] width 12 height 9
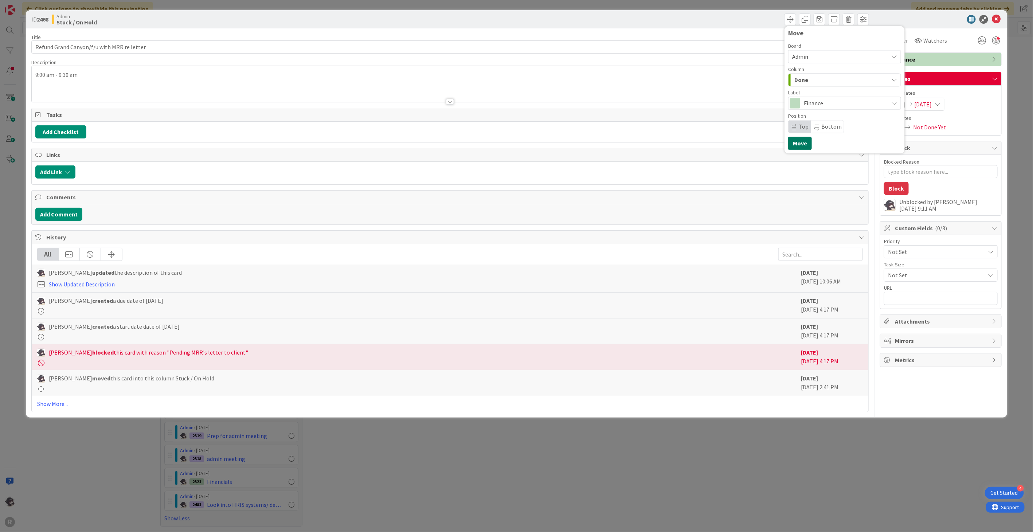
click at [799, 146] on button "Move" at bounding box center [800, 143] width 24 height 13
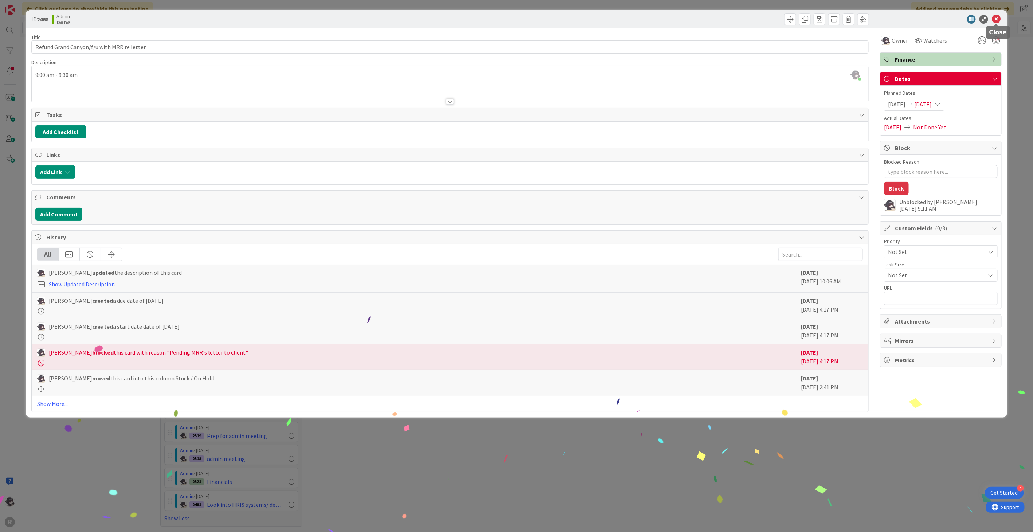
click at [1000, 18] on icon at bounding box center [996, 19] width 9 height 9
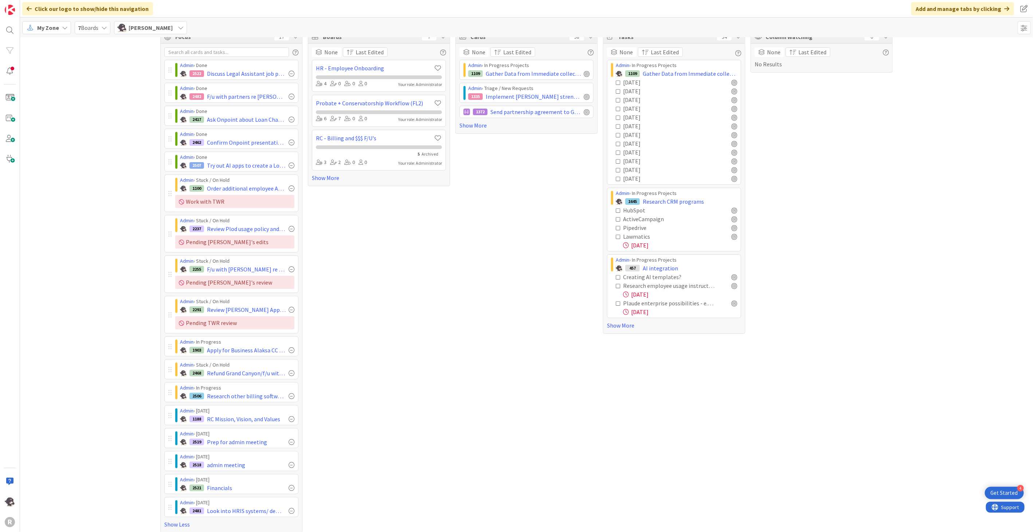
scroll to position [20, 0]
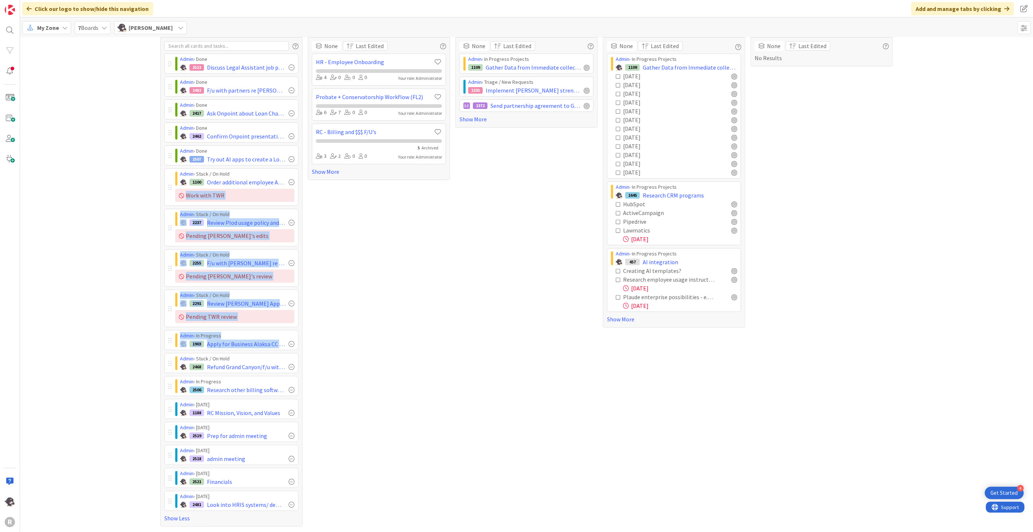
drag, startPoint x: 168, startPoint y: 364, endPoint x: 180, endPoint y: 203, distance: 161.4
click at [180, 203] on div "Admin › Done 2522 Discuss Legal Assistant job position with [PERSON_NAME] › Don…" at bounding box center [231, 282] width 134 height 457
drag, startPoint x: 180, startPoint y: 203, endPoint x: 125, endPoint y: 283, distance: 96.7
click at [125, 283] on div "Focus 17 Admin › Done 2522 Discuss Legal Assistant job position with [PERSON_NA…" at bounding box center [526, 275] width 1013 height 514
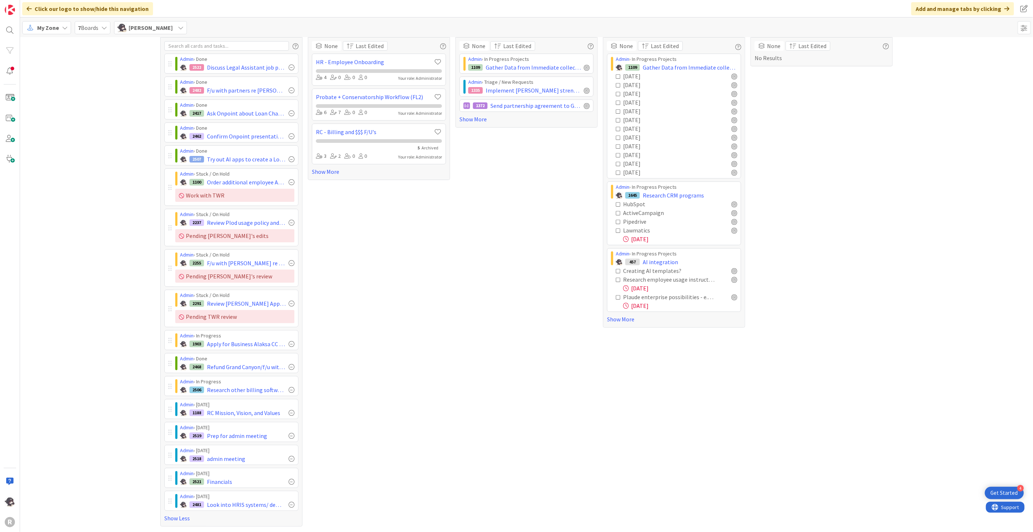
scroll to position [0, 0]
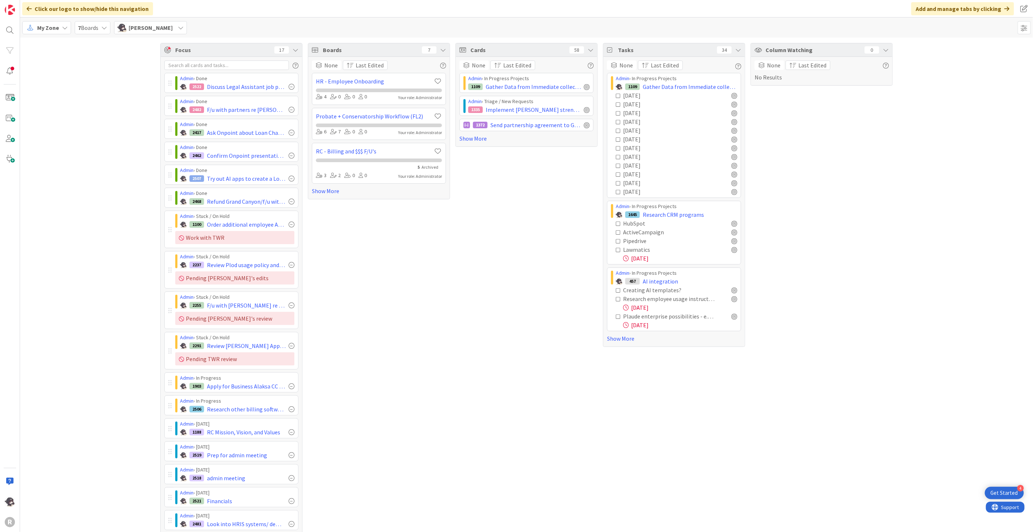
click at [91, 213] on div "Focus 17 Admin › Done 2522 Discuss Legal Assistant job position with [PERSON_NA…" at bounding box center [526, 295] width 1013 height 514
